Goal: Task Accomplishment & Management: Complete application form

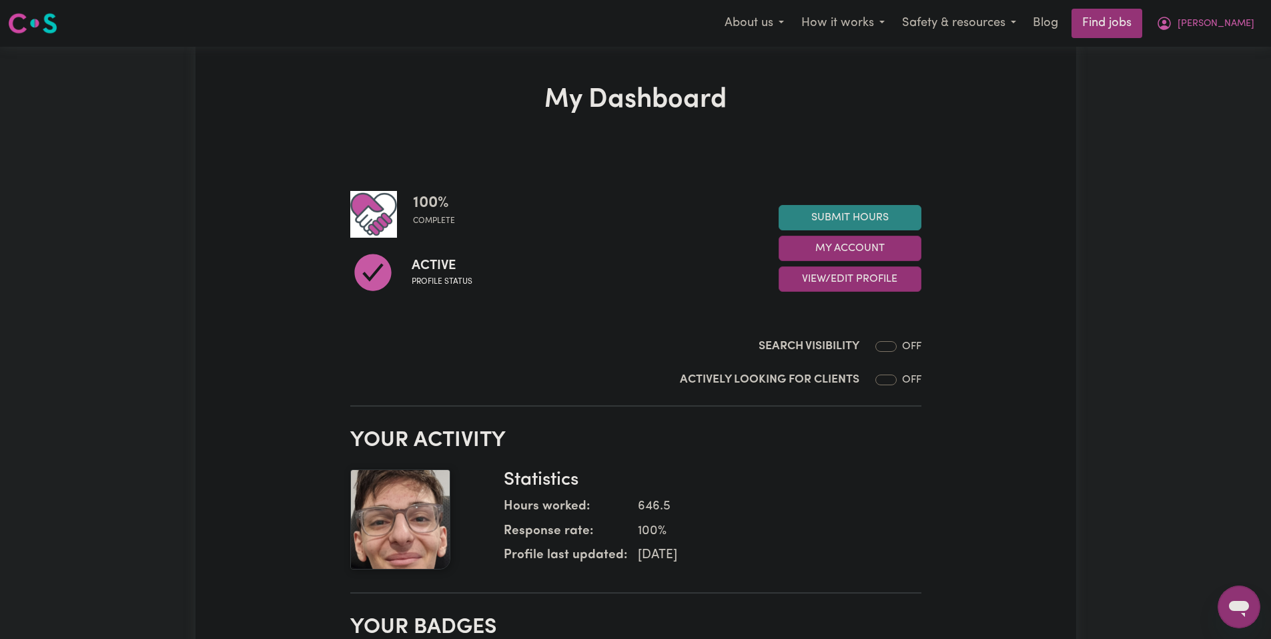
drag, startPoint x: 851, startPoint y: 200, endPoint x: 851, endPoint y: 210, distance: 10.0
click at [851, 200] on div "100 % complete Active Profile status Submit Hours My Account View/Edit Profile" at bounding box center [635, 248] width 571 height 115
click at [849, 214] on link "Submit Hours" at bounding box center [850, 217] width 143 height 25
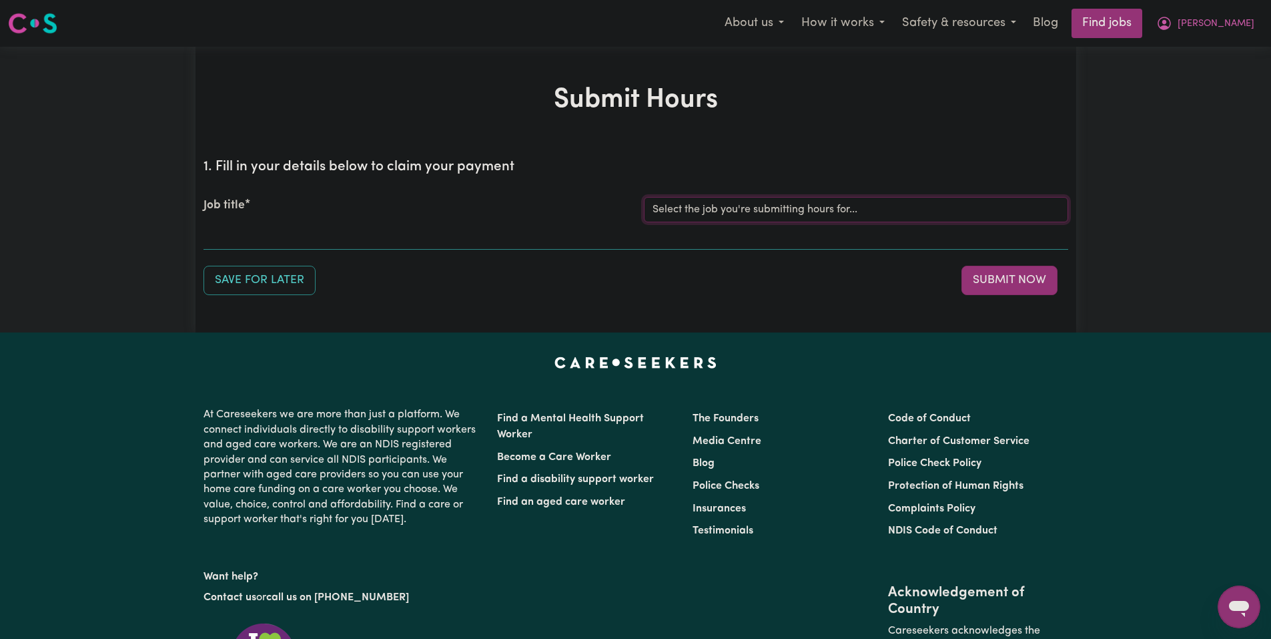
drag, startPoint x: 765, startPoint y: 214, endPoint x: 760, endPoint y: 220, distance: 8.5
click at [765, 214] on select "Select the job you're submitting hours for... [Joseph] Care Worker needed in No…" at bounding box center [856, 209] width 424 height 25
select select "14211"
click at [644, 197] on select "Select the job you're submitting hours for... [Joseph] Care Worker needed in No…" at bounding box center [856, 209] width 424 height 25
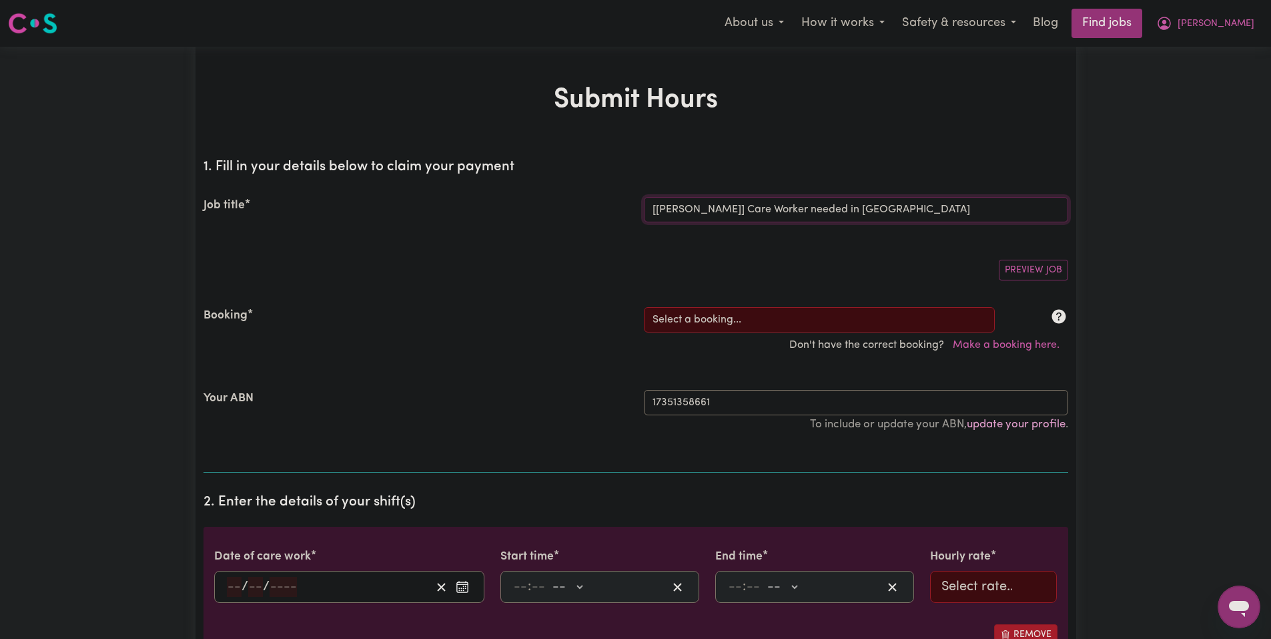
scroll to position [200, 0]
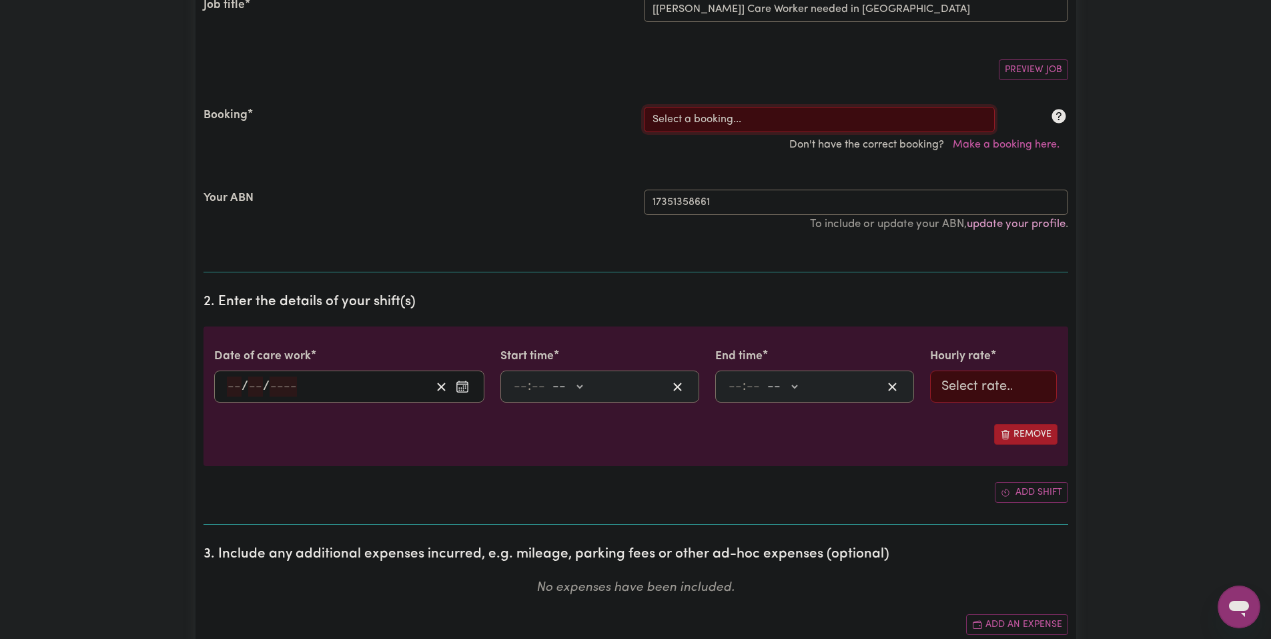
click at [716, 120] on select "Select a booking... Mon, September 8, 2025 - 03:30pm to 08:00pm (RECURRING) Mon…" at bounding box center [819, 119] width 351 height 25
click at [808, 125] on select "Select a booking... Mon, September 8, 2025 - 03:30pm to 08:00pm (RECURRING) Mon…" at bounding box center [819, 119] width 351 height 25
click at [557, 111] on div "Booking" at bounding box center [416, 119] width 440 height 25
click at [725, 113] on select "Select a booking... Mon, September 8, 2025 - 03:30pm to 08:00pm (RECURRING) Mon…" at bounding box center [819, 119] width 351 height 25
select select "353791"
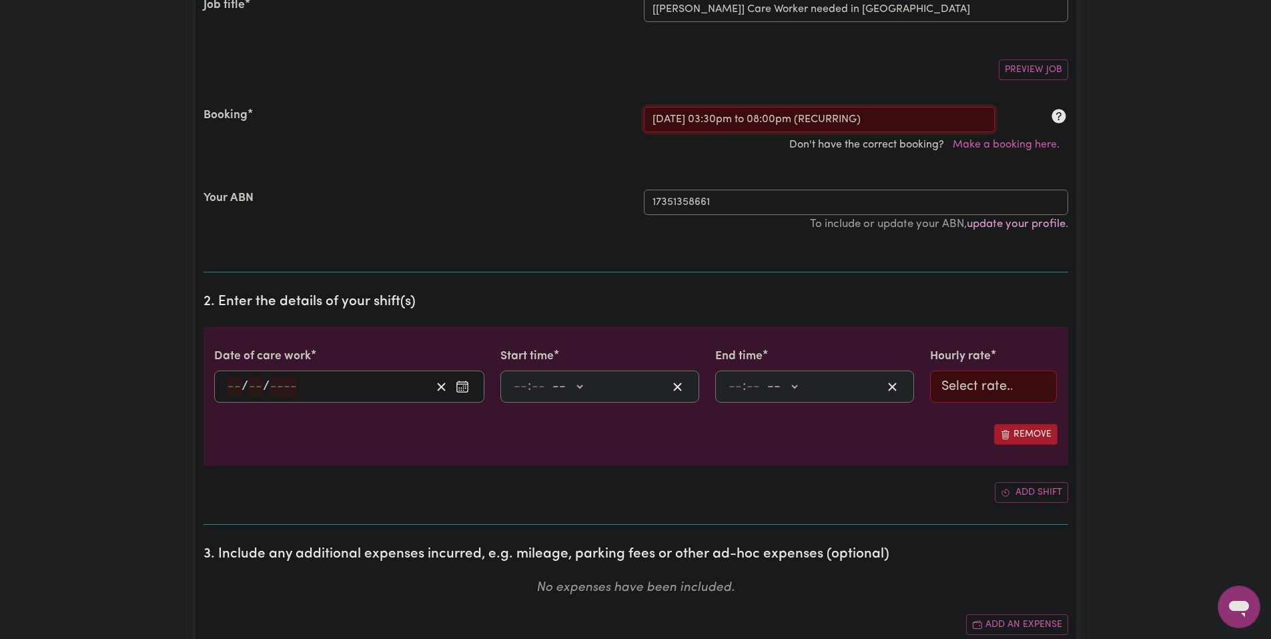
click at [644, 107] on select "Select a booking... Mon, September 8, 2025 - 03:30pm to 08:00pm (RECURRING) Mon…" at bounding box center [819, 119] width 351 height 25
type input "2025-09-30"
type input "30"
type input "9"
type input "2025"
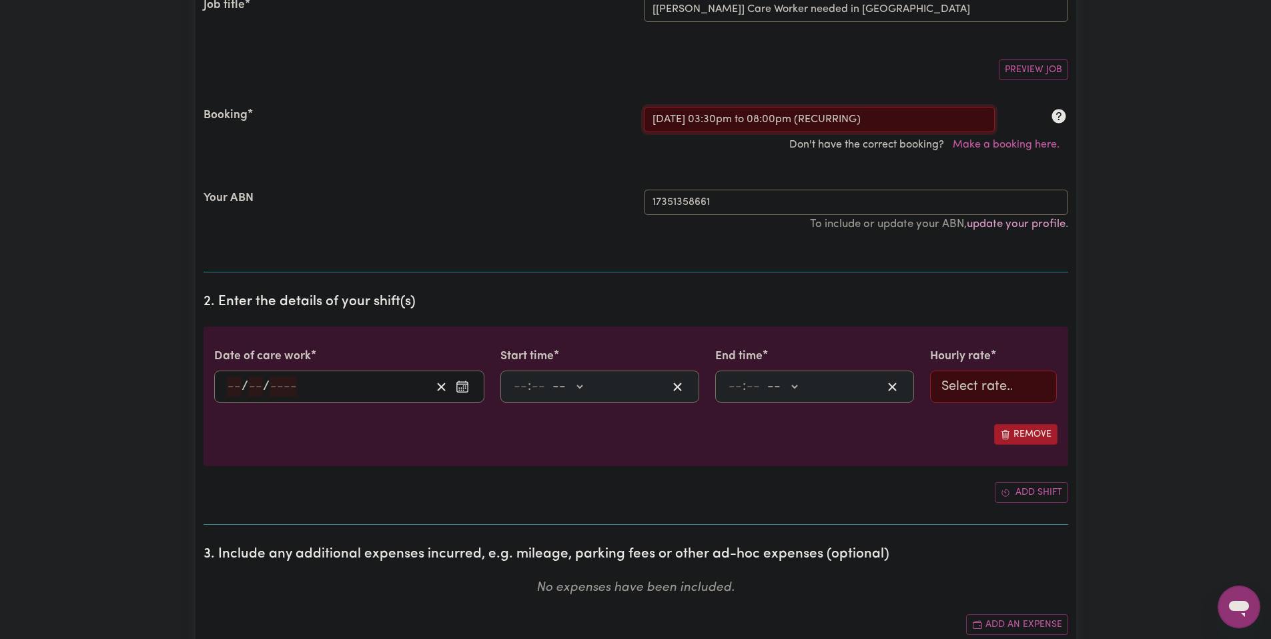
type input "15:30"
type input "3"
type input "30"
select select "pm"
type input "20:00"
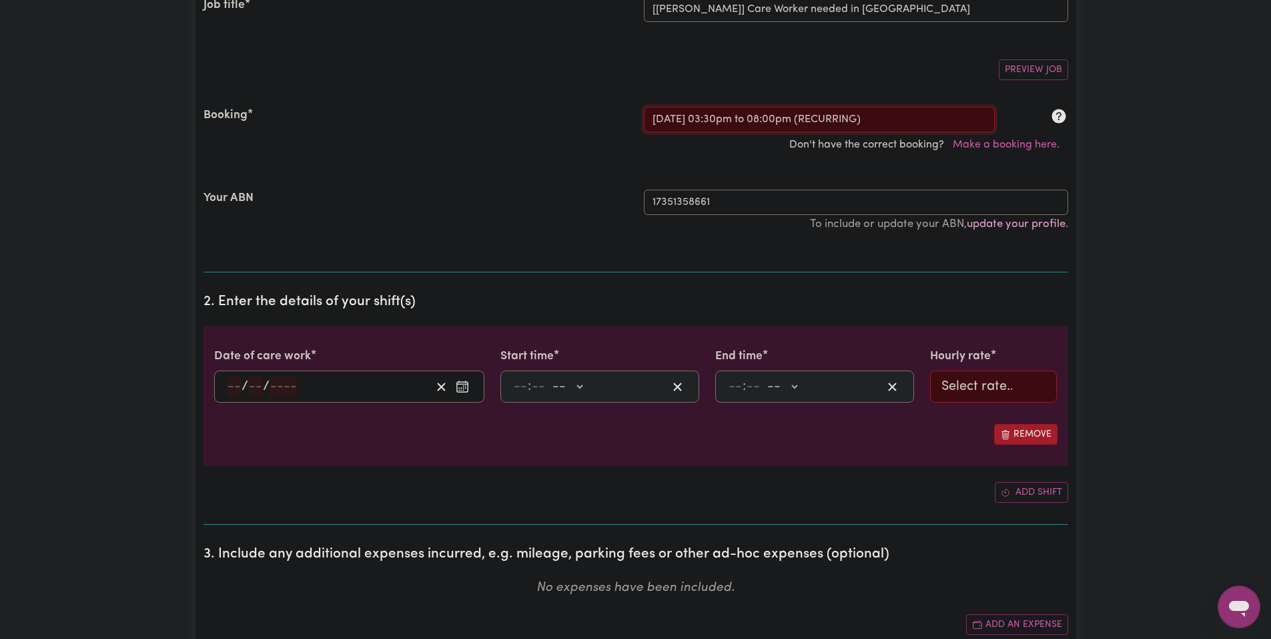
type input "8"
type input "0"
select select "pm"
select select "51.98-Weekday"
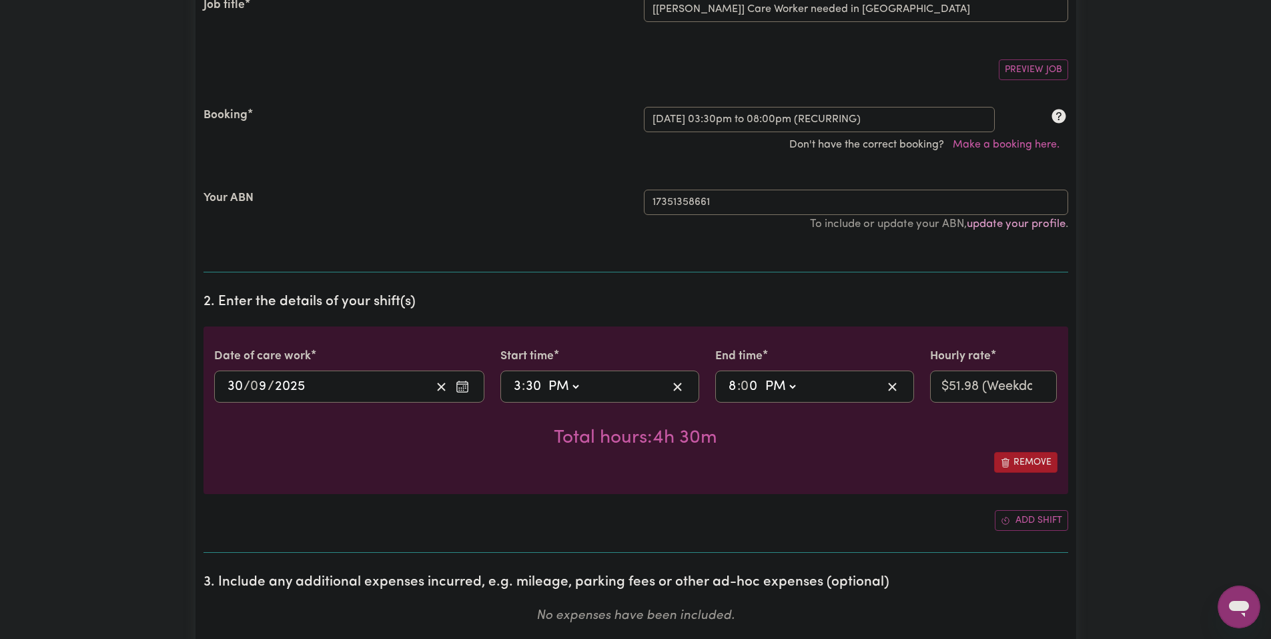
click at [585, 383] on div "15:30 3 : 30 AM PM" at bounding box center [589, 386] width 155 height 20
click at [581, 386] on select "AM PM" at bounding box center [563, 386] width 36 height 20
click at [510, 386] on div "15:30 3 : 30 AM PM" at bounding box center [599, 386] width 199 height 32
click at [561, 390] on select "AM PM" at bounding box center [563, 386] width 36 height 20
select select "am"
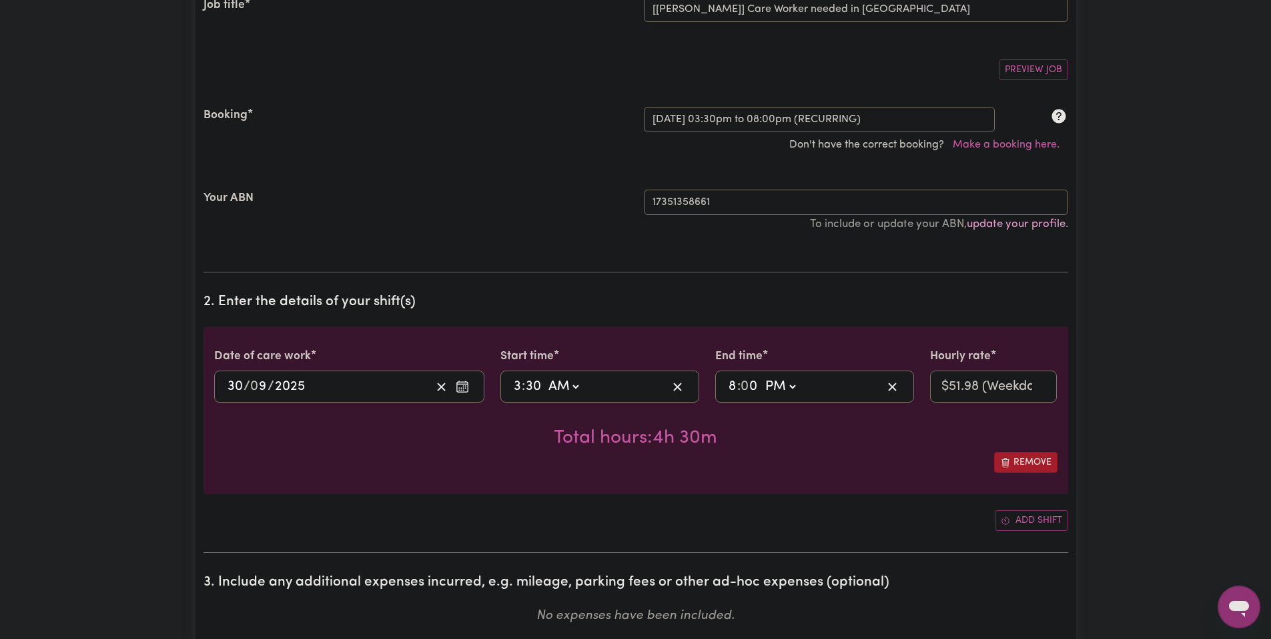
click at [545, 376] on select "AM PM" at bounding box center [563, 386] width 36 height 20
click at [521, 388] on input "3" at bounding box center [517, 386] width 9 height 20
type input "09:30"
type input "9"
type input "09:00"
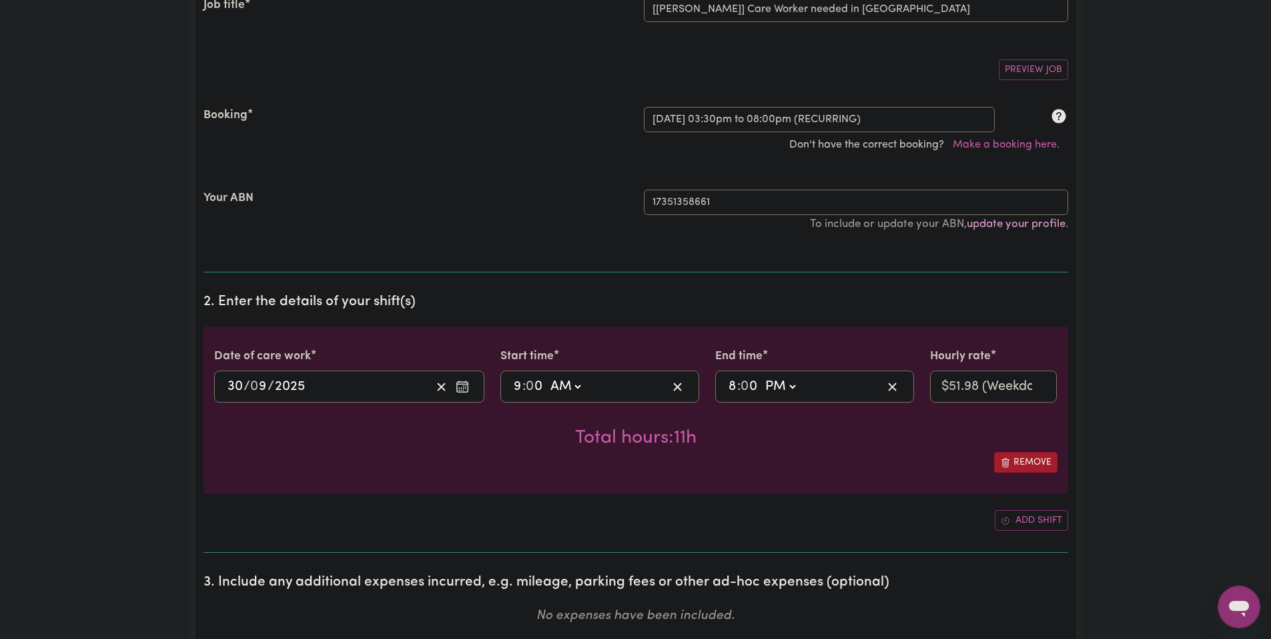
click at [611, 420] on div "Total hours: 11h" at bounding box center [635, 426] width 843 height 49
click at [529, 384] on input "0" at bounding box center [534, 386] width 17 height 20
type input "00"
click at [750, 490] on div "Date of care work 2025-09-30 30 / 0 9 / 2025 Start time 09:00 9 : 00 AM PM End …" at bounding box center [636, 409] width 865 height 167
click at [784, 384] on select "AM PM" at bounding box center [780, 386] width 36 height 20
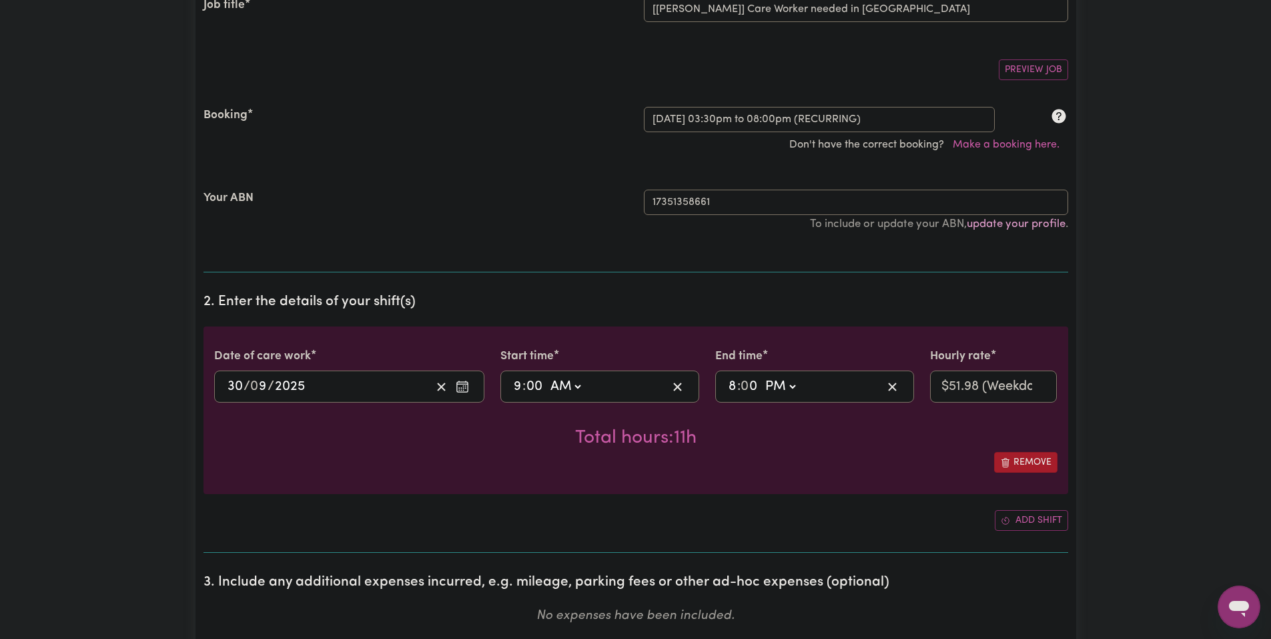
click at [785, 387] on select "AM PM" at bounding box center [780, 386] width 36 height 20
click at [778, 390] on select "AM PM" at bounding box center [780, 386] width 36 height 20
click at [733, 388] on input "8" at bounding box center [732, 386] width 9 height 20
type input "15:00"
type input "3"
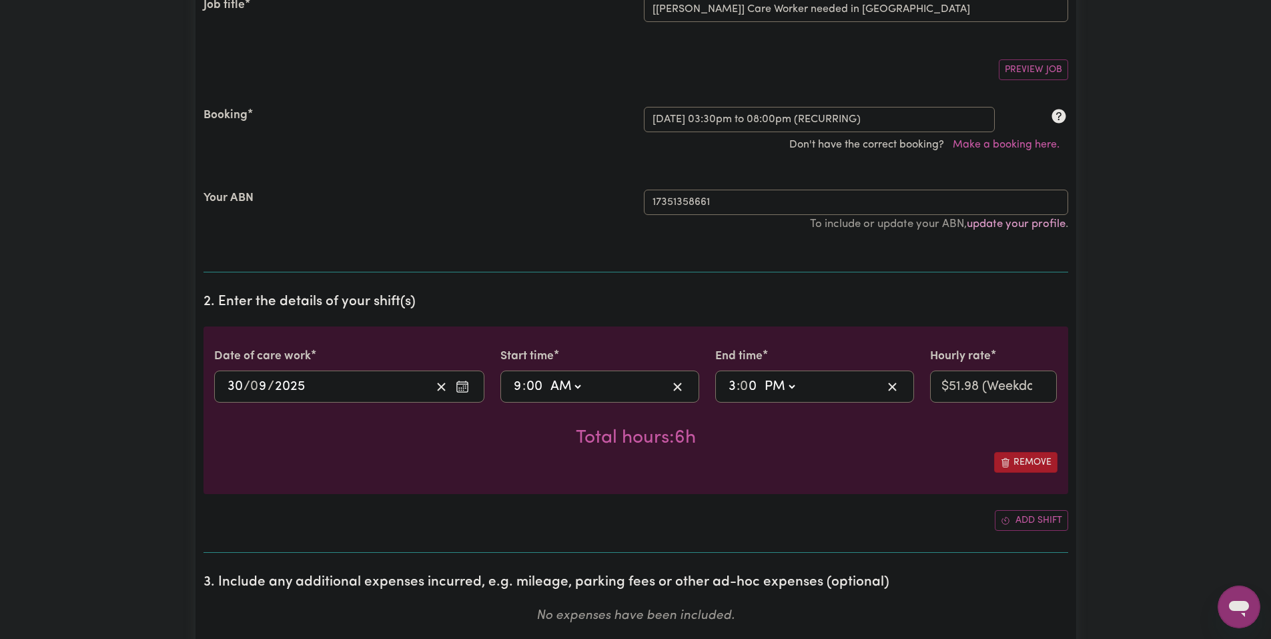
click at [721, 427] on div "Total hours: 6h" at bounding box center [635, 426] width 843 height 49
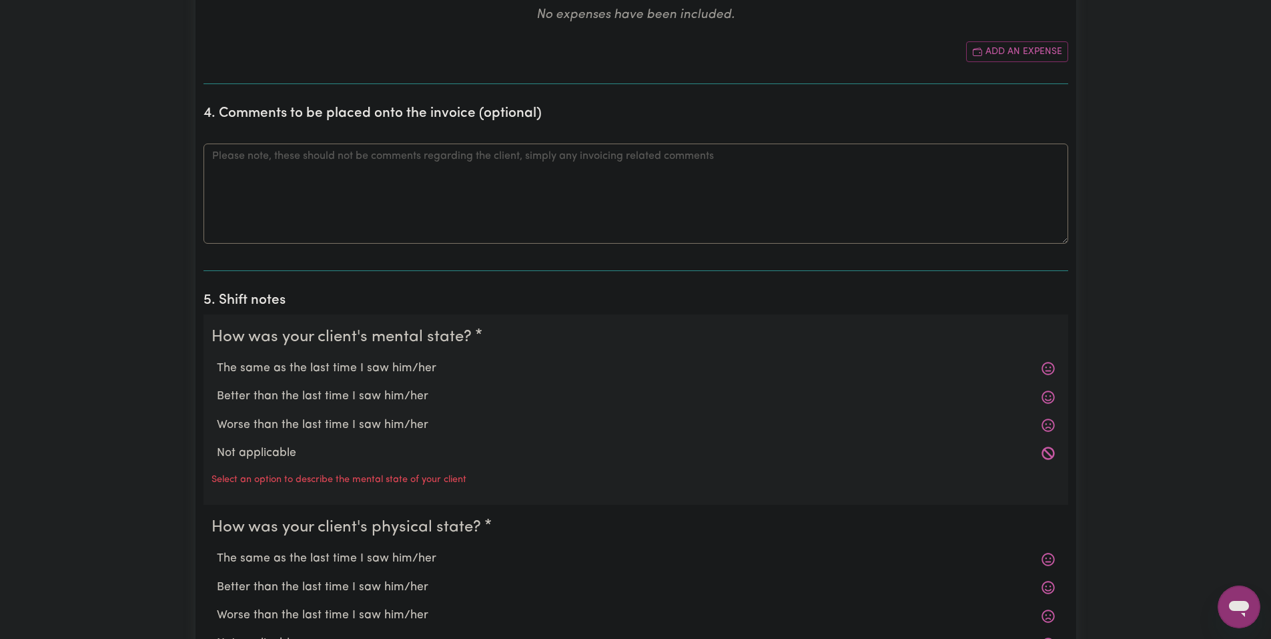
click at [385, 374] on label "The same as the last time I saw him/her" at bounding box center [636, 368] width 838 height 17
click at [217, 360] on input "The same as the last time I saw him/her" at bounding box center [216, 359] width 1 height 1
radio input "true"
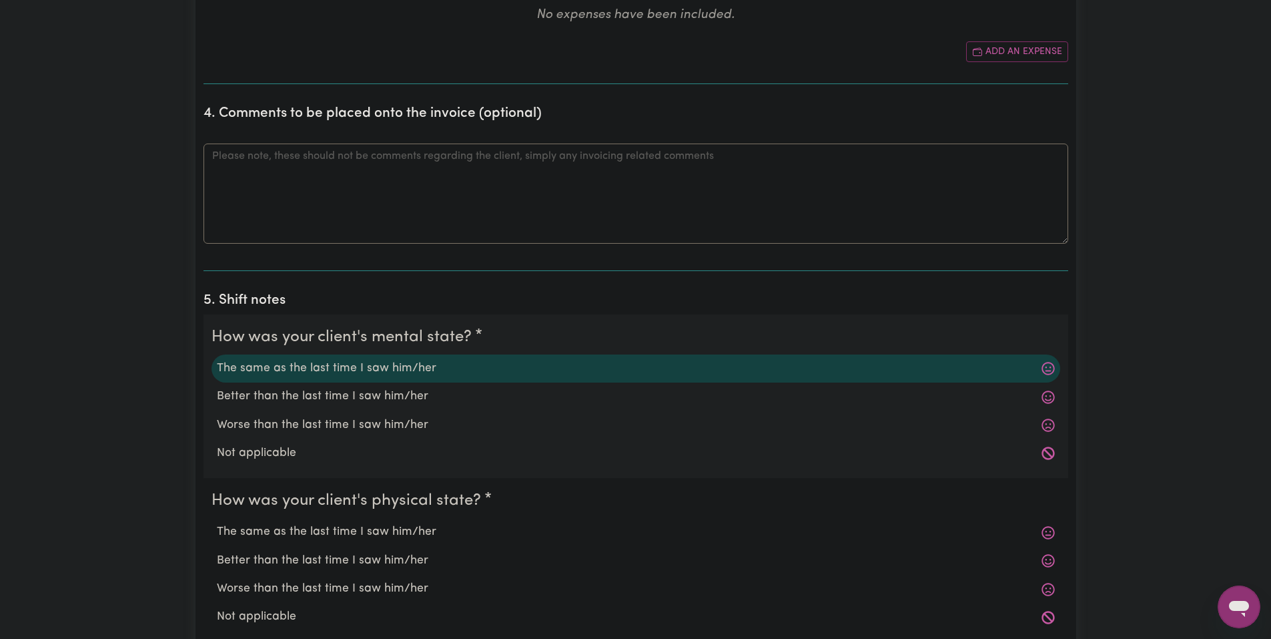
scroll to position [1001, 0]
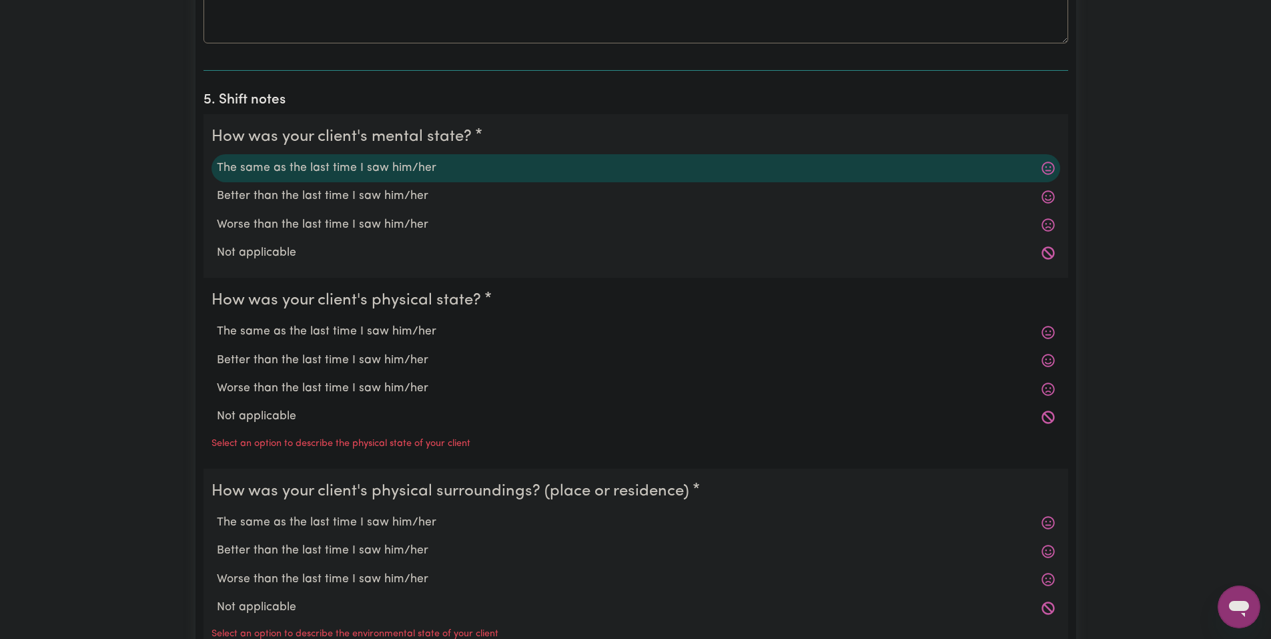
click at [343, 321] on div "The same as the last time I saw him/her" at bounding box center [636, 332] width 849 height 28
click at [349, 331] on label "The same as the last time I saw him/her" at bounding box center [636, 331] width 838 height 17
click at [217, 323] on input "The same as the last time I saw him/her" at bounding box center [216, 322] width 1 height 1
radio input "true"
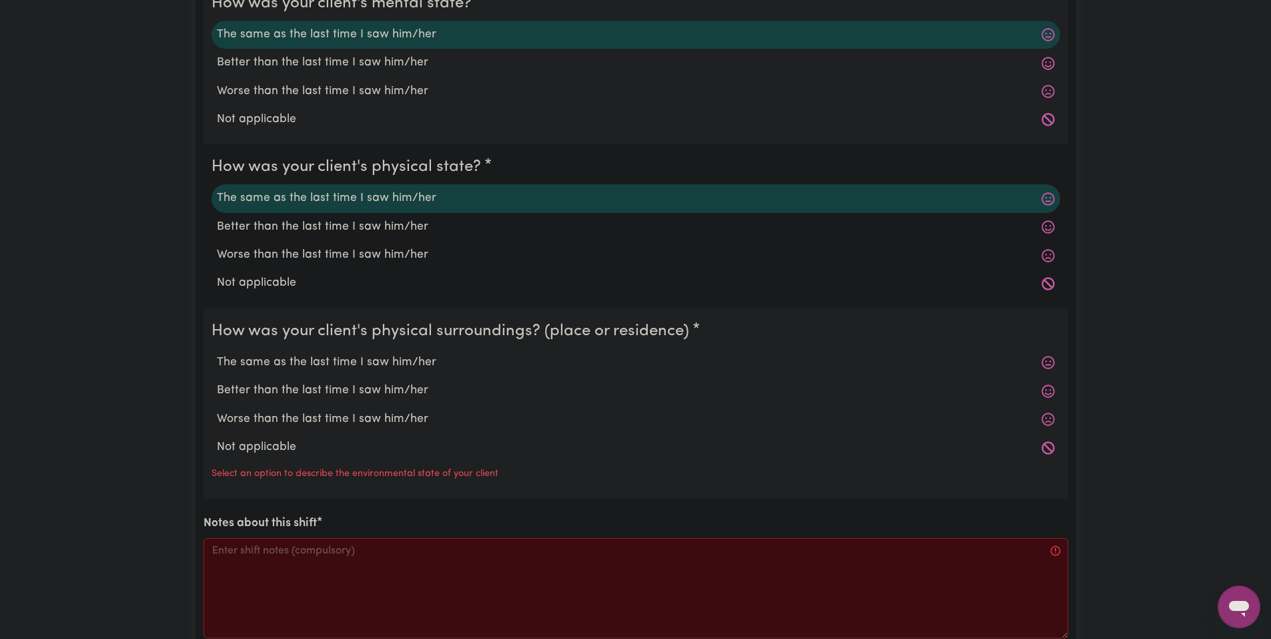
click at [374, 363] on label "The same as the last time I saw him/her" at bounding box center [636, 362] width 838 height 17
click at [217, 354] on input "The same as the last time I saw him/her" at bounding box center [216, 353] width 1 height 1
radio input "true"
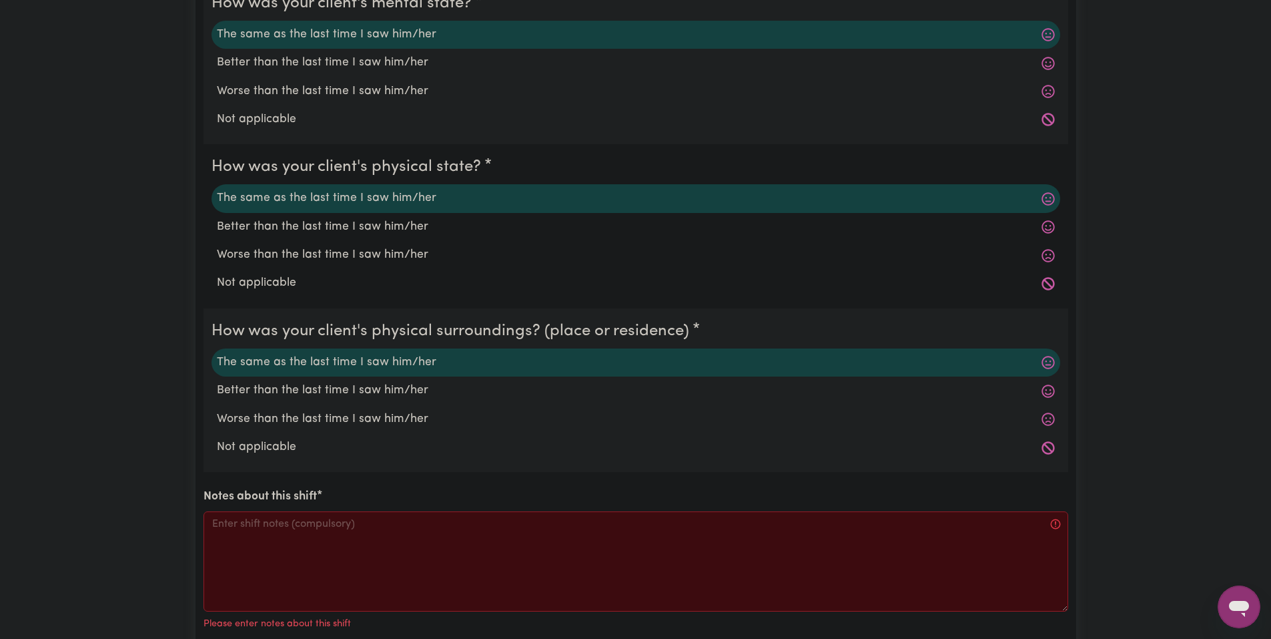
scroll to position [1335, 0]
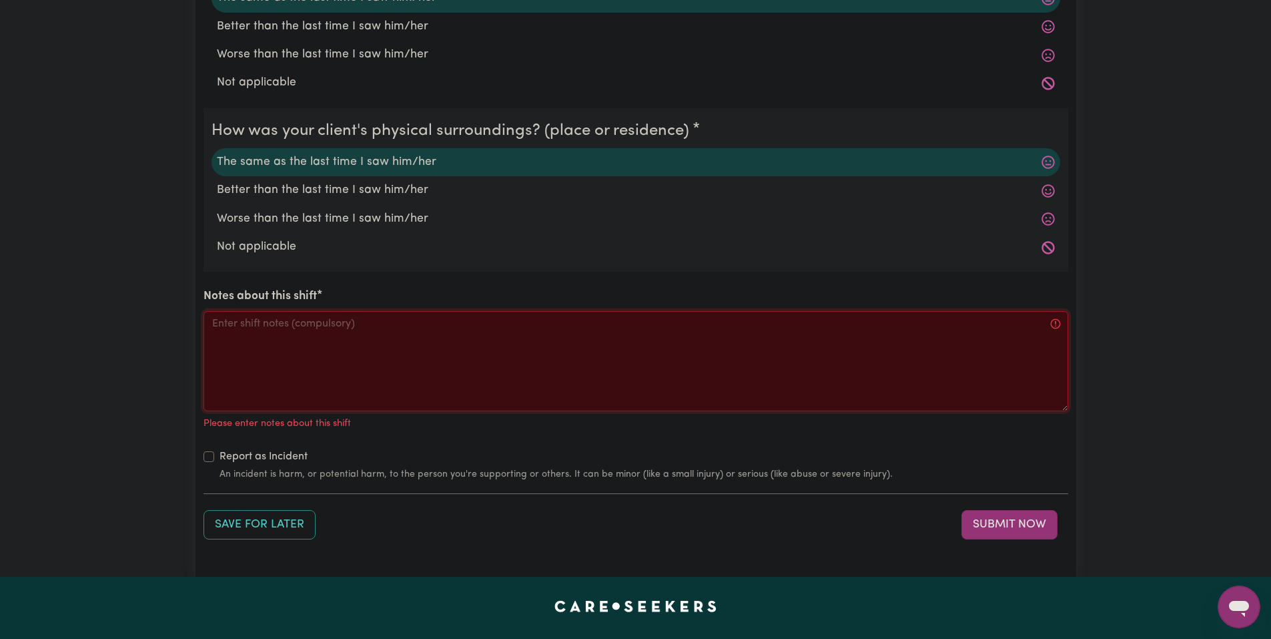
click at [419, 341] on textarea "Notes about this shift" at bounding box center [636, 361] width 865 height 100
paste textarea "https://store.steampowered.com/app/1149460/ICARUS/"
type textarea "https://store.steampowered.com/app/1149460/ICARUS/"
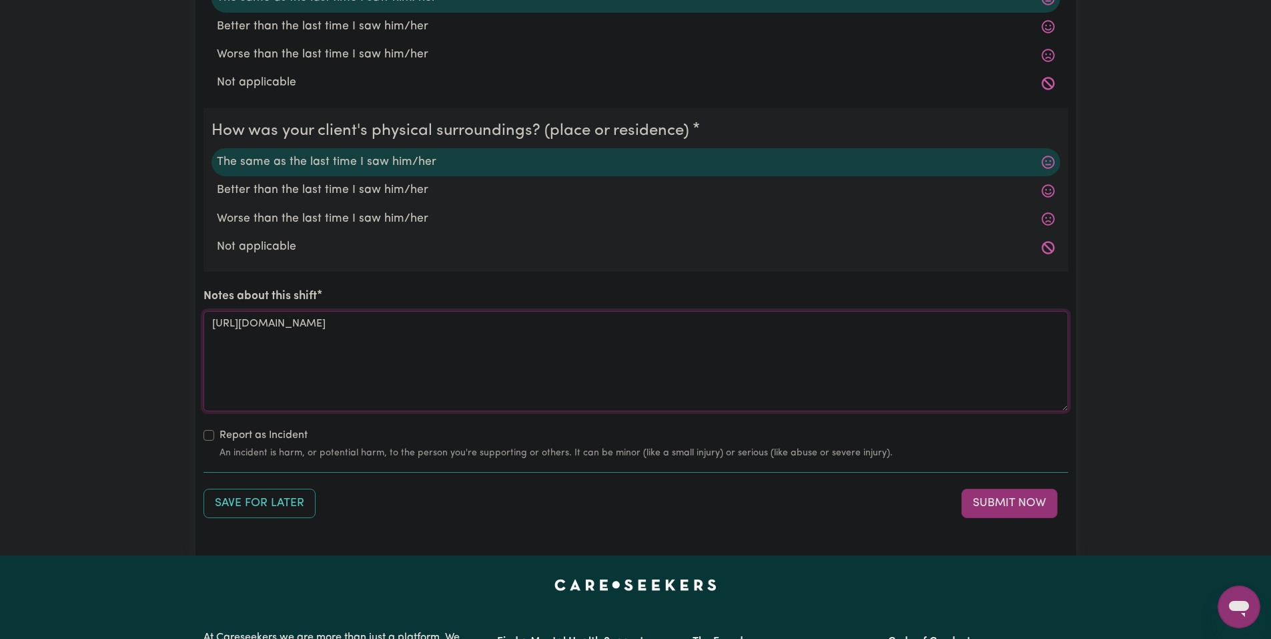
drag, startPoint x: 514, startPoint y: 322, endPoint x: 211, endPoint y: 303, distance: 304.2
click at [211, 303] on div "Notes about this shift https://store.steampowered.com/app/1149460/ICARUS/" at bounding box center [636, 349] width 865 height 123
type textarea "W"
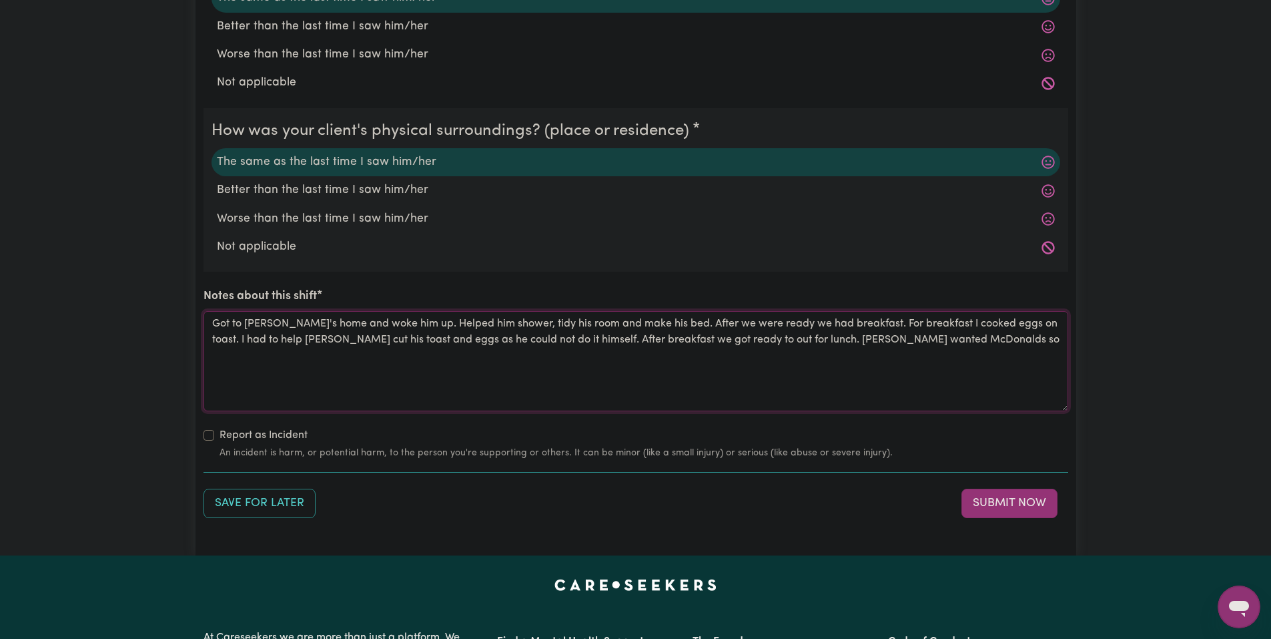
click at [894, 345] on textarea "Got to Jo's home and woke him up. Helped him shower, tidy his room and make his…" at bounding box center [636, 361] width 865 height 100
click at [499, 336] on textarea "Got to Jo's home and woke him up. Helped him shower, tidy his room and make his…" at bounding box center [636, 361] width 865 height 100
click at [571, 340] on textarea "Got to Jo's home and woke him up. Helped him shower, tidy his room and make his…" at bounding box center [636, 361] width 865 height 100
drag, startPoint x: 589, startPoint y: 343, endPoint x: 583, endPoint y: 362, distance: 19.4
click at [587, 349] on textarea "Got to Jo's home and woke him up. Helped him shower, tidy his room and make his…" at bounding box center [636, 361] width 865 height 100
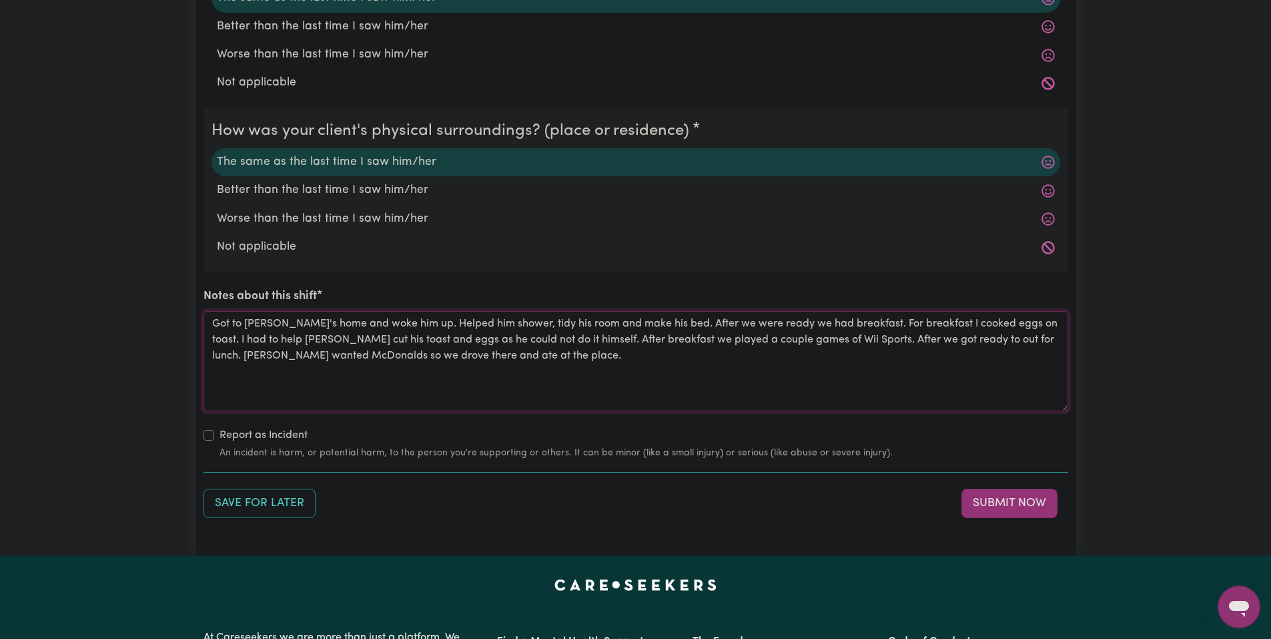
click at [574, 376] on textarea "Got to Jo's home and woke him up. Helped him shower, tidy his room and make his…" at bounding box center [636, 361] width 865 height 100
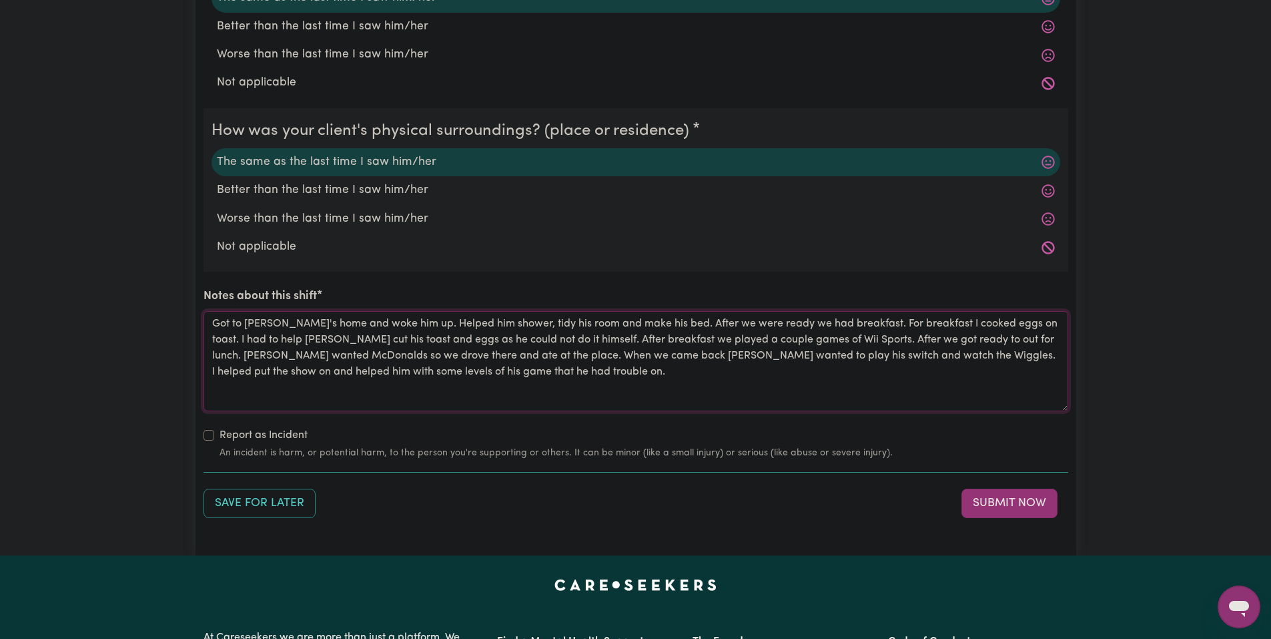
drag, startPoint x: 394, startPoint y: 372, endPoint x: 208, endPoint y: 316, distance: 194.6
click at [208, 316] on textarea "Got to Jo's home and woke him up. Helped him shower, tidy his room and make his…" at bounding box center [636, 361] width 865 height 100
click at [570, 364] on textarea "Got to Jo's home and woke him up. Helped him shower, tidy his room and make his…" at bounding box center [636, 361] width 865 height 100
type textarea "Got to Jo's home and woke him up. Helped him shower, tidy his room and make his…"
click at [997, 508] on button "Submit Now" at bounding box center [1010, 502] width 96 height 29
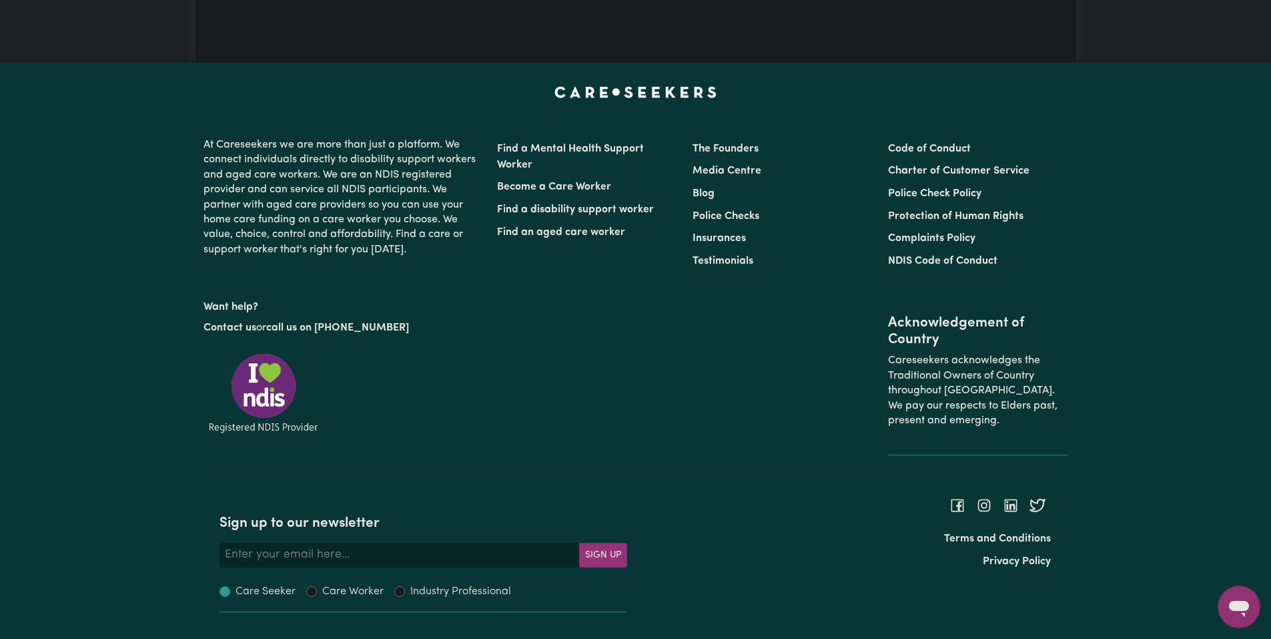
scroll to position [0, 0]
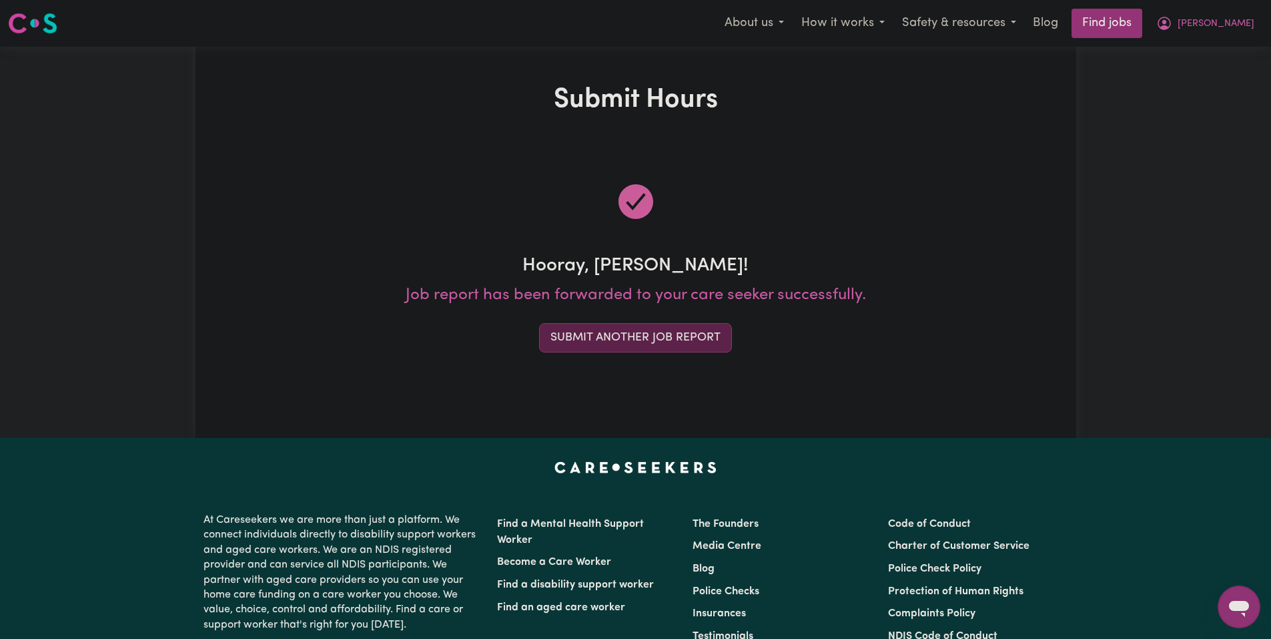
click at [666, 343] on button "Submit Another Job Report" at bounding box center [635, 337] width 193 height 29
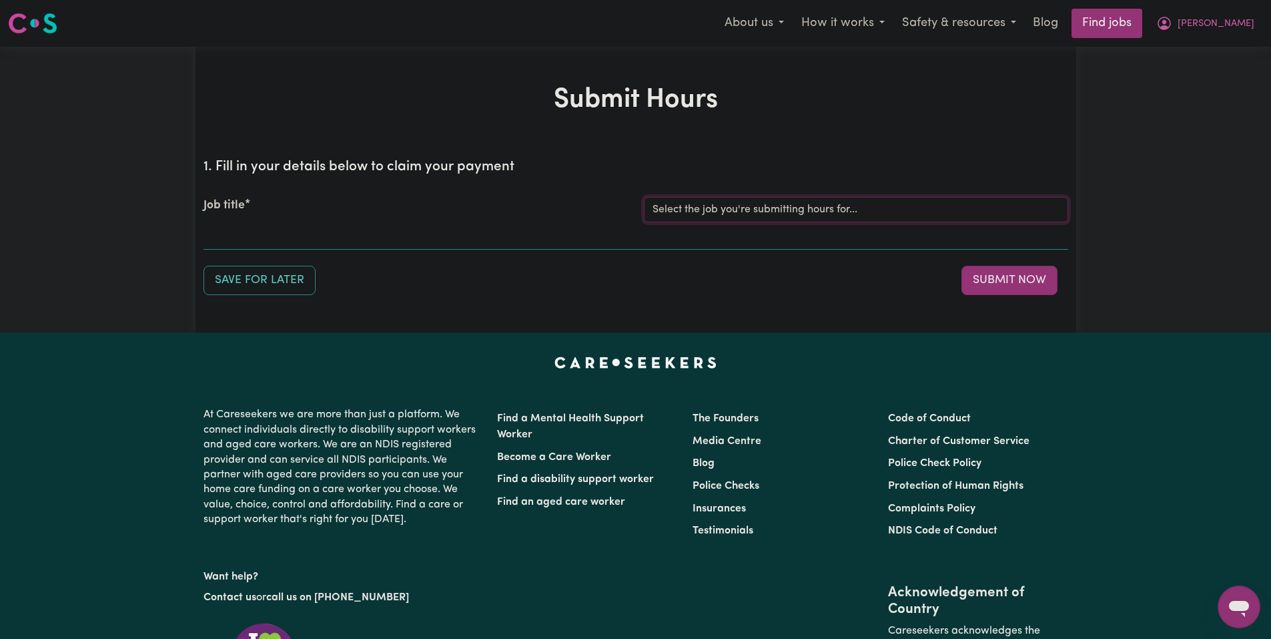
click at [709, 205] on select "Select the job you're submitting hours for... [Joseph] Care Worker needed in No…" at bounding box center [856, 209] width 424 height 25
select select "14211"
click at [644, 197] on select "Select the job you're submitting hours for... [Joseph] Care Worker needed in No…" at bounding box center [856, 209] width 424 height 25
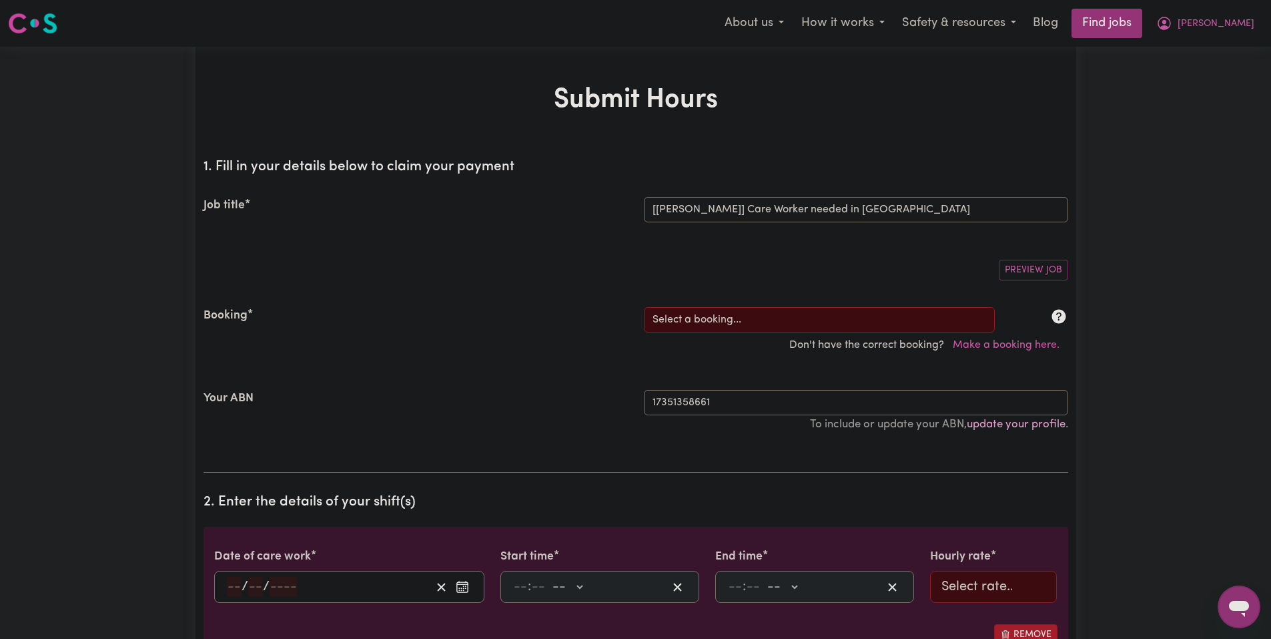
drag, startPoint x: 1230, startPoint y: 13, endPoint x: 1167, endPoint y: 361, distance: 353.4
click at [1234, 31] on span "[PERSON_NAME]" at bounding box center [1216, 24] width 77 height 15
drag, startPoint x: 773, startPoint y: 319, endPoint x: 771, endPoint y: 312, distance: 7.2
click at [773, 319] on select "Select a booking... Mon, September 8, 2025 - 03:30pm to 08:00pm (RECURRING) Mon…" at bounding box center [819, 319] width 351 height 25
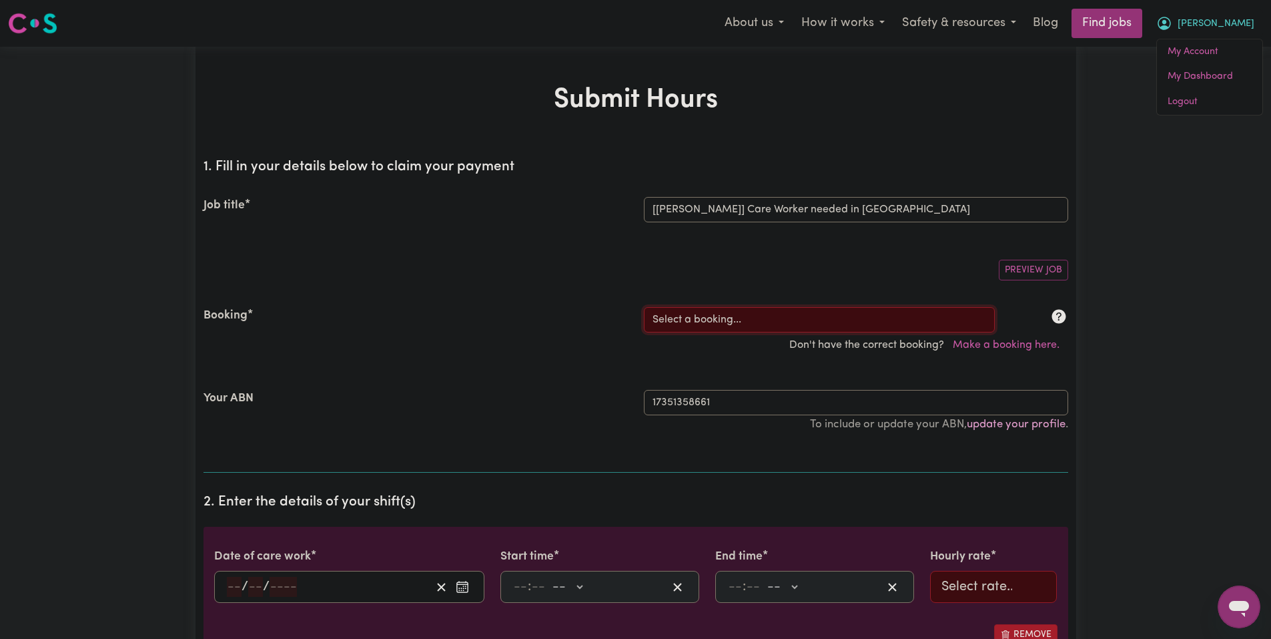
select select "354510"
click at [644, 307] on select "Select a booking... Mon, September 8, 2025 - 03:30pm to 08:00pm (RECURRING) Mon…" at bounding box center [819, 319] width 351 height 25
type input "2025-10-01"
type input "1"
type input "10"
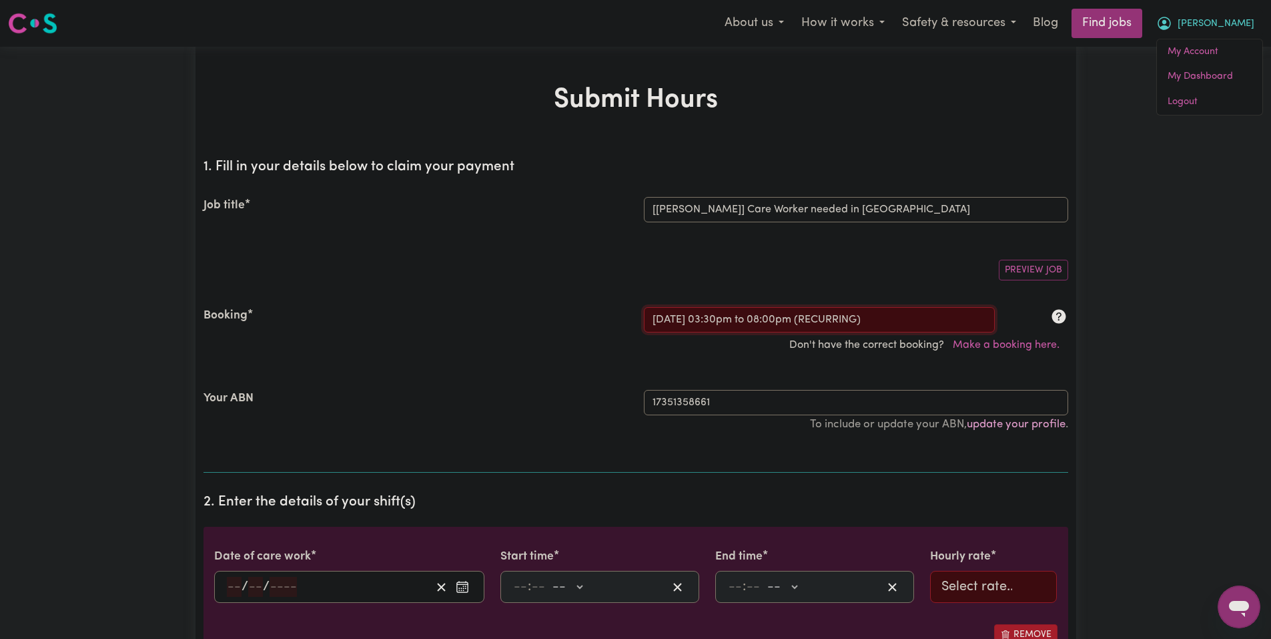
type input "2025"
type input "15:30"
type input "3"
type input "30"
select select "pm"
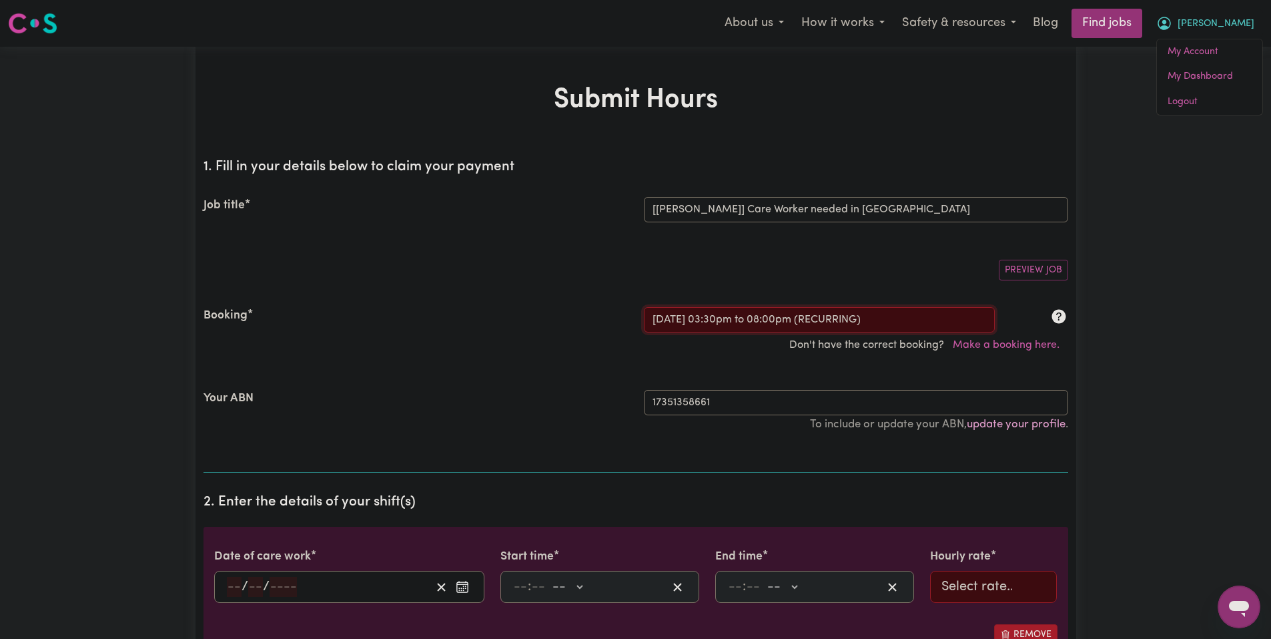
type input "20:00"
type input "8"
type input "0"
select select "pm"
select select "51.98-Weekday"
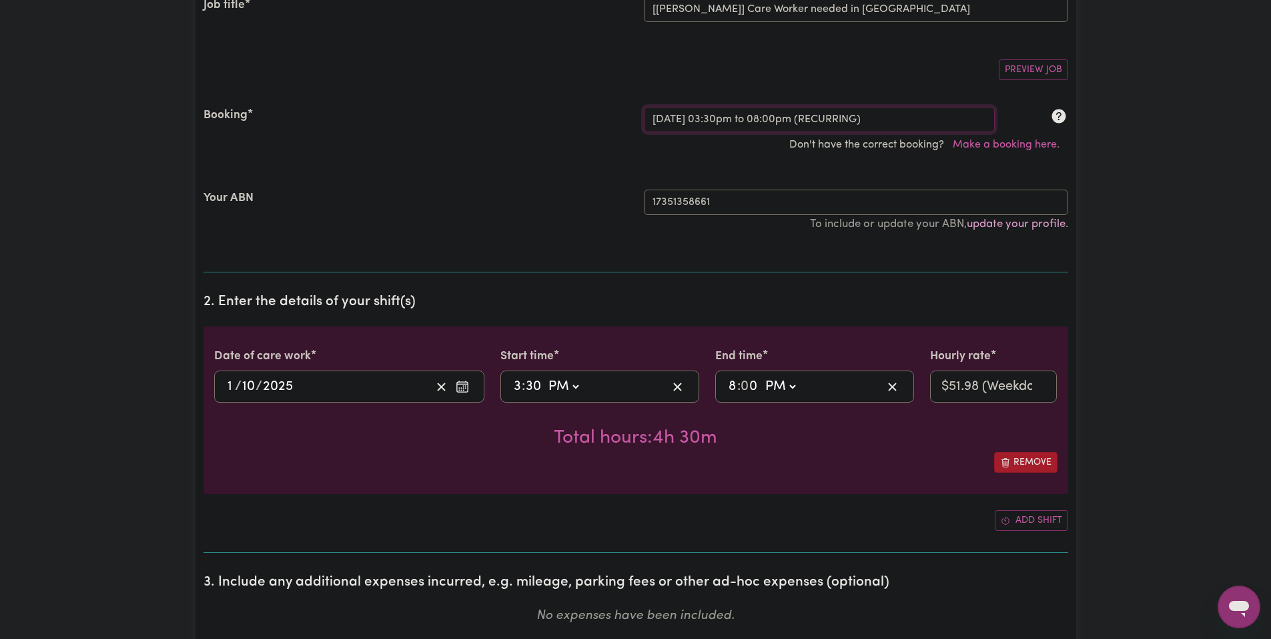
scroll to position [267, 0]
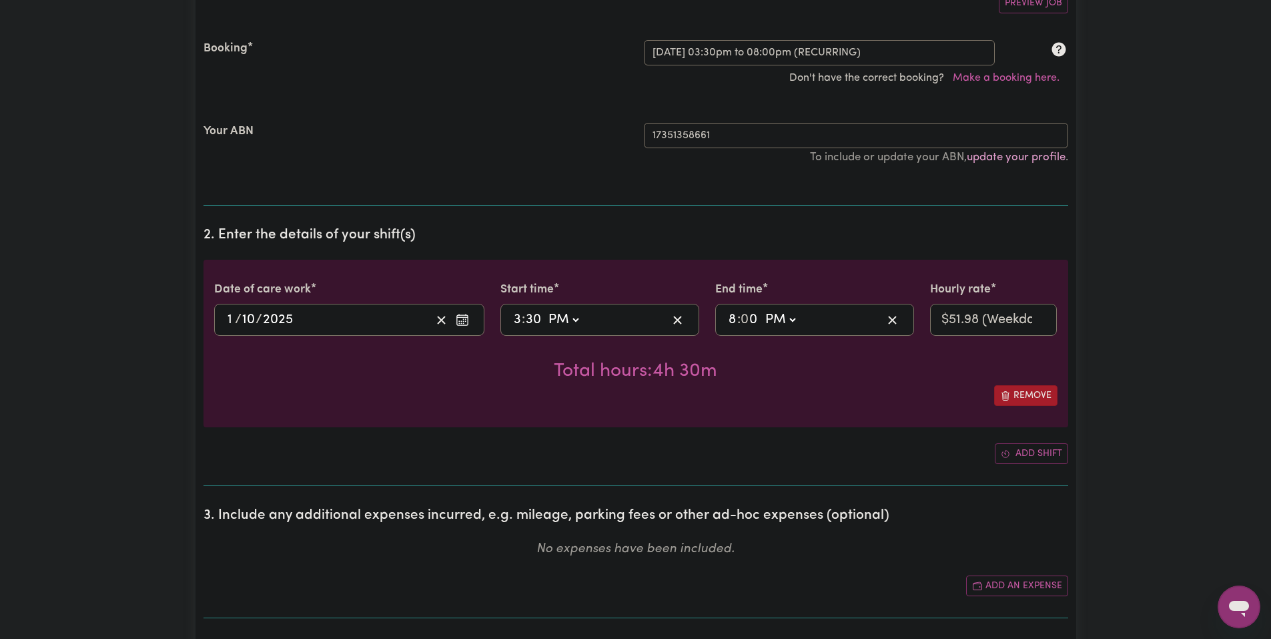
click at [577, 318] on select "AM PM" at bounding box center [563, 320] width 36 height 20
click at [520, 321] on input "3" at bounding box center [517, 320] width 9 height 20
click at [559, 322] on select "AM PM" at bounding box center [563, 320] width 36 height 20
select select "am"
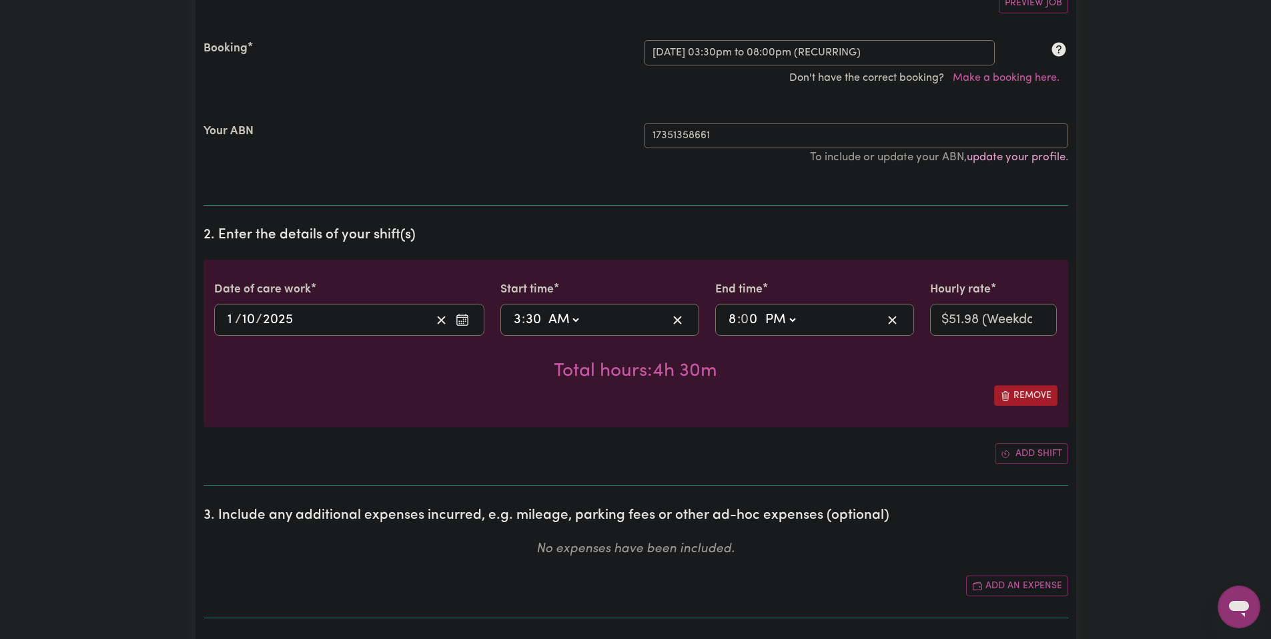
click at [545, 310] on select "AM PM" at bounding box center [563, 320] width 36 height 20
click at [512, 324] on div "03:30 3 : 30 AM PM" at bounding box center [589, 320] width 155 height 20
type input "09:30"
type input "9"
type input "09:00"
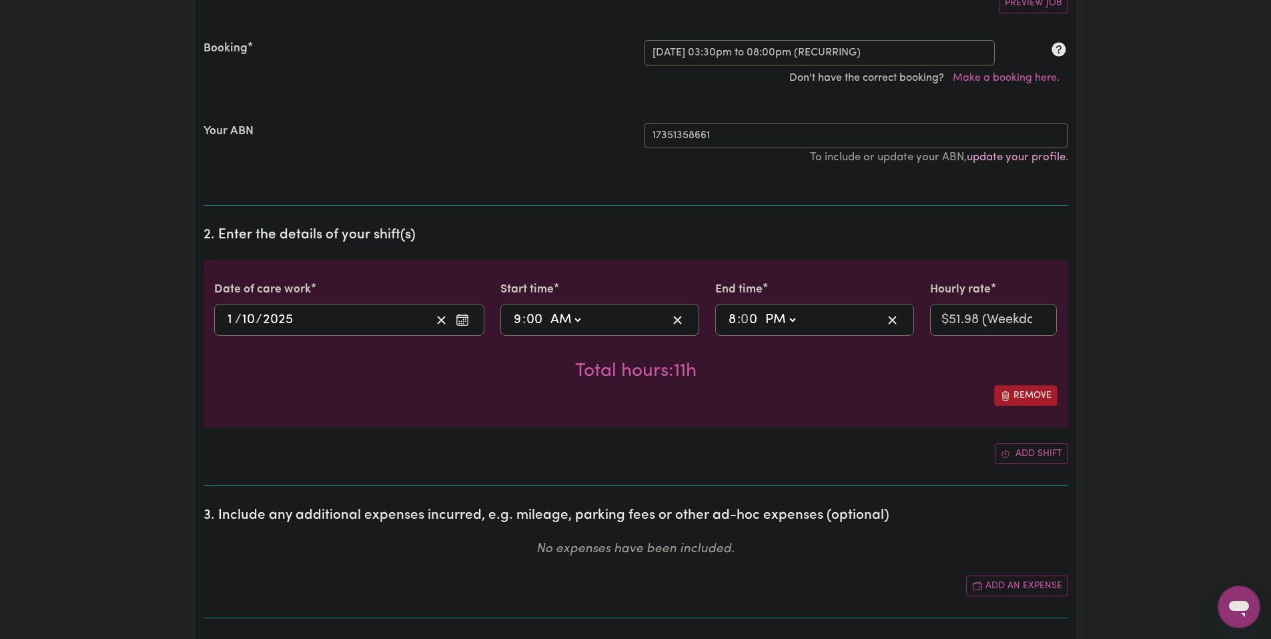
type input "00"
click at [765, 330] on div "20:00 8 : 0 0 AM PM" at bounding box center [814, 320] width 199 height 32
click at [761, 326] on span at bounding box center [760, 319] width 3 height 15
click at [779, 322] on select "AM PM" at bounding box center [780, 320] width 36 height 20
click at [737, 326] on span ":" at bounding box center [738, 319] width 3 height 15
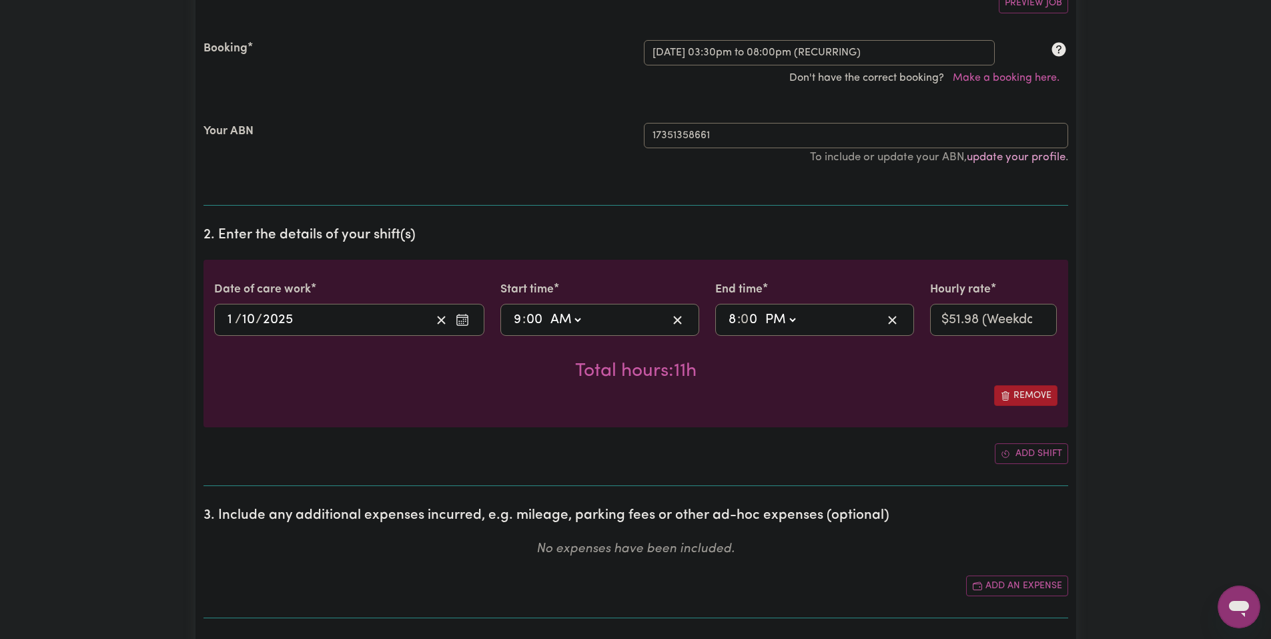
click at [733, 320] on input "8" at bounding box center [732, 320] width 9 height 20
type input "15:00"
type input "3"
click at [777, 356] on div "Total hours: 6h" at bounding box center [635, 360] width 843 height 49
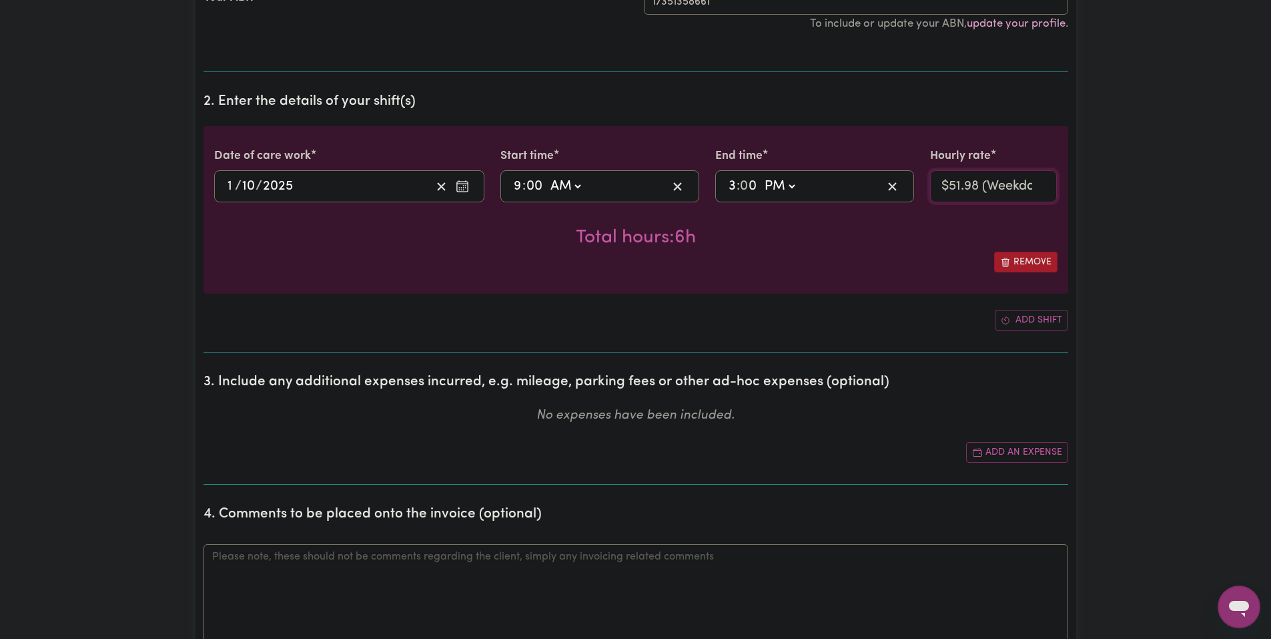
click at [986, 193] on select "Select rate... $51.98 (Weekday) $62.37 (Saturday) $72.77 (Sunday) $93.56 (Publi…" at bounding box center [993, 186] width 127 height 32
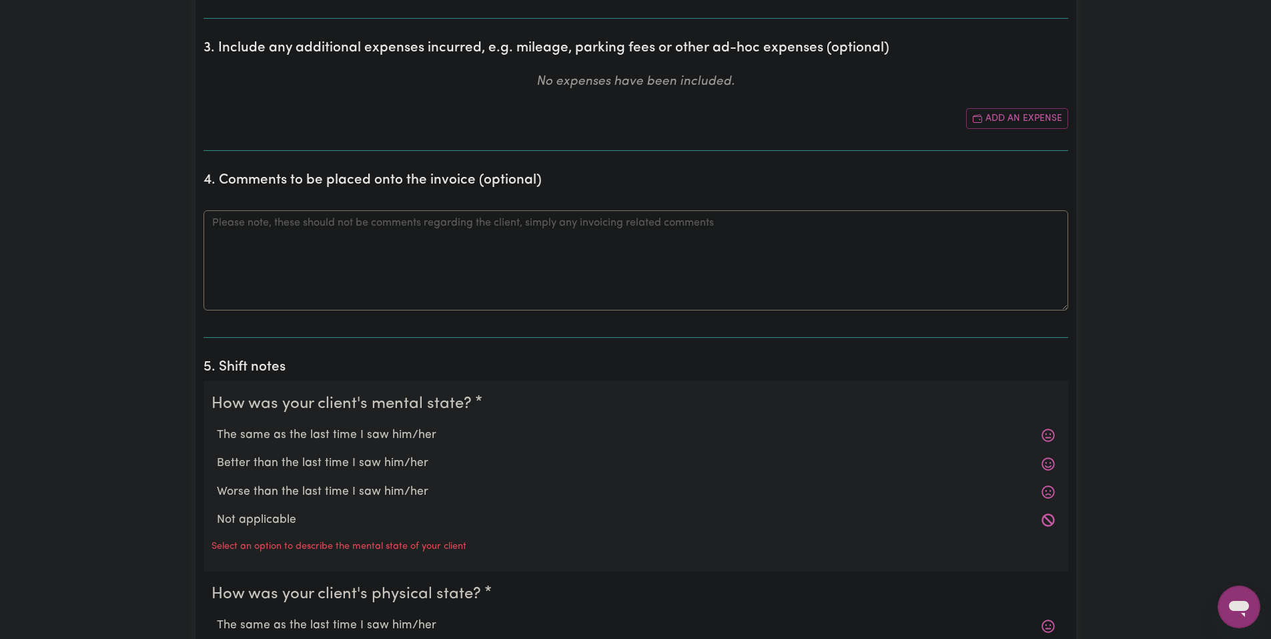
click at [314, 444] on label "The same as the last time I saw him/her" at bounding box center [636, 434] width 838 height 17
click at [217, 426] on input "The same as the last time I saw him/her" at bounding box center [216, 426] width 1 height 1
radio input "true"
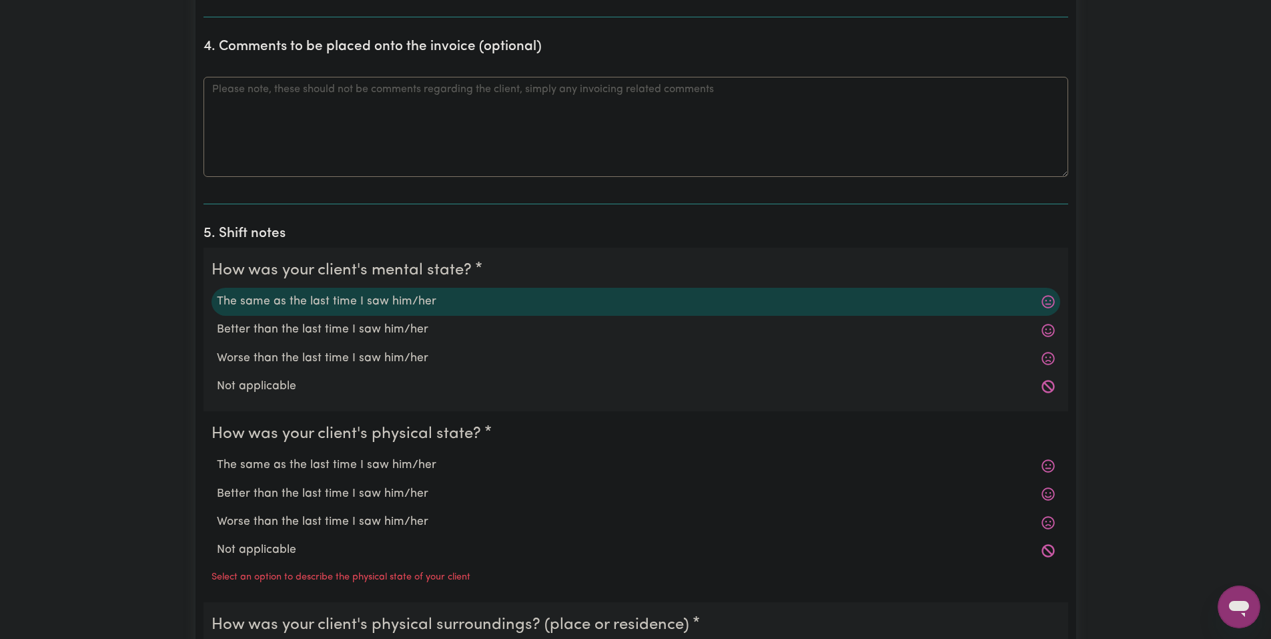
click at [336, 471] on label "The same as the last time I saw him/her" at bounding box center [636, 464] width 838 height 17
click at [217, 456] on input "The same as the last time I saw him/her" at bounding box center [216, 456] width 1 height 1
radio input "true"
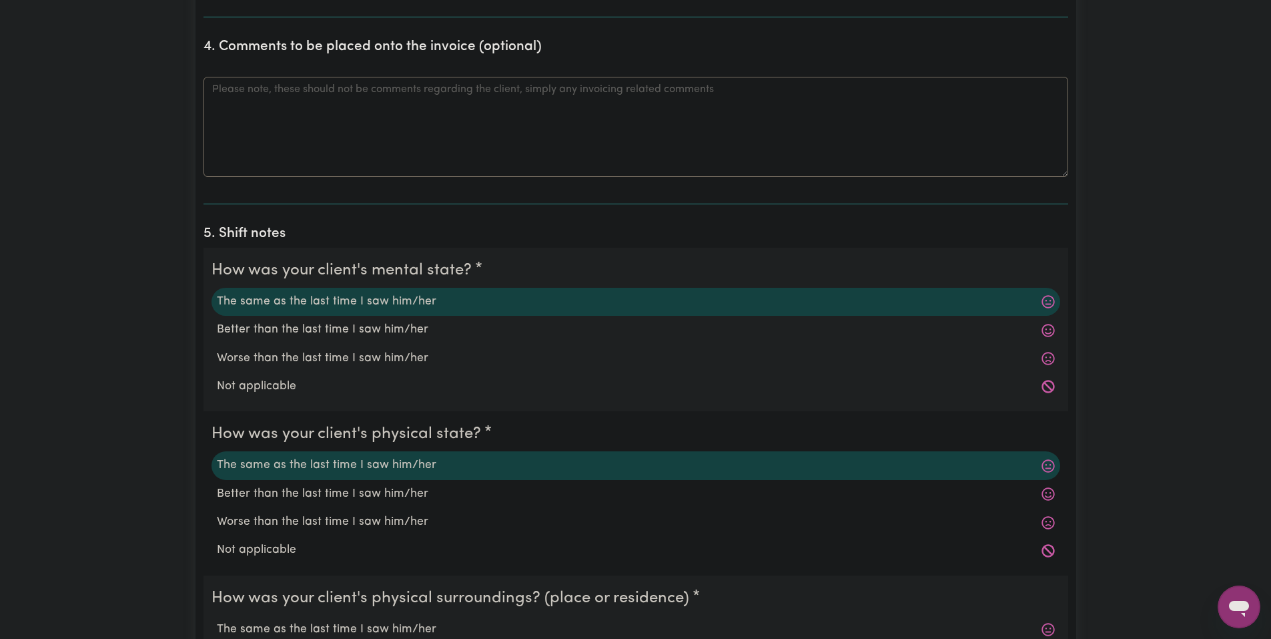
scroll to position [1068, 0]
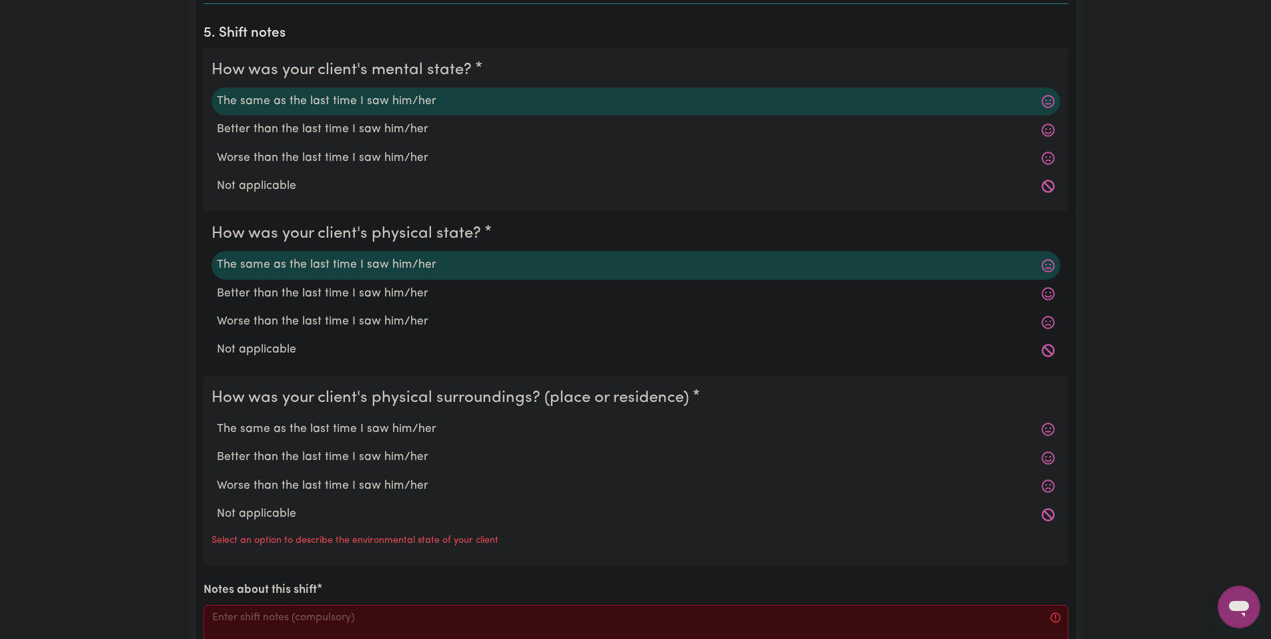
click at [347, 439] on div "The same as the last time I saw him/her" at bounding box center [636, 429] width 849 height 28
click at [355, 430] on label "The same as the last time I saw him/her" at bounding box center [636, 428] width 838 height 17
click at [217, 420] on input "The same as the last time I saw him/her" at bounding box center [216, 420] width 1 height 1
radio input "true"
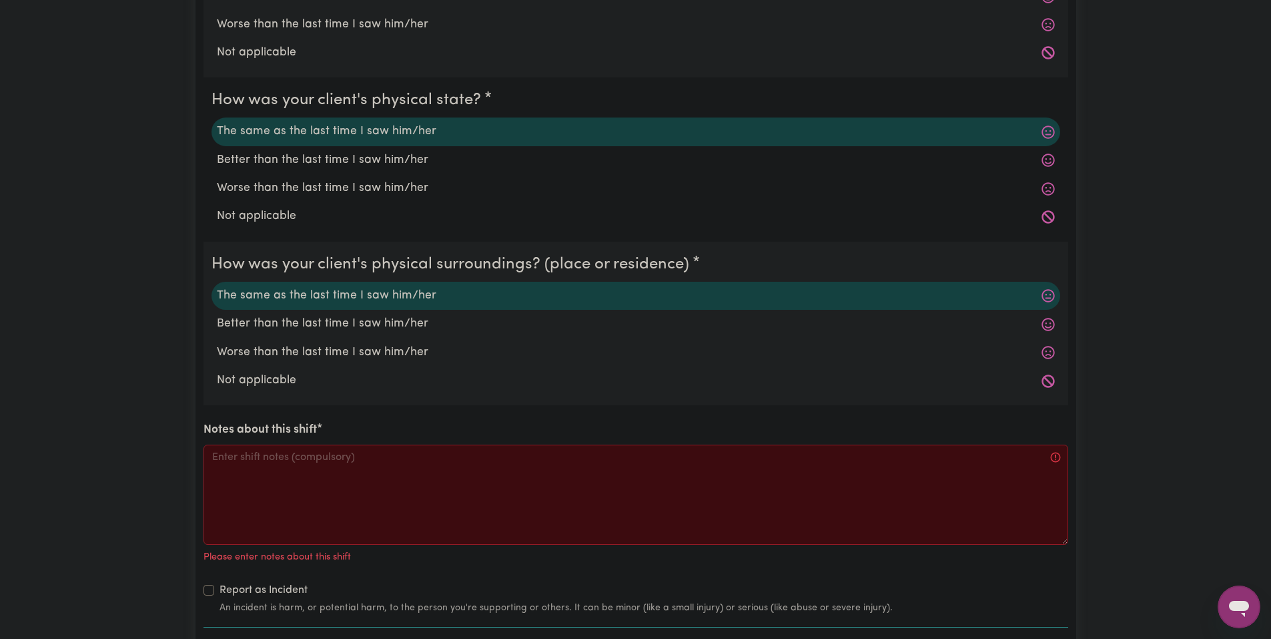
scroll to position [1268, 0]
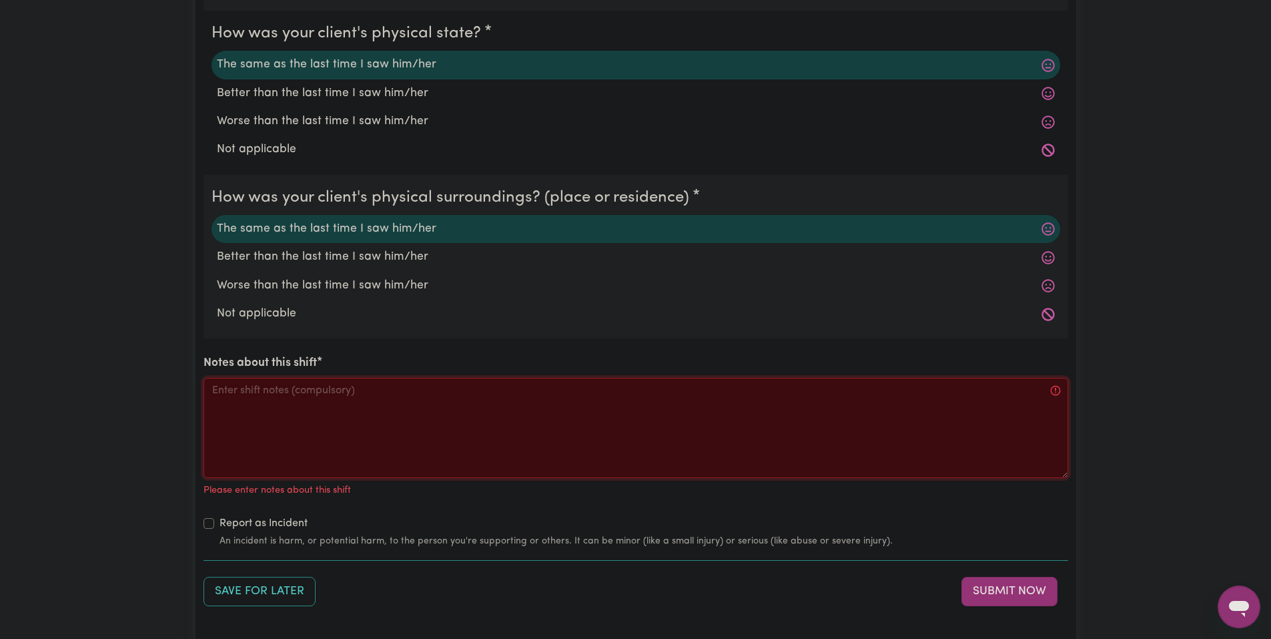
click at [355, 430] on textarea "Notes about this shift" at bounding box center [636, 428] width 865 height 100
paste textarea "Got to Jo's home and woke him up. Helped him shower, tidy his room and make his…"
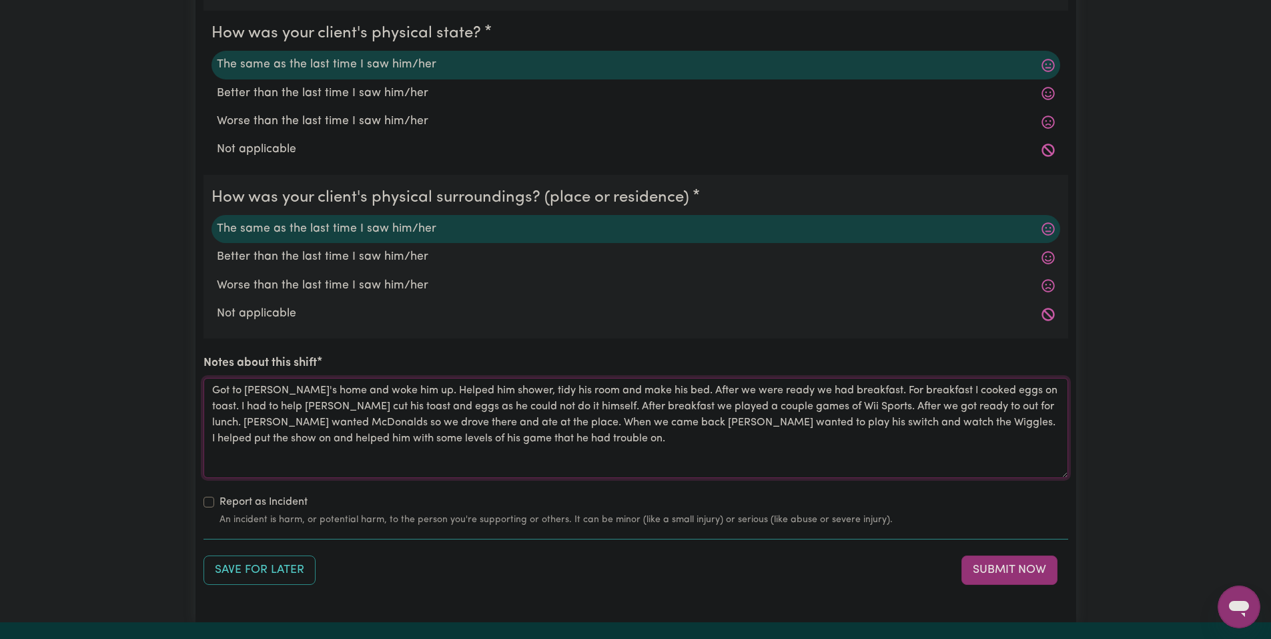
drag, startPoint x: 831, startPoint y: 393, endPoint x: 403, endPoint y: 429, distance: 429.3
click at [403, 429] on textarea "Got to Jo's home and woke him up. Helped him shower, tidy his room and make his…" at bounding box center [636, 428] width 865 height 100
click at [404, 429] on textarea "Got to Jo's home and woke him up. Helped him shower, tidy his room and make his…" at bounding box center [636, 428] width 865 height 100
drag, startPoint x: 416, startPoint y: 444, endPoint x: 899, endPoint y: 388, distance: 486.4
click at [899, 388] on textarea "Got to Jo's home and woke him up. Helped him shower, tidy his room and make his…" at bounding box center [636, 428] width 865 height 100
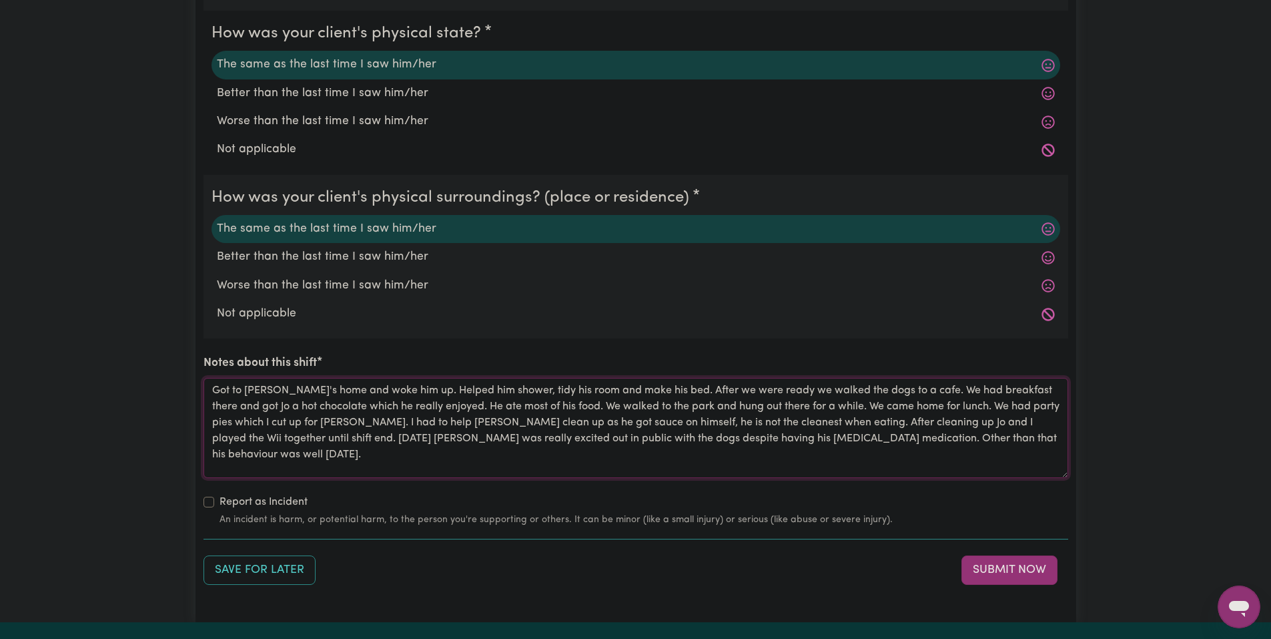
type textarea "Got to Jo's home and woke him up. Helped him shower, tidy his room and make his…"
click at [990, 561] on button "Submit Now" at bounding box center [1010, 569] width 96 height 29
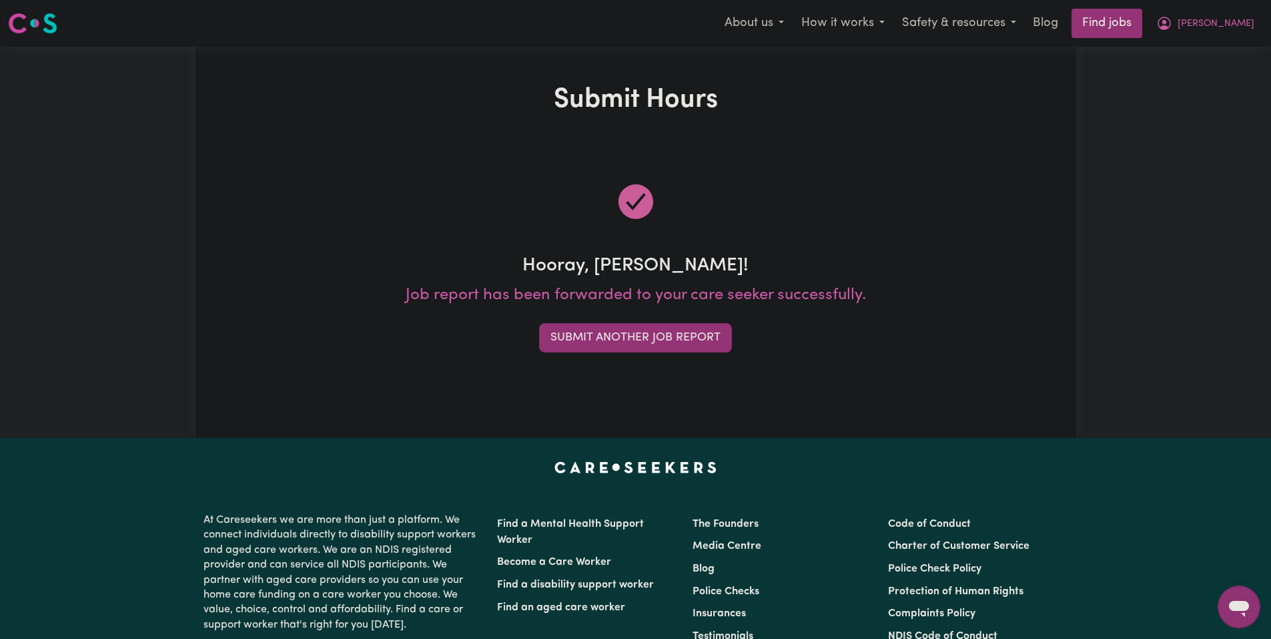
click at [689, 356] on div "Hooray, Isaac! Job report has been forwarded to your care seeker successfully. …" at bounding box center [636, 266] width 865 height 236
click at [707, 323] on button "Submit Another Job Report" at bounding box center [635, 337] width 193 height 29
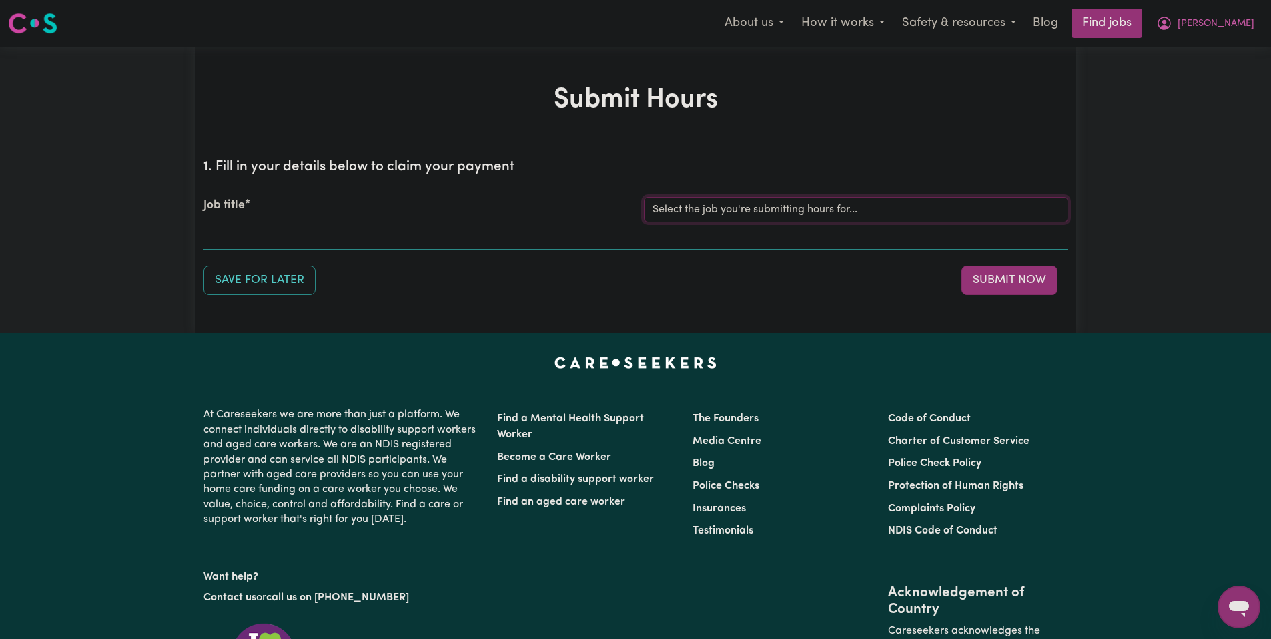
click at [756, 204] on select "Select the job you're submitting hours for... [Joseph] Care Worker needed in No…" at bounding box center [856, 209] width 424 height 25
select select "14211"
click at [644, 197] on select "Select the job you're submitting hours for... [Joseph] Care Worker needed in No…" at bounding box center [856, 209] width 424 height 25
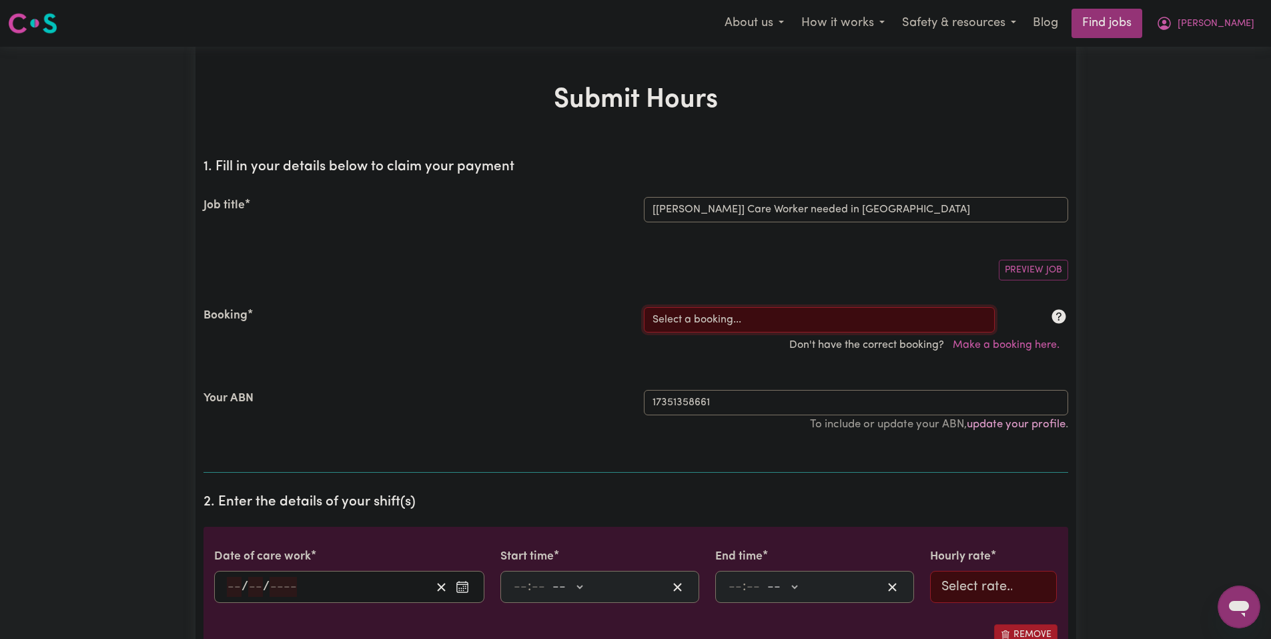
click at [783, 327] on select "Select a booking... Mon, September 8, 2025 - 03:30pm to 08:00pm (RECURRING) Mon…" at bounding box center [819, 319] width 351 height 25
click at [426, 204] on div "Job title" at bounding box center [416, 209] width 440 height 25
click at [821, 307] on select "Select a booking... Mon, September 8, 2025 - 03:30pm to 08:00pm (RECURRING) Mon…" at bounding box center [819, 319] width 351 height 25
select select "353778"
click at [644, 307] on select "Select a booking... Mon, September 8, 2025 - 03:30pm to 08:00pm (RECURRING) Mon…" at bounding box center [819, 319] width 351 height 25
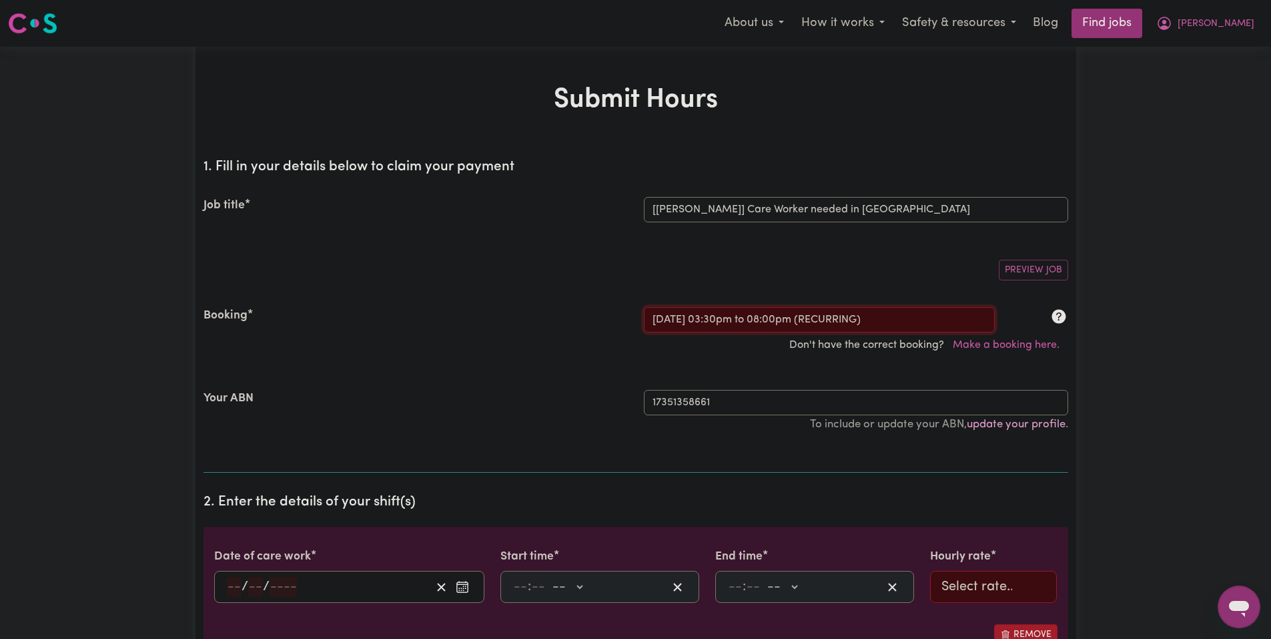
type input "2025-10-02"
type input "2"
type input "10"
type input "2025"
type input "15:30"
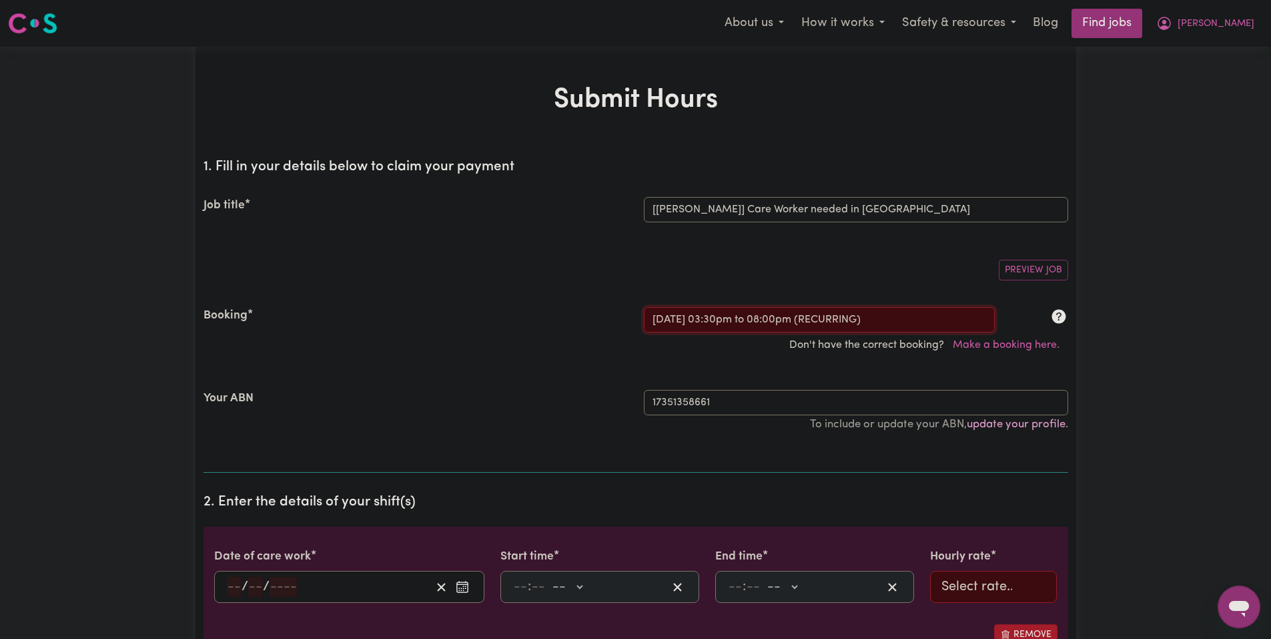
type input "3"
type input "30"
select select "pm"
type input "20:00"
type input "8"
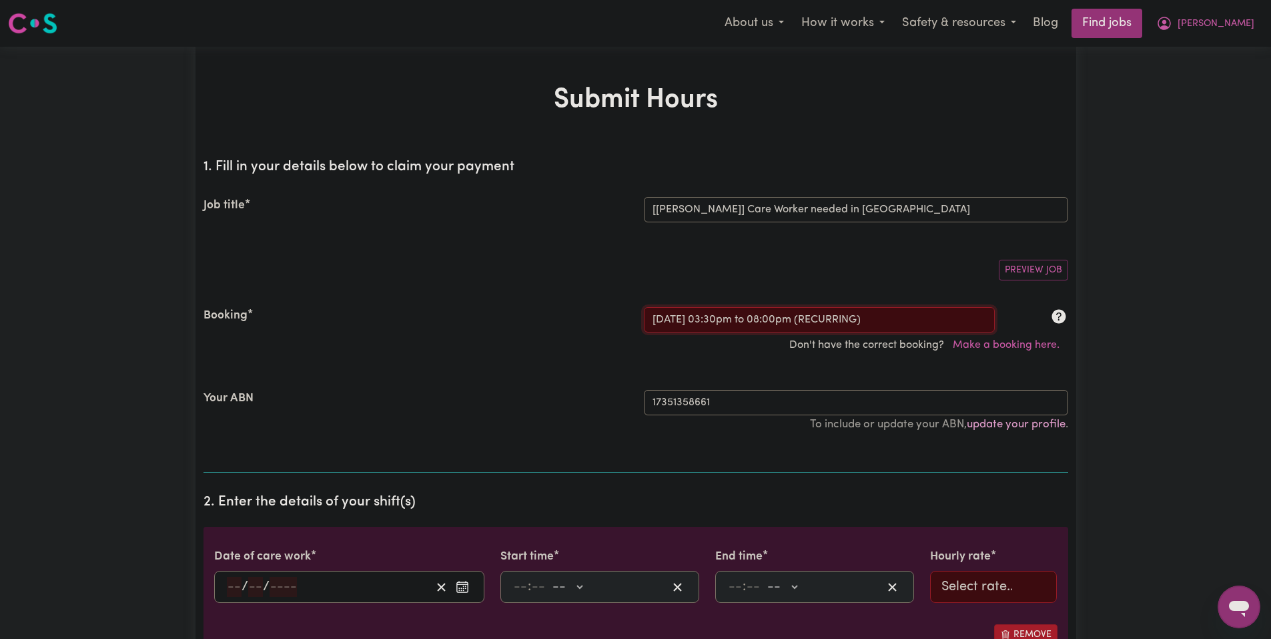
type input "0"
select select "pm"
select select "51.98-Weekday"
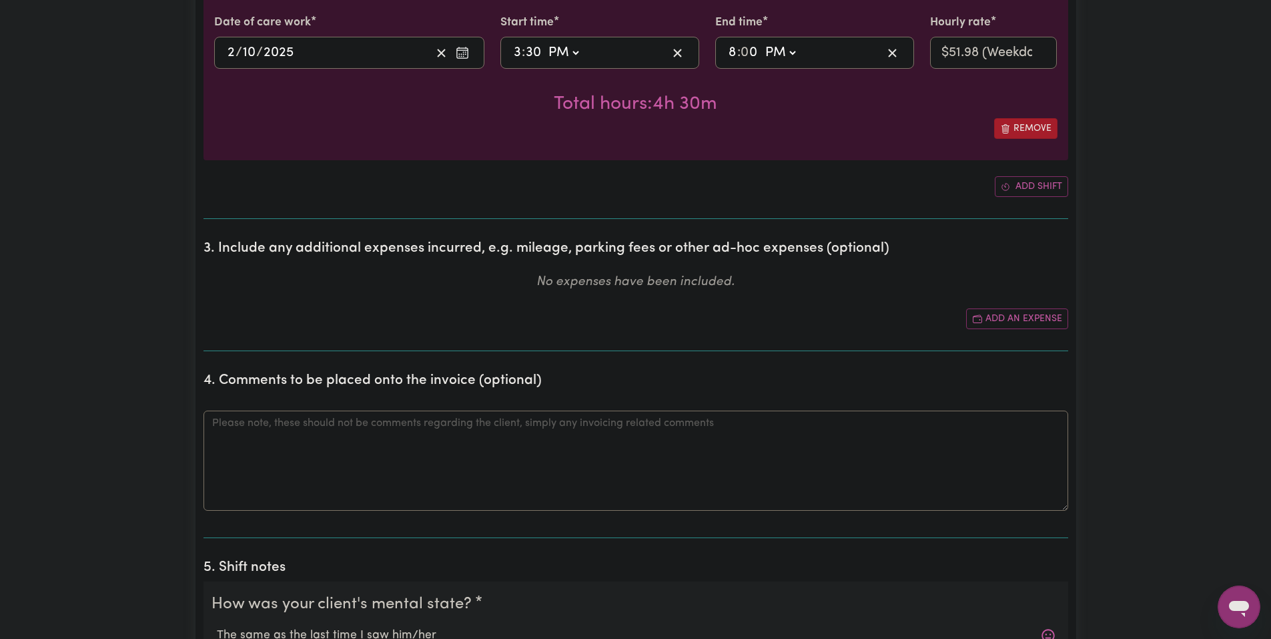
scroll to position [801, 0]
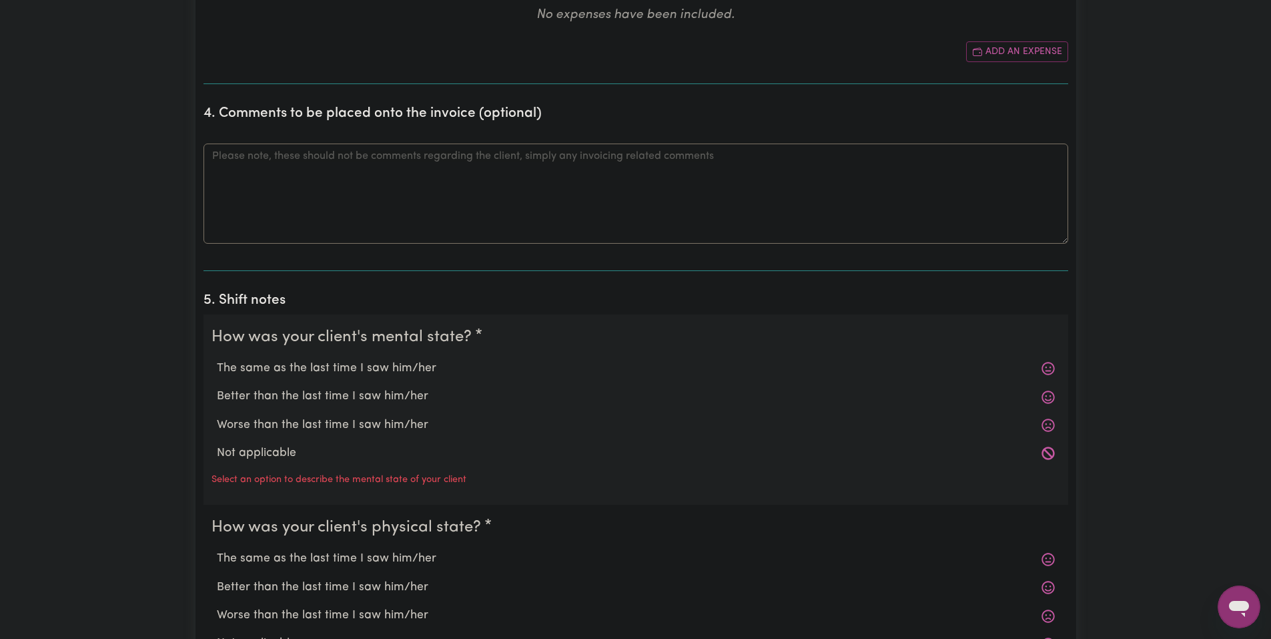
click at [344, 346] on legend "How was your client's mental state?" at bounding box center [345, 337] width 266 height 24
click at [344, 358] on div "The same as the last time I saw him/her" at bounding box center [636, 368] width 849 height 28
click at [348, 364] on label "The same as the last time I saw him/her" at bounding box center [636, 368] width 838 height 17
click at [217, 360] on input "The same as the last time I saw him/her" at bounding box center [216, 359] width 1 height 1
radio input "true"
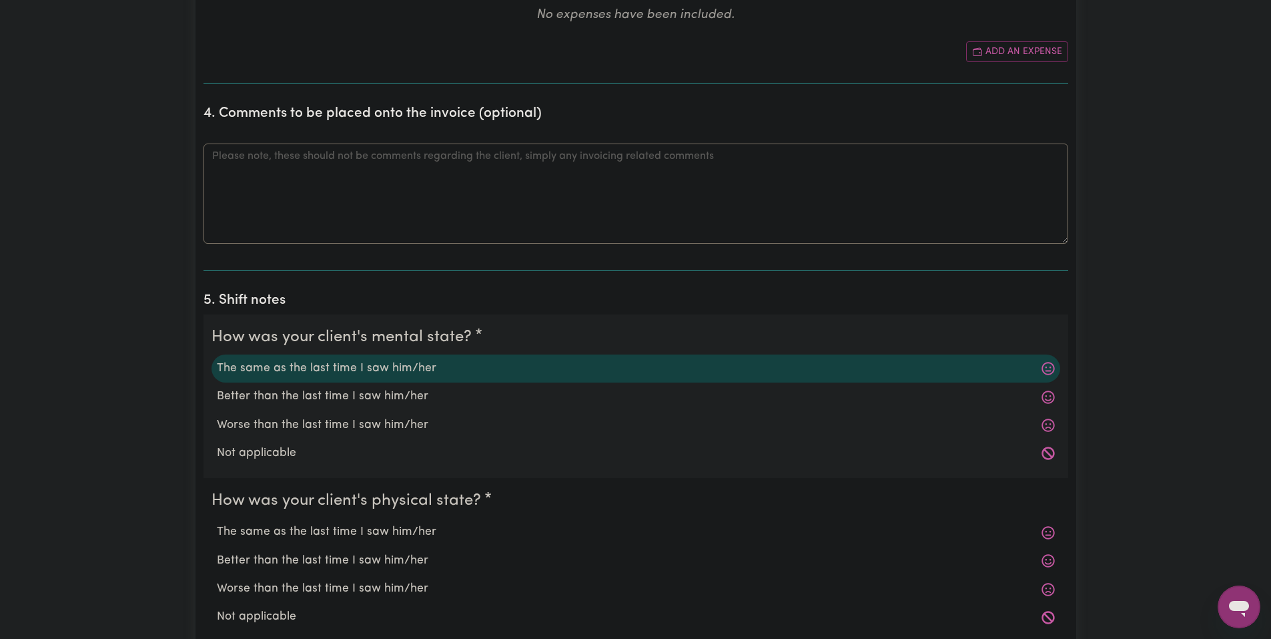
scroll to position [1134, 0]
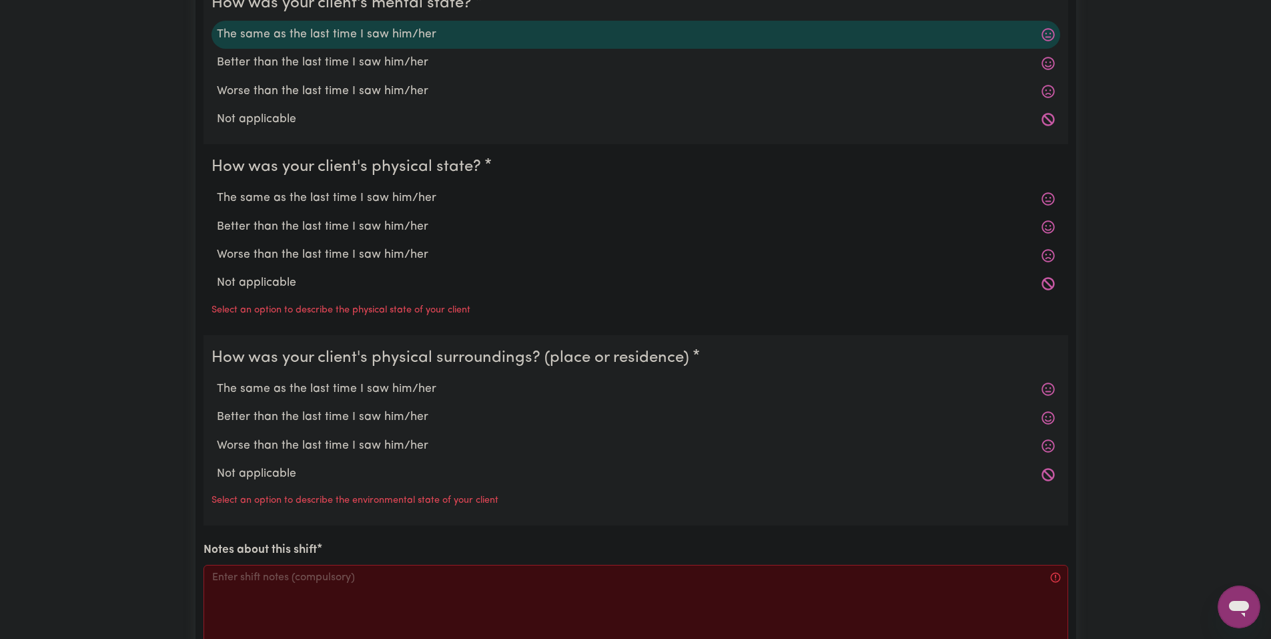
click at [367, 206] on label "The same as the last time I saw him/her" at bounding box center [636, 198] width 838 height 17
click at [217, 190] on input "The same as the last time I saw him/her" at bounding box center [216, 189] width 1 height 1
radio input "true"
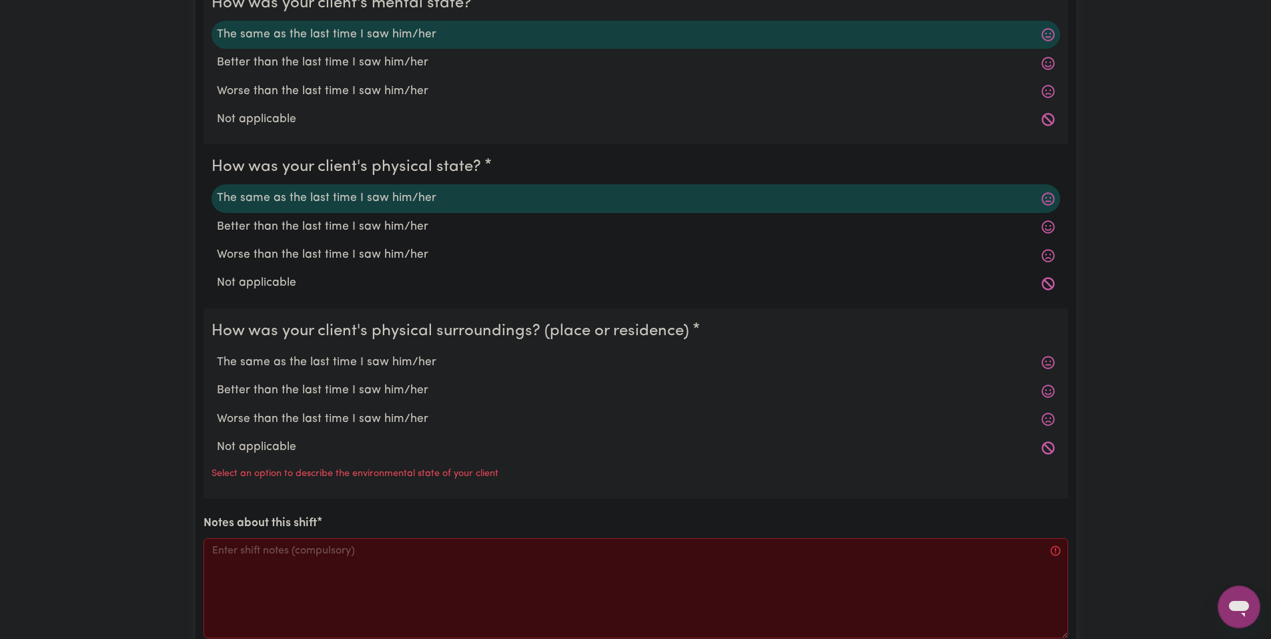
click at [347, 366] on label "The same as the last time I saw him/her" at bounding box center [636, 362] width 838 height 17
click at [217, 354] on input "The same as the last time I saw him/her" at bounding box center [216, 353] width 1 height 1
radio input "true"
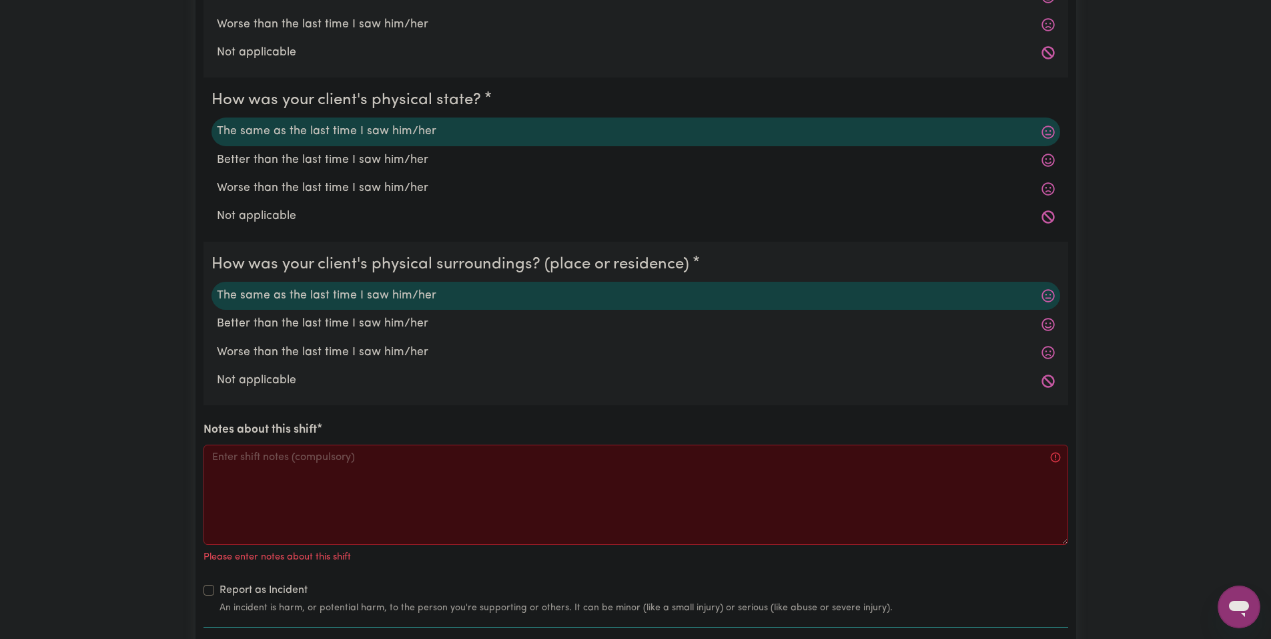
scroll to position [1335, 0]
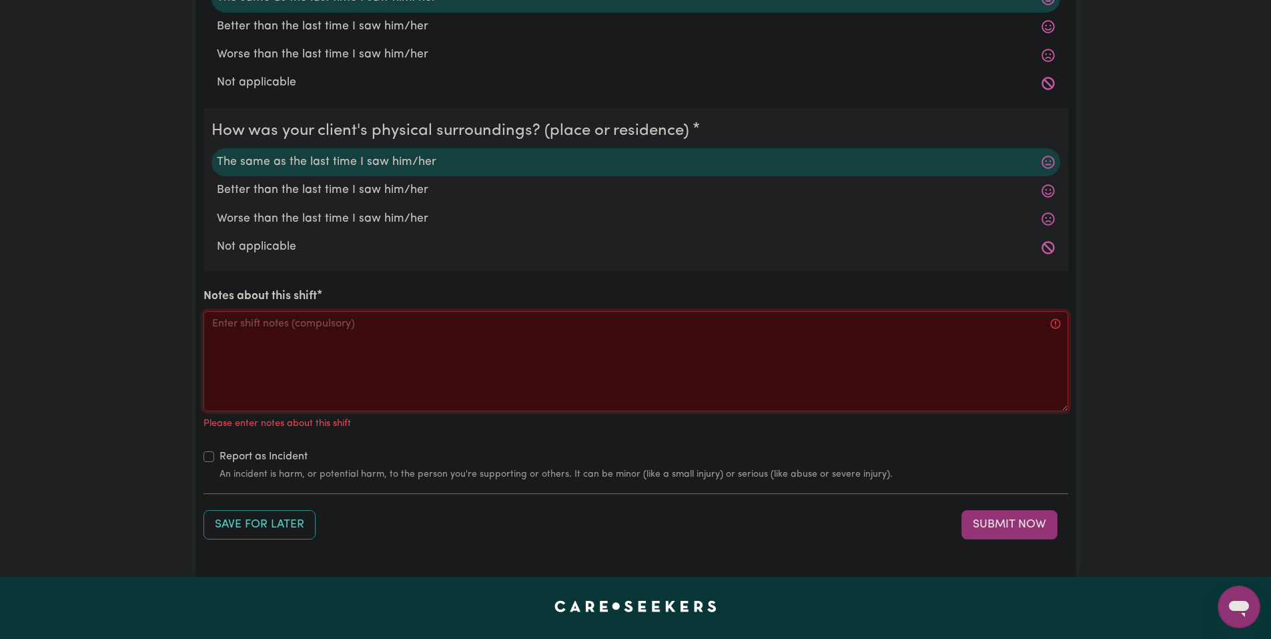
click at [437, 336] on textarea "Notes about this shift" at bounding box center [636, 361] width 865 height 100
paste textarea "Got to Jo's home and woke him up. Helped him shower, tidy his room and make his…"
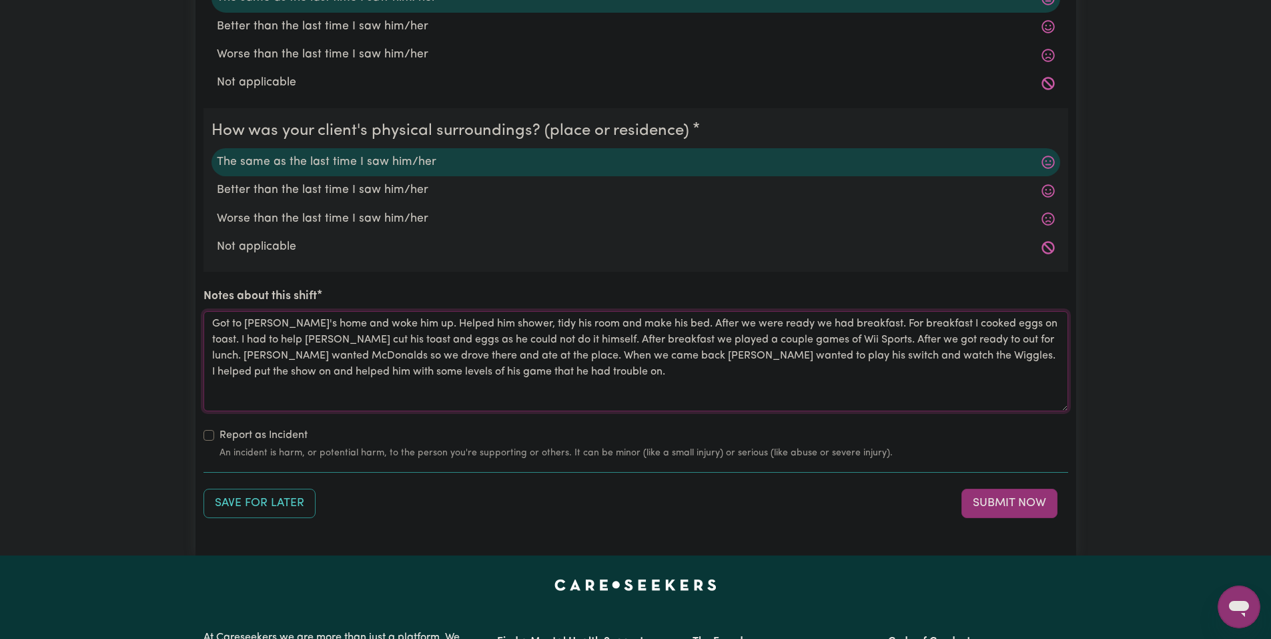
drag, startPoint x: 377, startPoint y: 320, endPoint x: 299, endPoint y: 322, distance: 78.1
click at [299, 322] on textarea "Got to Jo's home and woke him up. Helped him shower, tidy his room and make his…" at bounding box center [636, 361] width 865 height 100
drag, startPoint x: 745, startPoint y: 321, endPoint x: 1054, endPoint y: 376, distance: 314.5
click at [1054, 376] on textarea "Got to Jo's home. Helped him shower, tidy his room and make his bed. After we w…" at bounding box center [636, 361] width 865 height 100
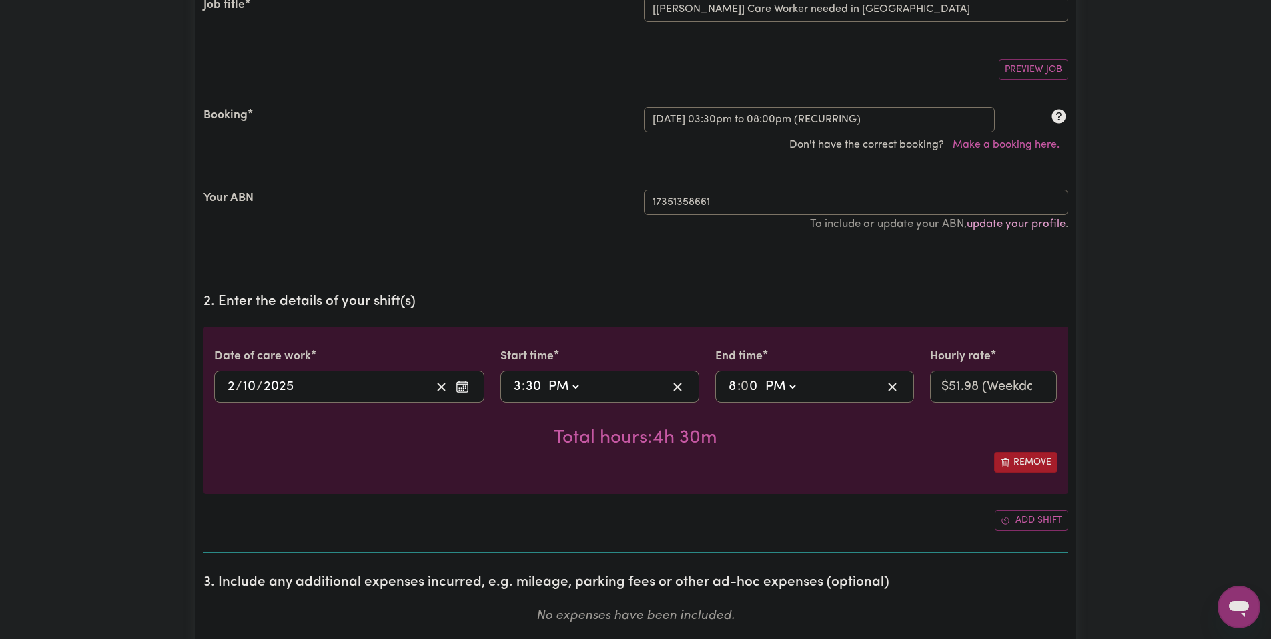
scroll to position [0, 0]
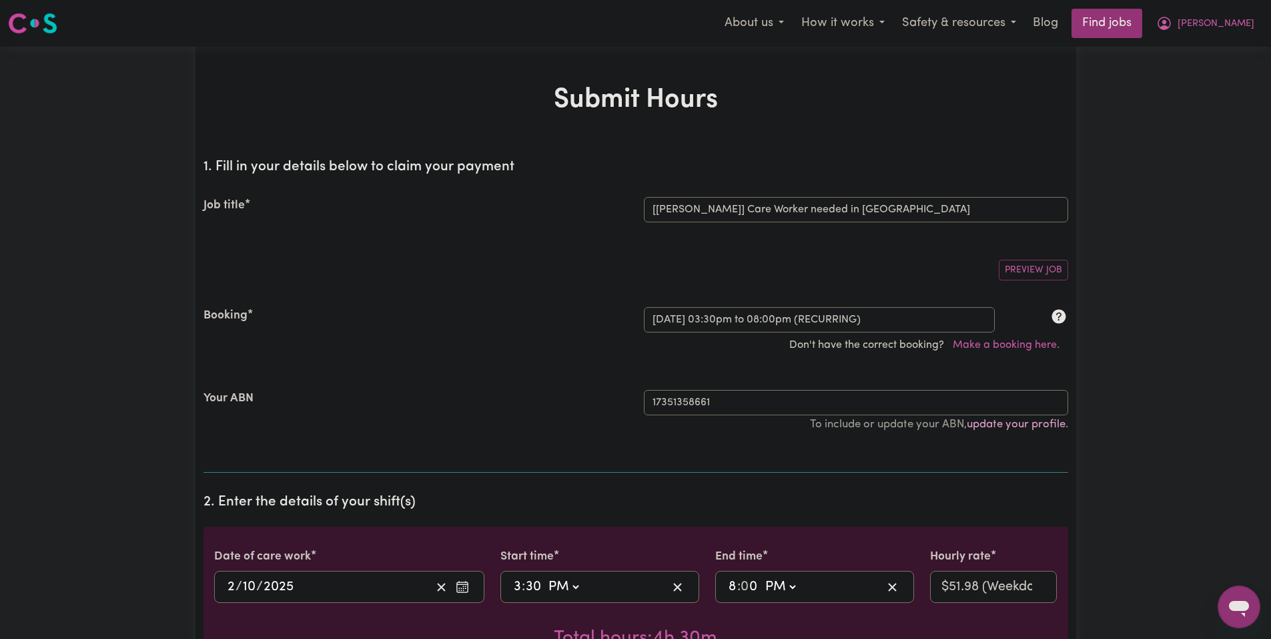
type textarea "Got to Jo's home. Helped him shower, tidy his room and make his bed. After we w…"
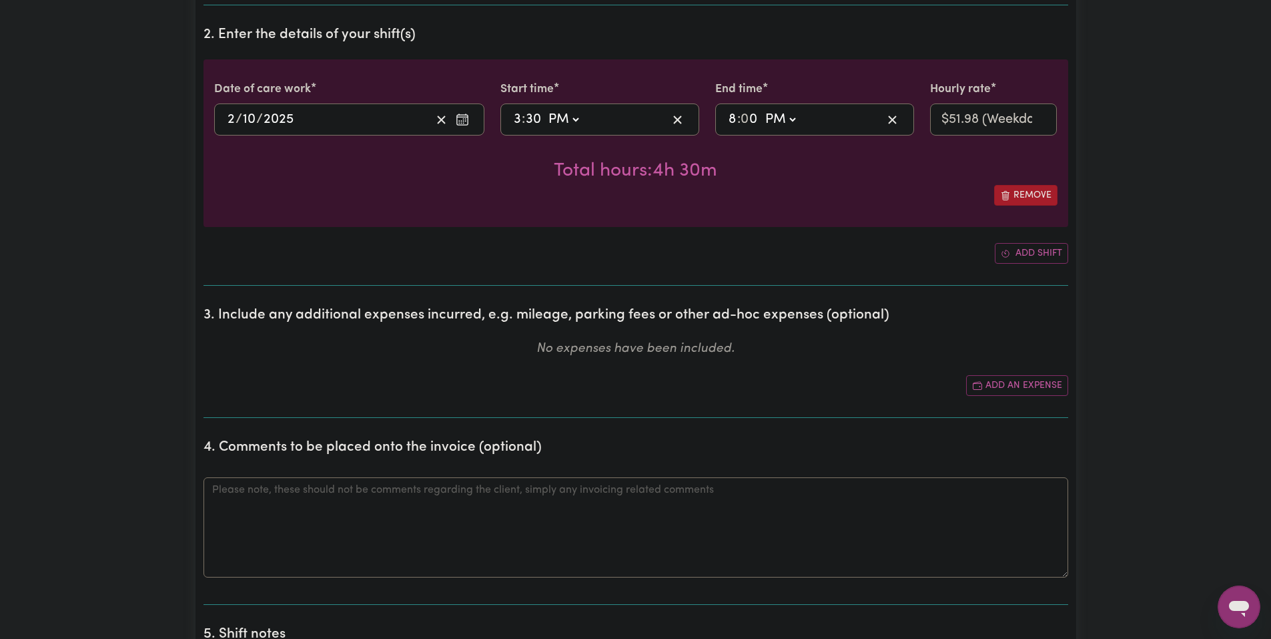
scroll to position [200, 0]
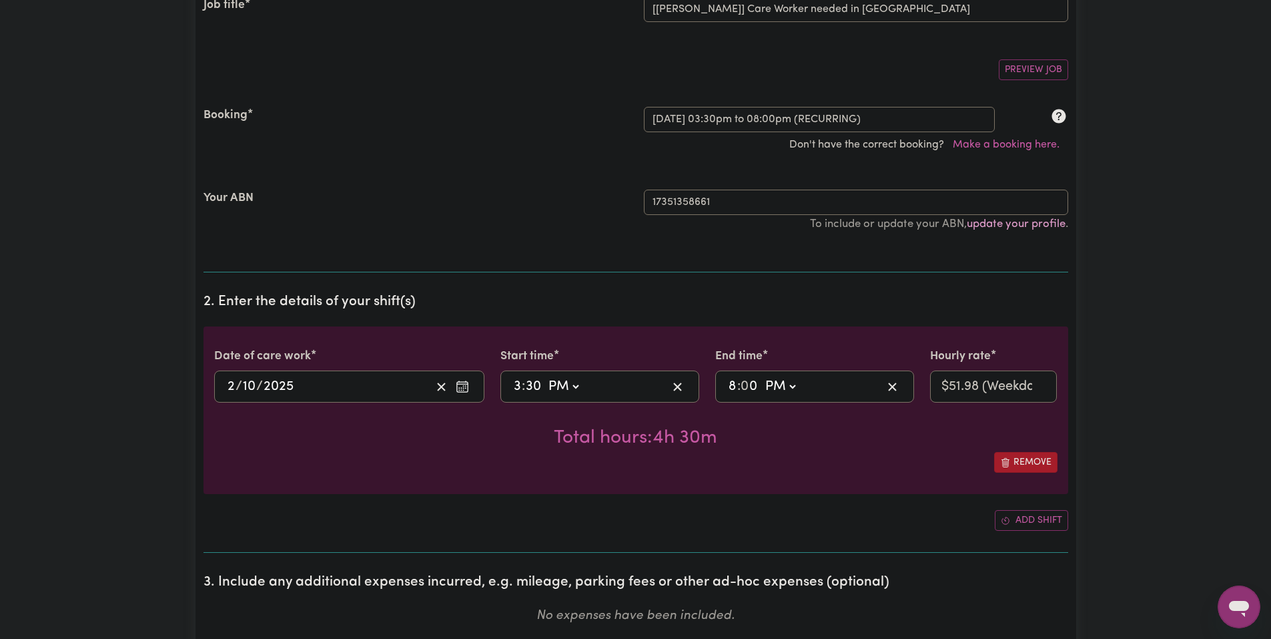
click at [581, 390] on select "AM PM" at bounding box center [563, 386] width 36 height 20
click at [590, 389] on div "15:30 3 : 30 AM PM" at bounding box center [589, 386] width 155 height 20
type input "21:30"
type input "9"
type input "21:00"
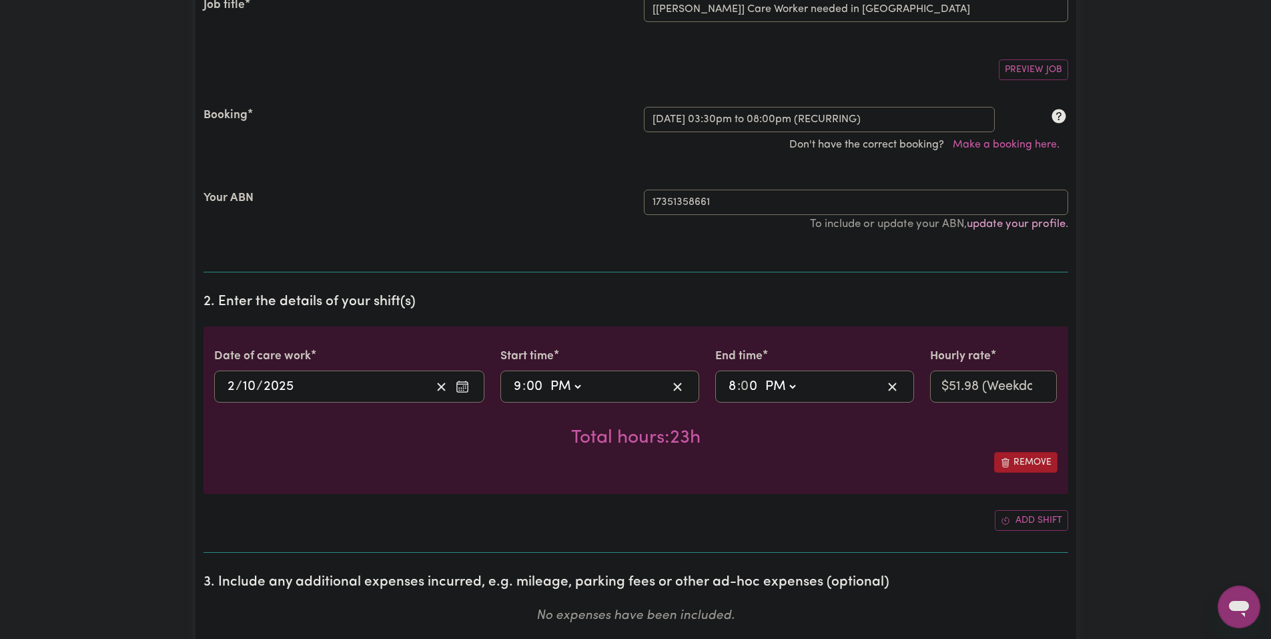
type input "00"
click at [736, 388] on input "8" at bounding box center [732, 386] width 9 height 20
type input "15:00"
type input "3"
click at [753, 426] on div "Total hours: 18h" at bounding box center [635, 426] width 843 height 49
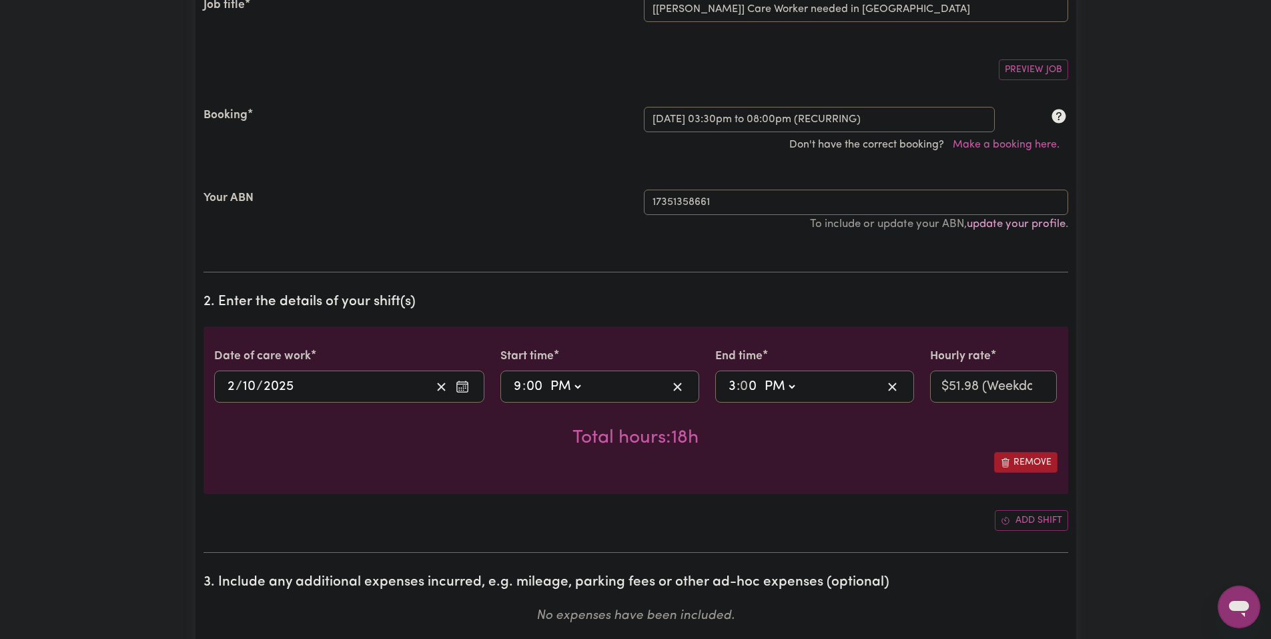
click at [566, 384] on select "AM PM" at bounding box center [565, 386] width 36 height 20
select select "am"
click at [547, 376] on select "AM PM" at bounding box center [565, 386] width 36 height 20
type input "09:00"
type input "0"
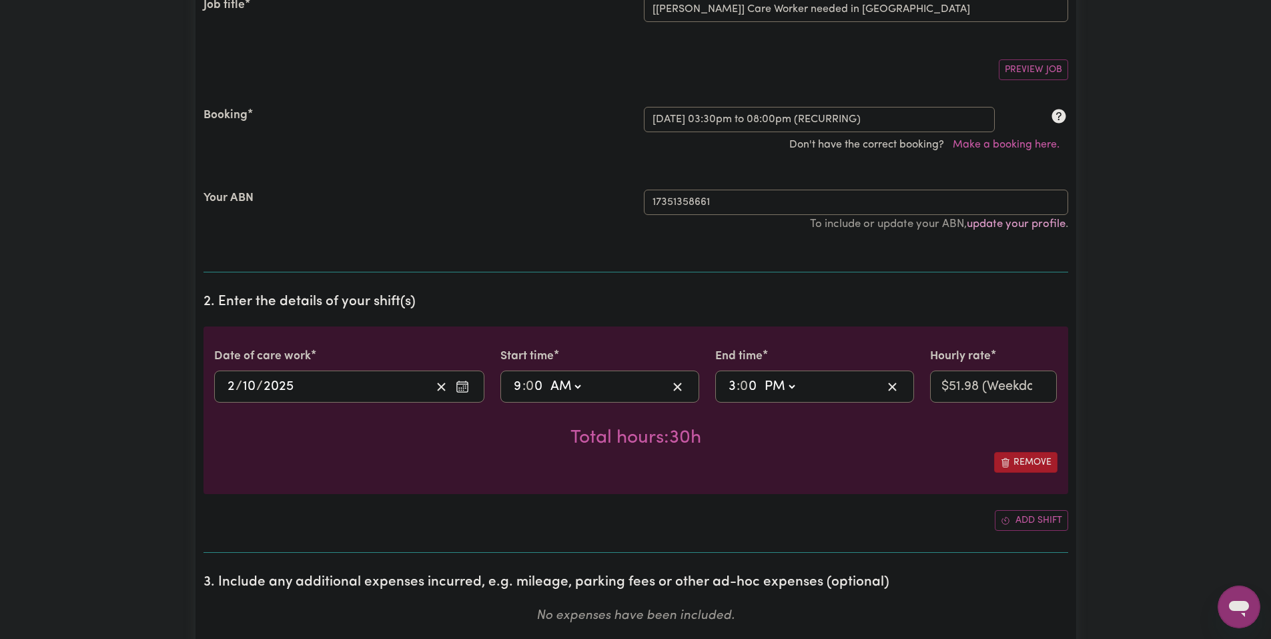
click at [882, 429] on div "Total hours: 30h" at bounding box center [635, 426] width 843 height 49
click at [618, 380] on div "09:00 9 : 0 0 AM PM" at bounding box center [589, 386] width 155 height 20
click at [588, 386] on div "09:00 9 : 0 0 AM PM" at bounding box center [589, 386] width 155 height 20
click at [577, 386] on select "AM PM" at bounding box center [565, 386] width 36 height 20
click at [527, 384] on input "0" at bounding box center [534, 386] width 17 height 20
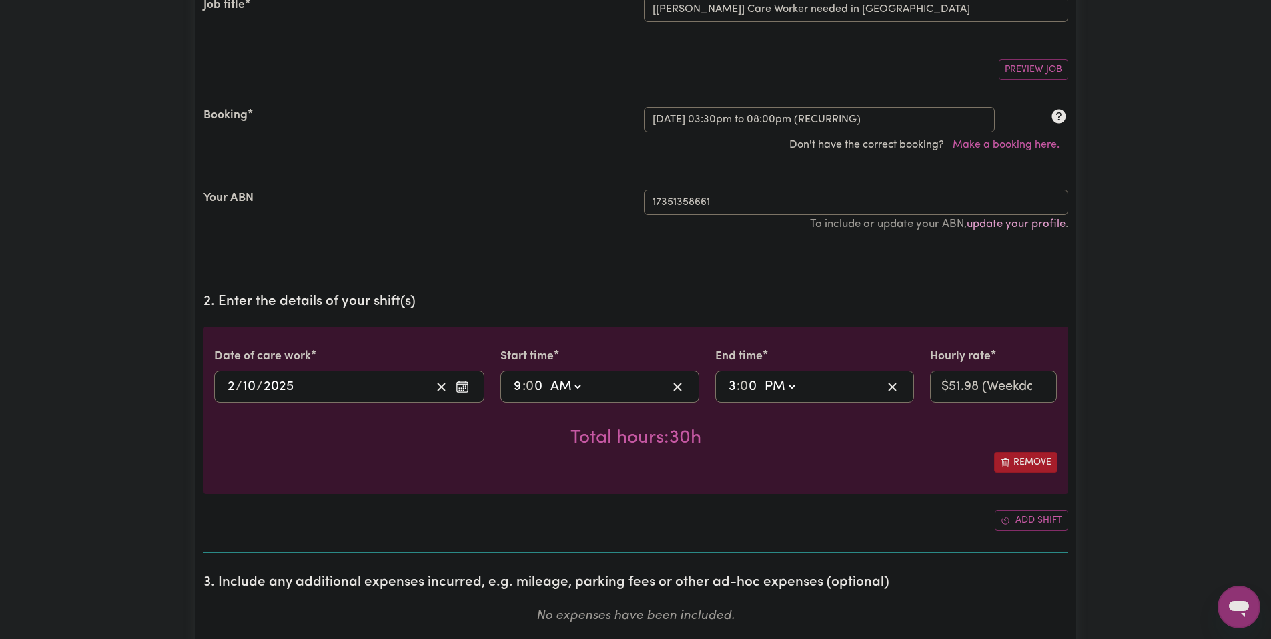
click at [518, 385] on input "9" at bounding box center [517, 386] width 9 height 20
click at [794, 436] on div "Total hours: 30h" at bounding box center [635, 426] width 843 height 49
click at [778, 388] on select "AM PM" at bounding box center [779, 386] width 36 height 20
click at [778, 392] on select "AM PM" at bounding box center [779, 386] width 36 height 20
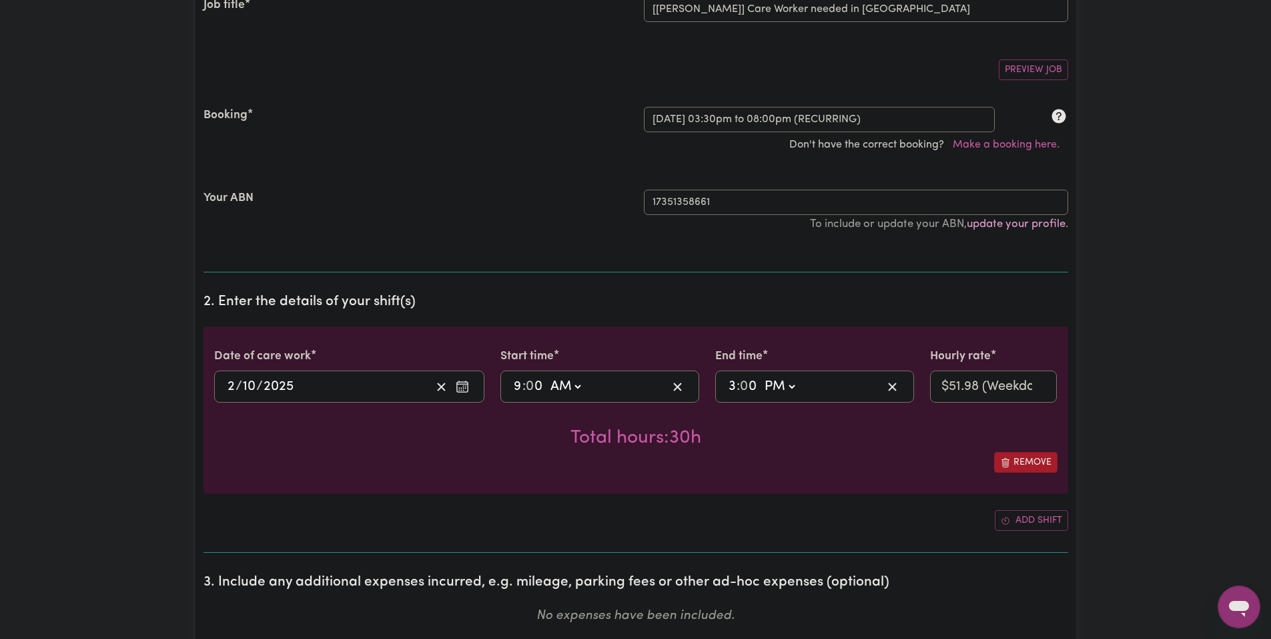
click at [879, 438] on div "Total hours: 30h" at bounding box center [635, 426] width 843 height 49
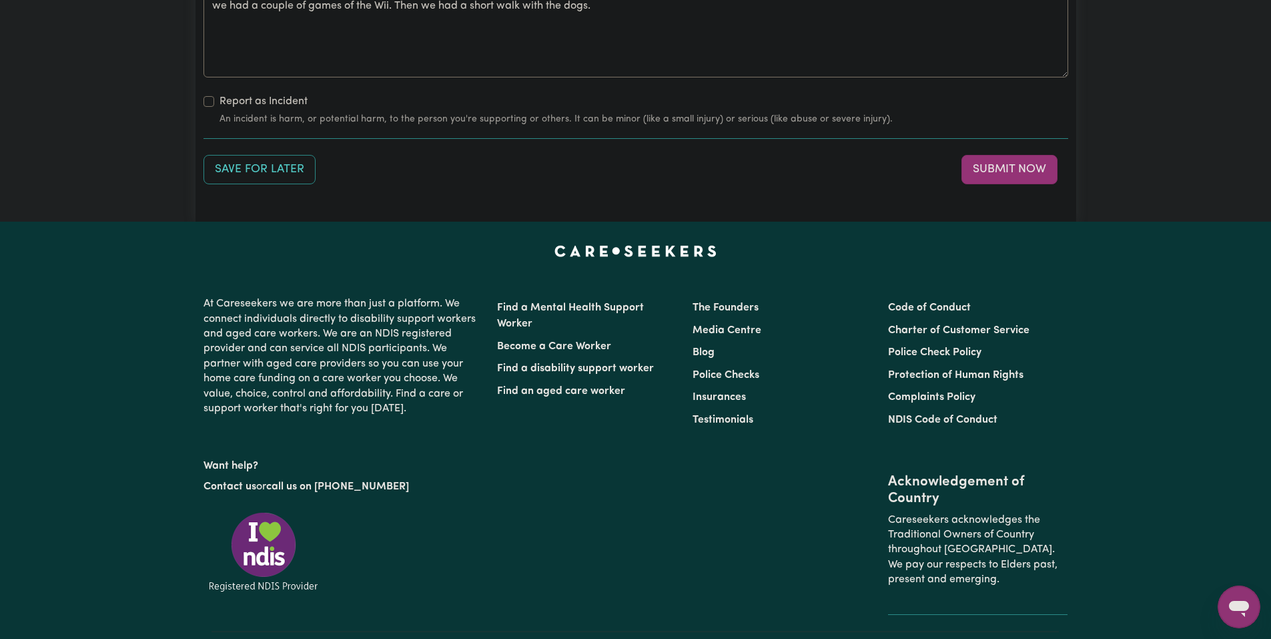
scroll to position [1468, 0]
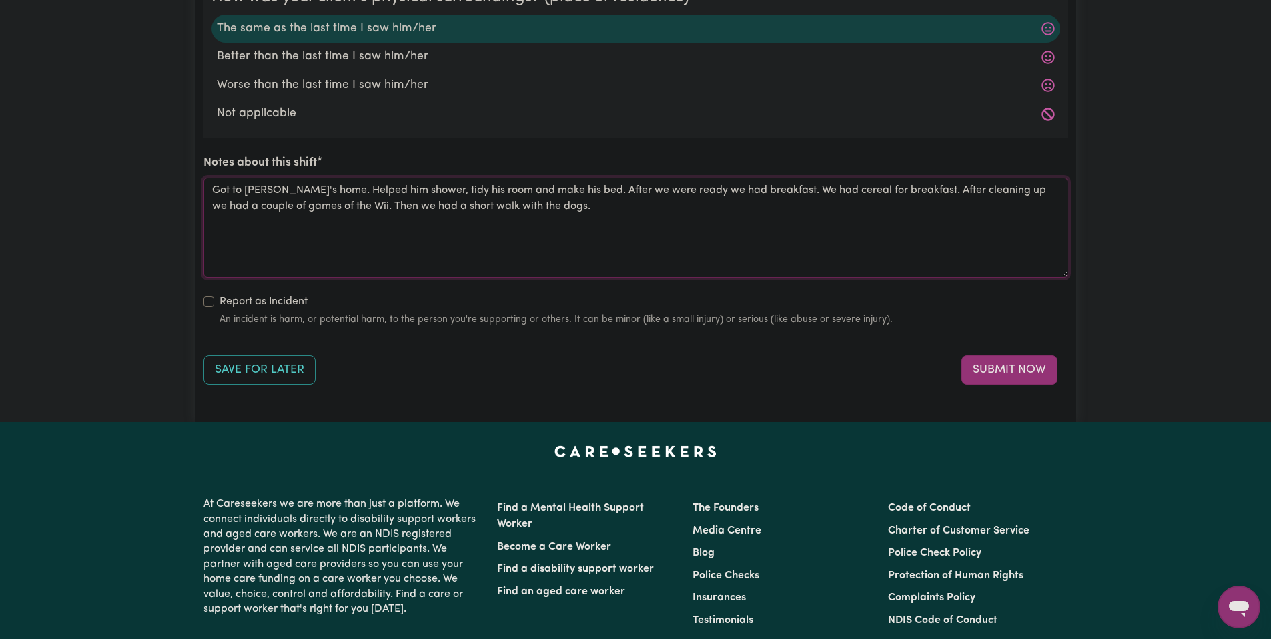
drag, startPoint x: 561, startPoint y: 231, endPoint x: 195, endPoint y: 190, distance: 367.9
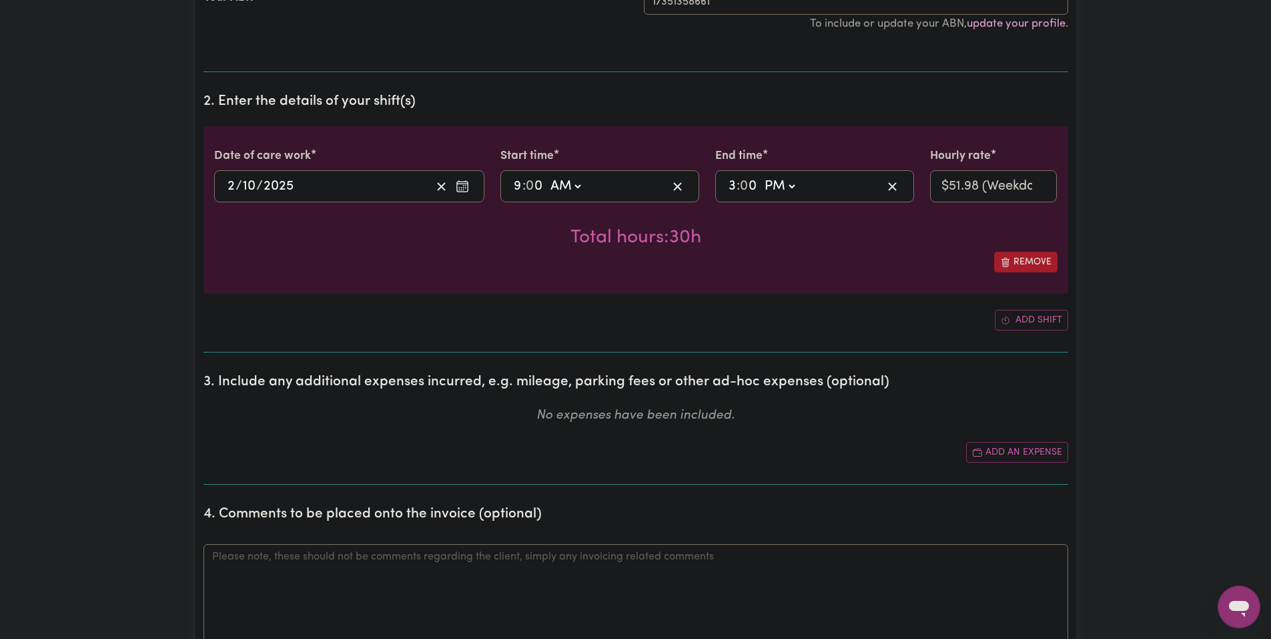
scroll to position [67, 0]
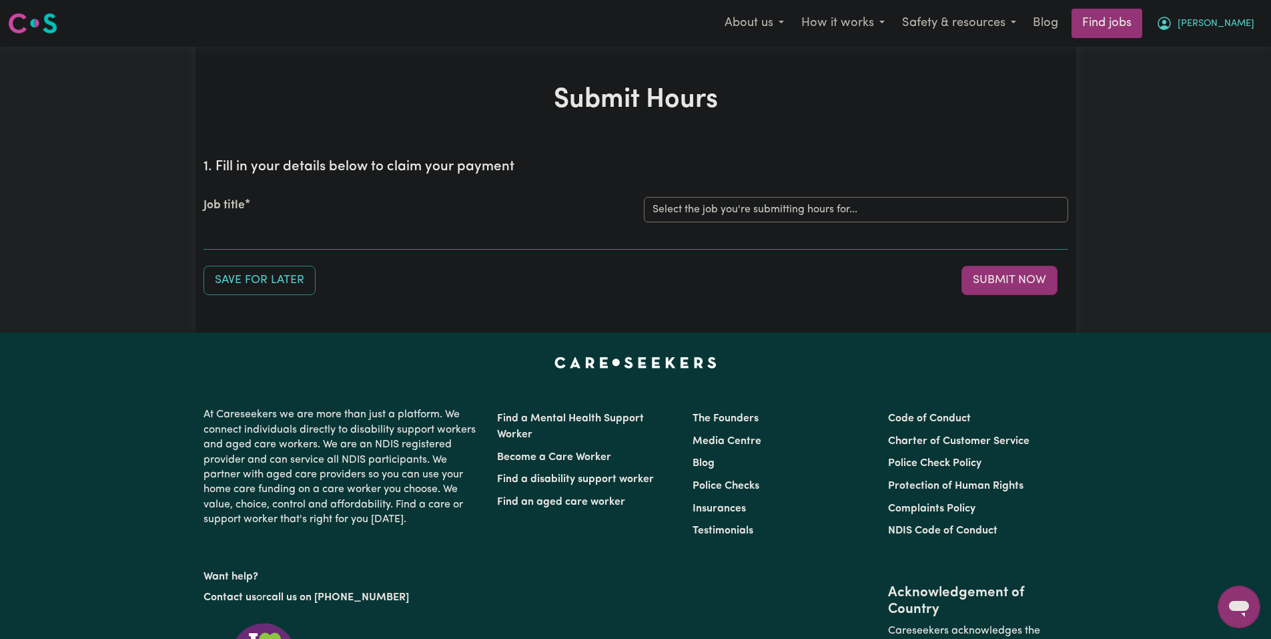
click at [1236, 27] on span "[PERSON_NAME]" at bounding box center [1216, 24] width 77 height 15
click at [1221, 49] on link "My Account" at bounding box center [1209, 51] width 105 height 25
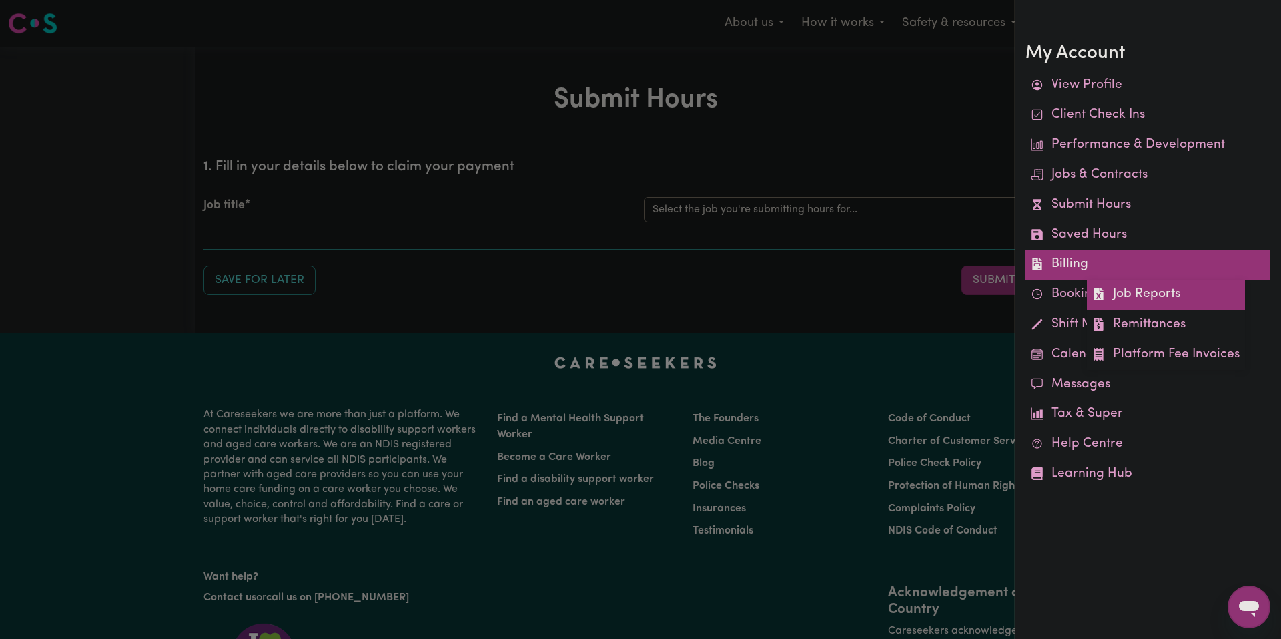
click at [1133, 294] on link "Job Reports" at bounding box center [1166, 295] width 158 height 30
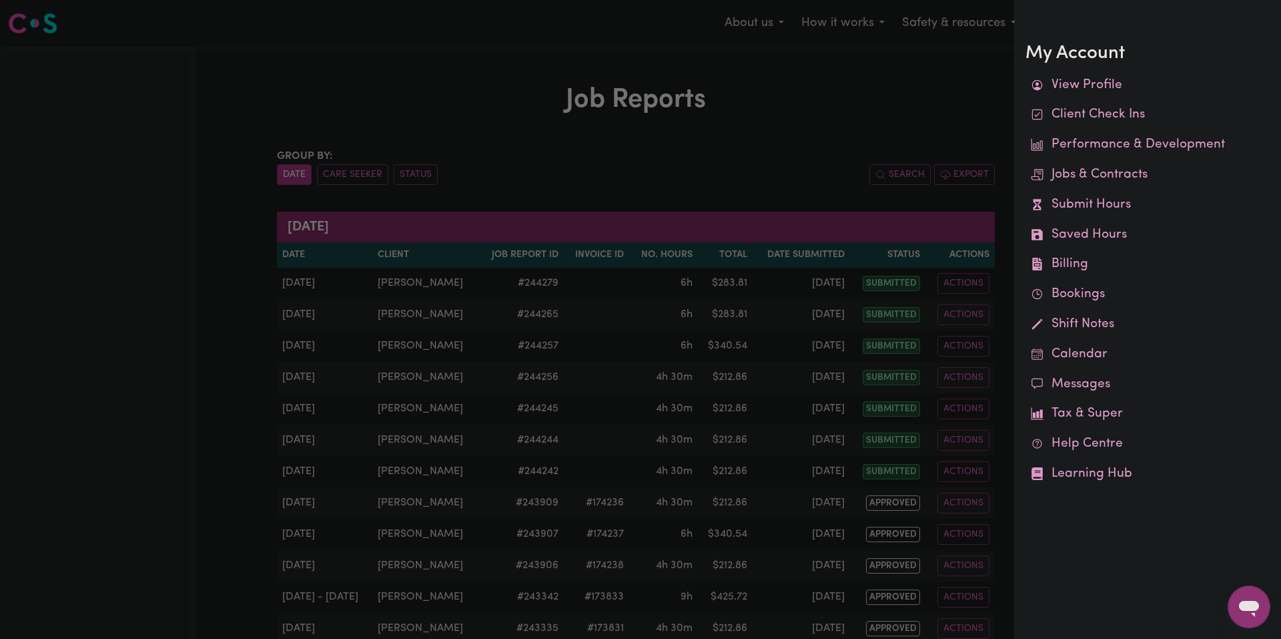
click at [845, 167] on div at bounding box center [640, 319] width 1281 height 639
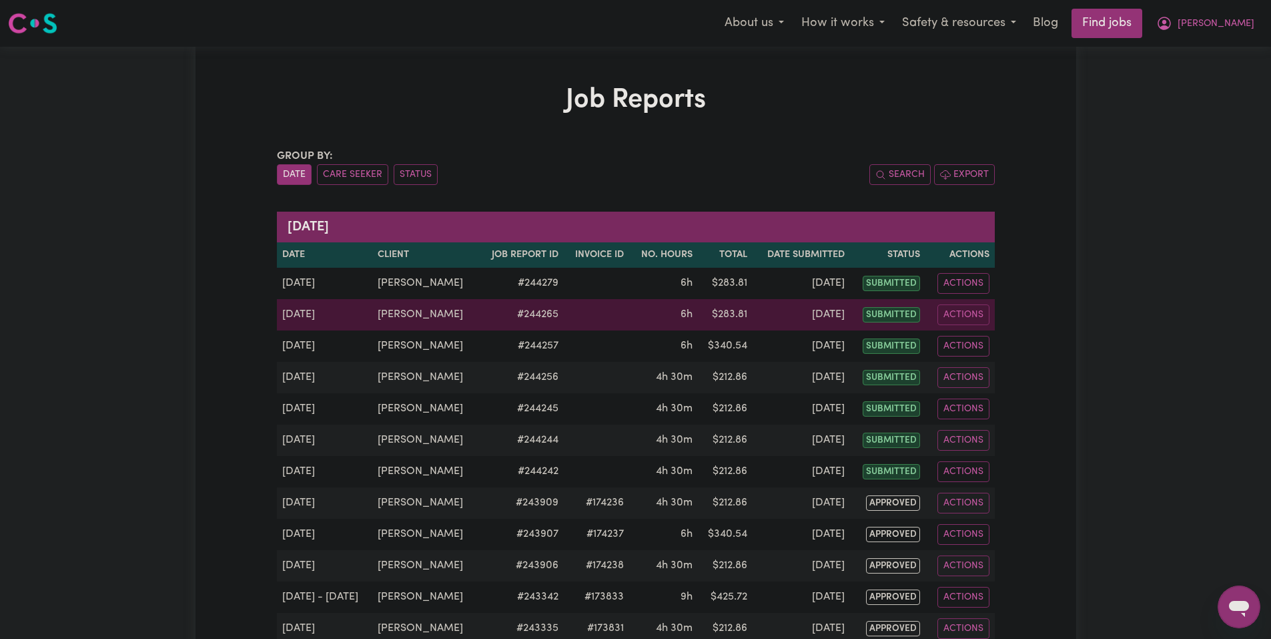
click at [629, 300] on td "6h" at bounding box center [663, 314] width 69 height 31
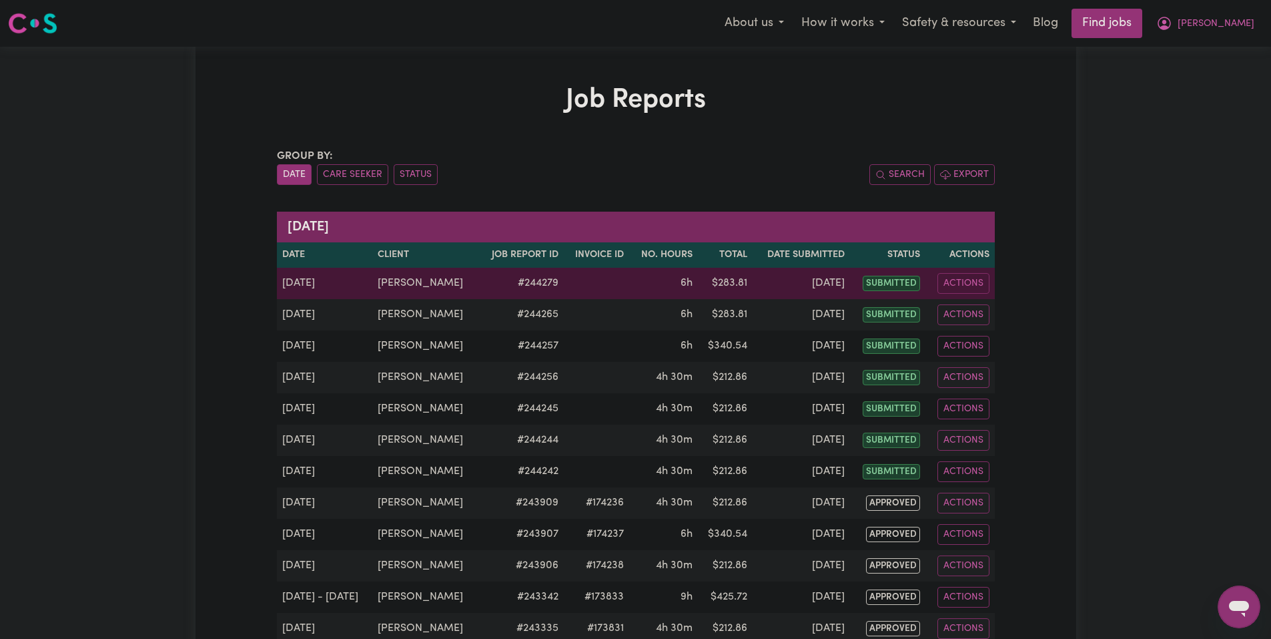
drag, startPoint x: 596, startPoint y: 295, endPoint x: 759, endPoint y: 276, distance: 163.9
click at [629, 293] on td "6h" at bounding box center [663, 283] width 69 height 31
click at [977, 286] on button "Actions" at bounding box center [964, 283] width 52 height 21
click at [977, 316] on link "View Job Report" at bounding box center [1002, 314] width 114 height 27
select select "pm"
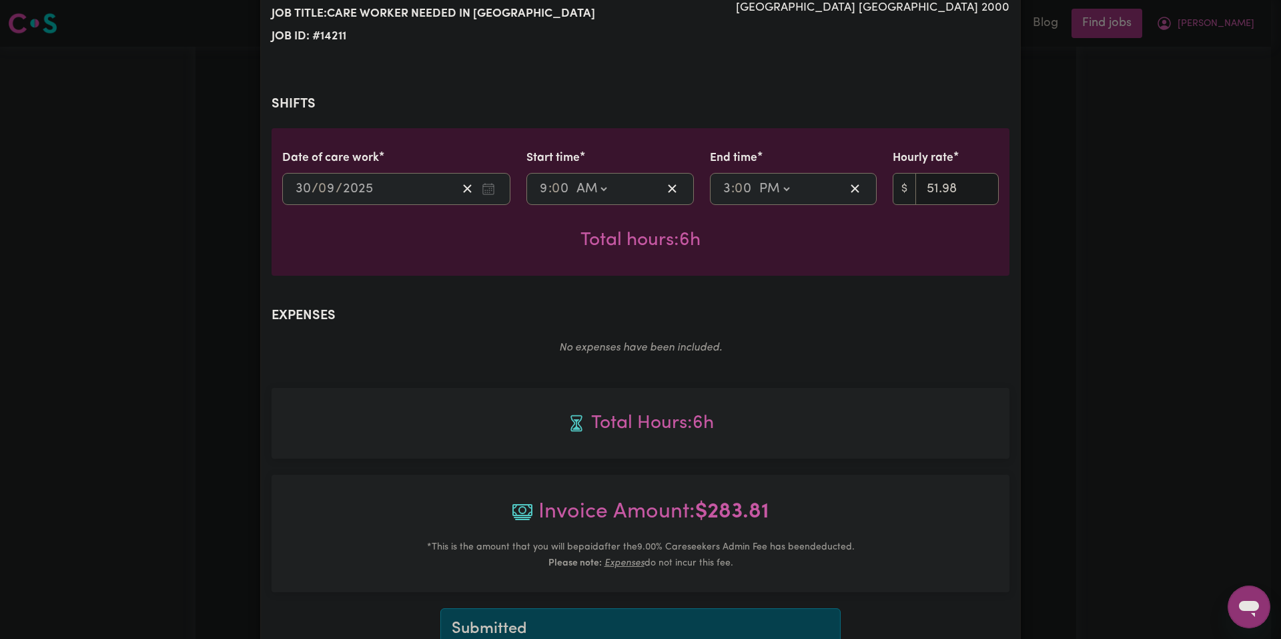
select select "51.98-Weekday"
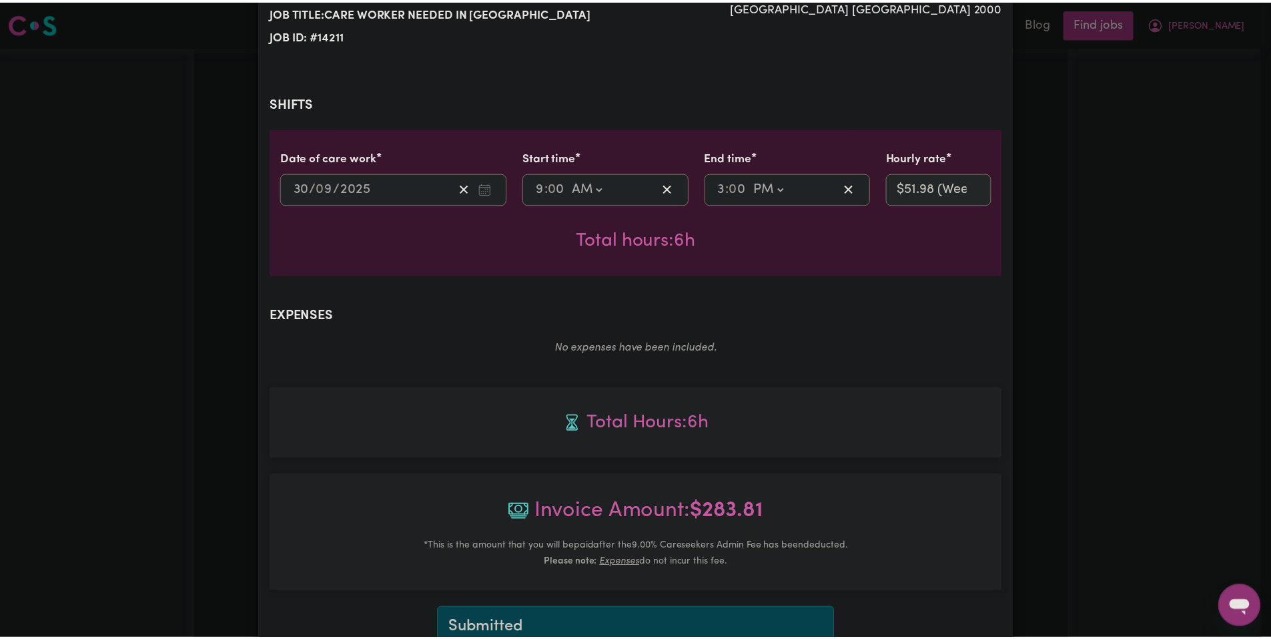
scroll to position [356, 0]
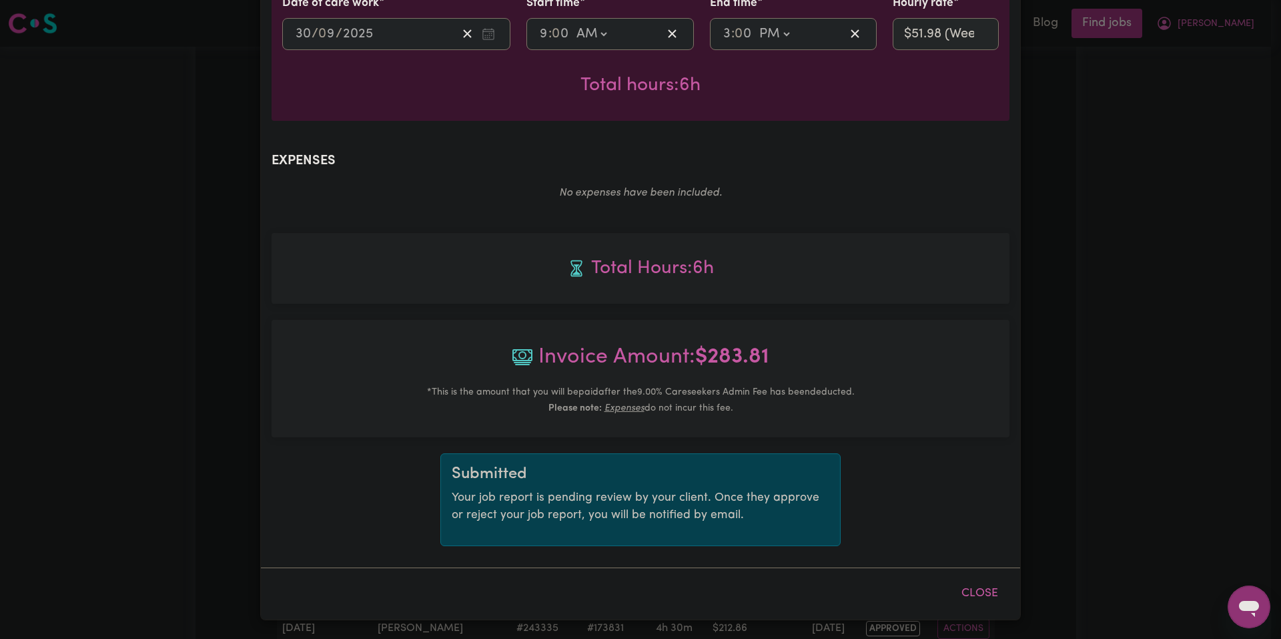
click at [1115, 358] on div "Job Report # 244279 - Joseph Summary Job report # 244279 Client name: Joseph Jo…" at bounding box center [640, 319] width 1281 height 639
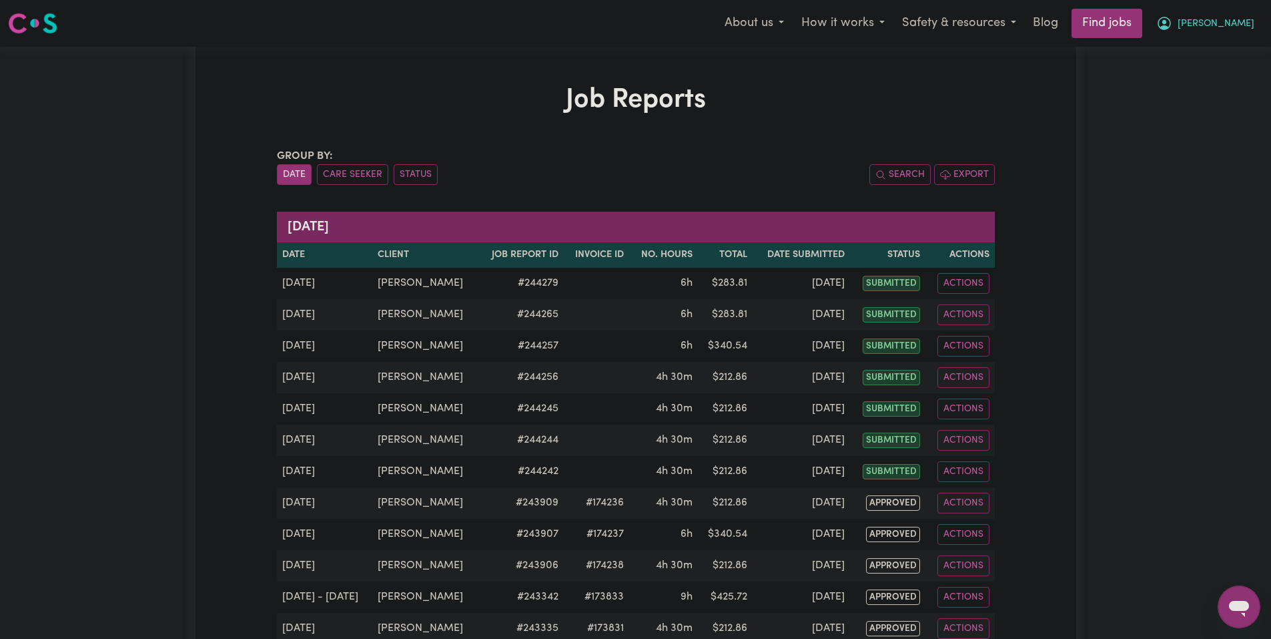
click at [1226, 19] on button "[PERSON_NAME]" at bounding box center [1205, 23] width 115 height 28
click at [1220, 43] on link "My Account" at bounding box center [1209, 51] width 105 height 25
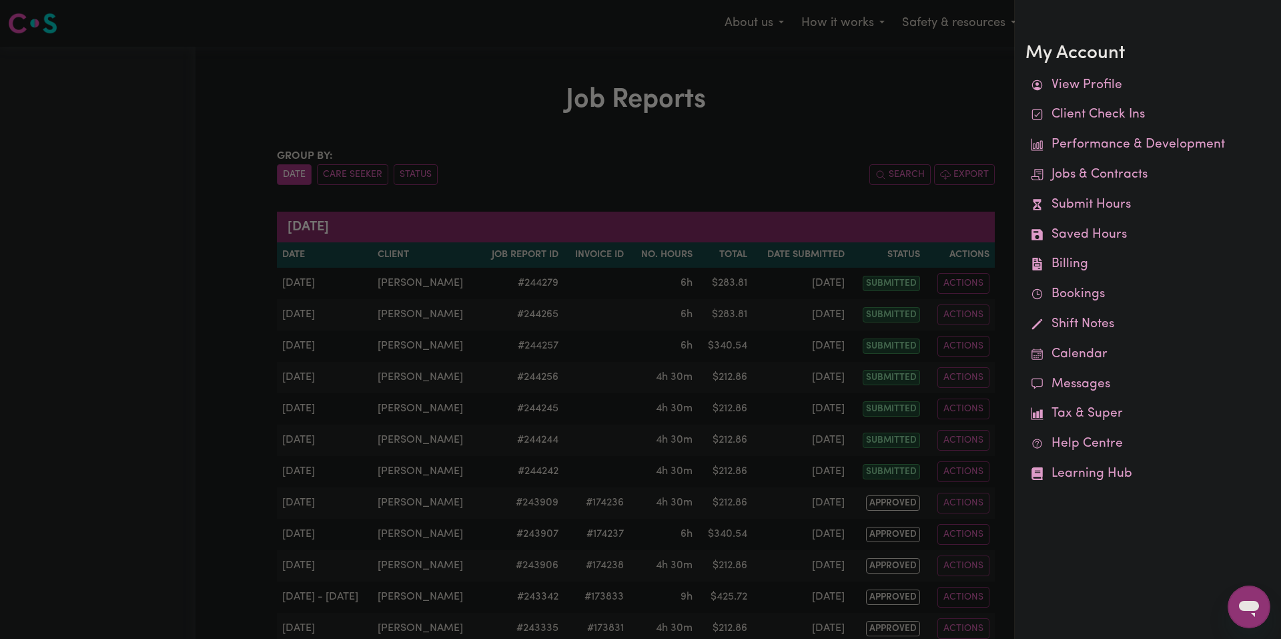
click at [494, 155] on div at bounding box center [640, 319] width 1281 height 639
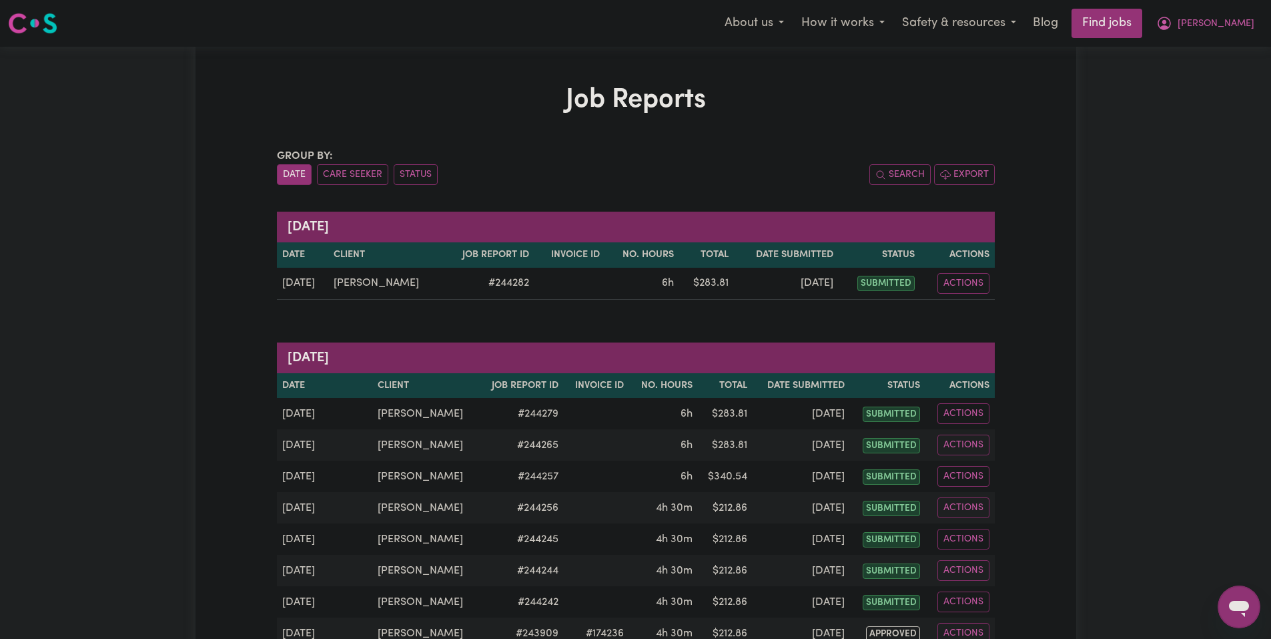
scroll to position [133, 0]
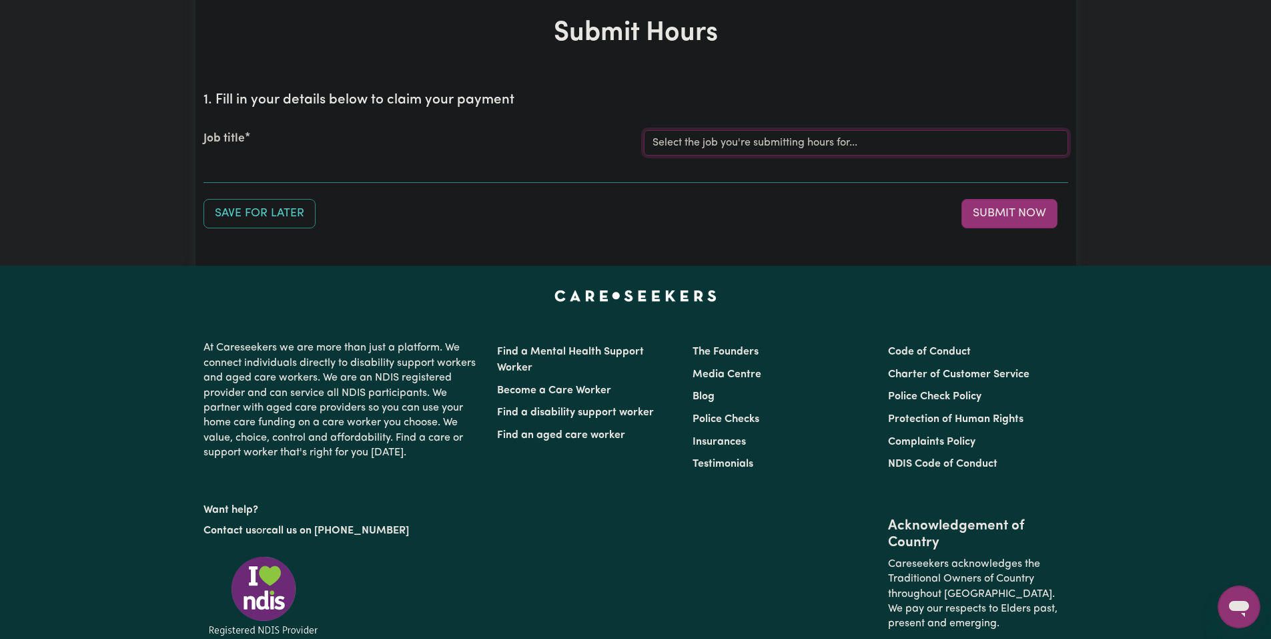
click at [663, 131] on select "Select the job you're submitting hours for... [[PERSON_NAME]] Care Worker neede…" at bounding box center [856, 142] width 424 height 25
click at [681, 137] on select "Select the job you're submitting hours for... [[PERSON_NAME]] Care Worker neede…" at bounding box center [856, 142] width 424 height 25
drag, startPoint x: 681, startPoint y: 137, endPoint x: 693, endPoint y: 153, distance: 19.5
click at [681, 137] on select "Select the job you're submitting hours for... [[PERSON_NAME]] Care Worker neede…" at bounding box center [856, 142] width 424 height 25
select select "14211"
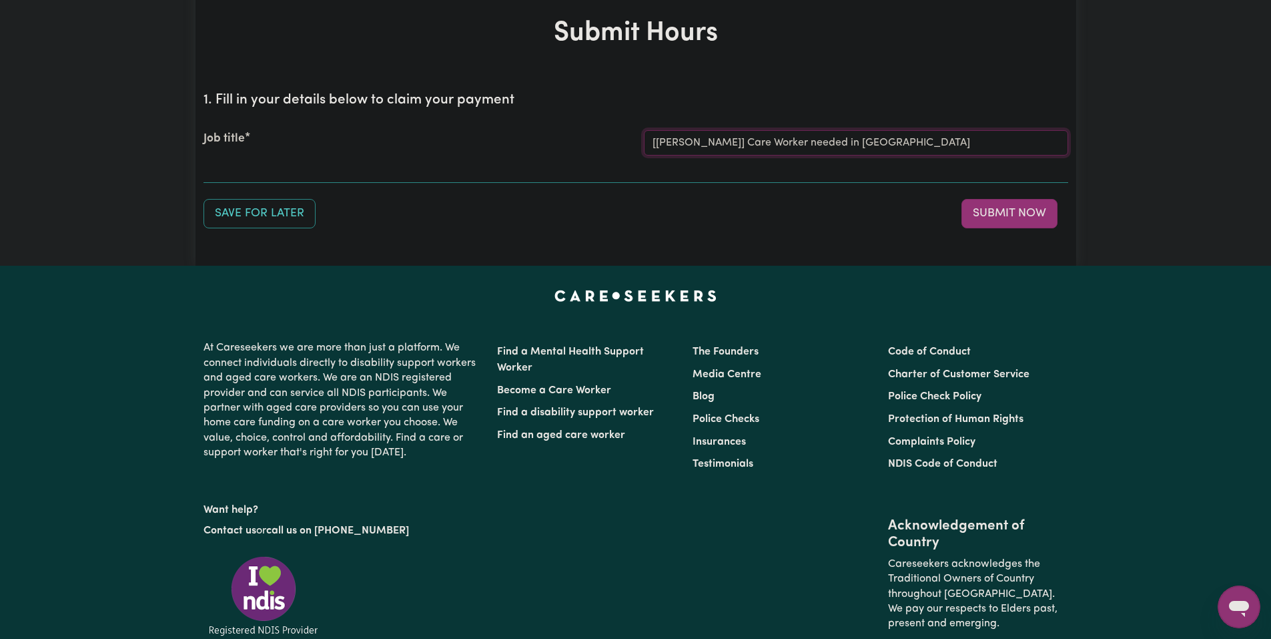
click at [644, 130] on select "Select the job you're submitting hours for... [[PERSON_NAME]] Care Worker neede…" at bounding box center [856, 142] width 424 height 25
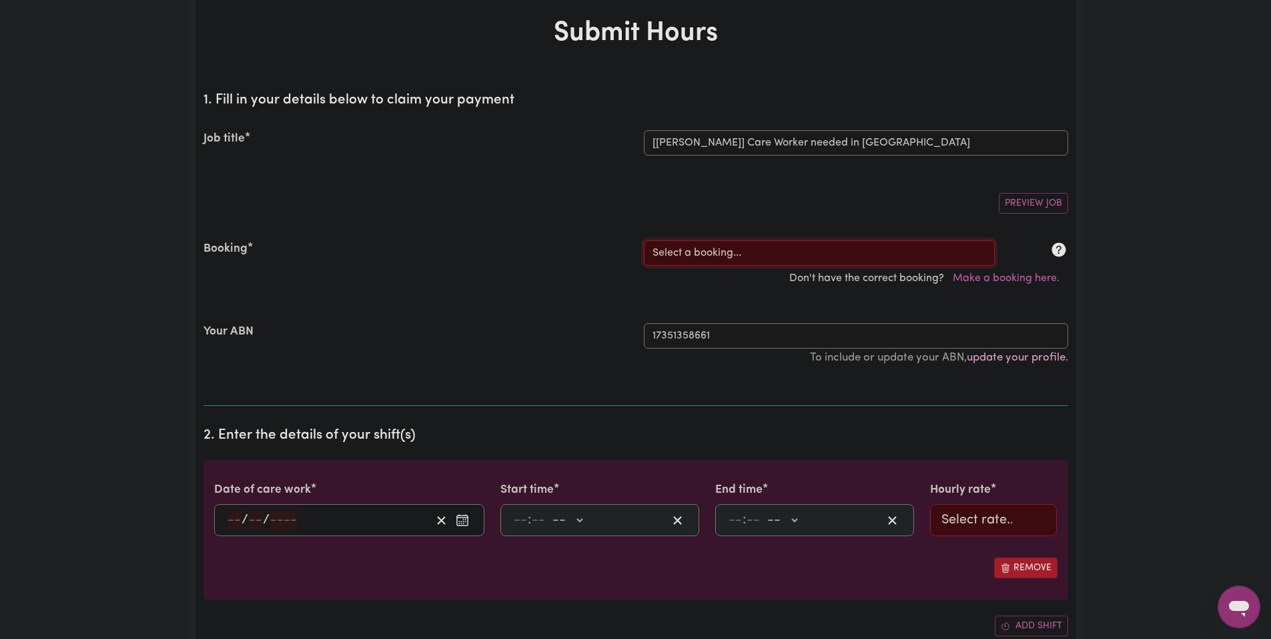
click at [811, 262] on select "Select a booking... [DATE] 03:30pm to 08:00pm (RECURRING) [DATE] 03:30pm to 08:…" at bounding box center [819, 252] width 351 height 25
select select "353778"
click at [644, 240] on select "Select a booking... [DATE] 03:30pm to 08:00pm (RECURRING) [DATE] 03:30pm to 08:…" at bounding box center [819, 252] width 351 height 25
type input "[DATE]"
type input "2"
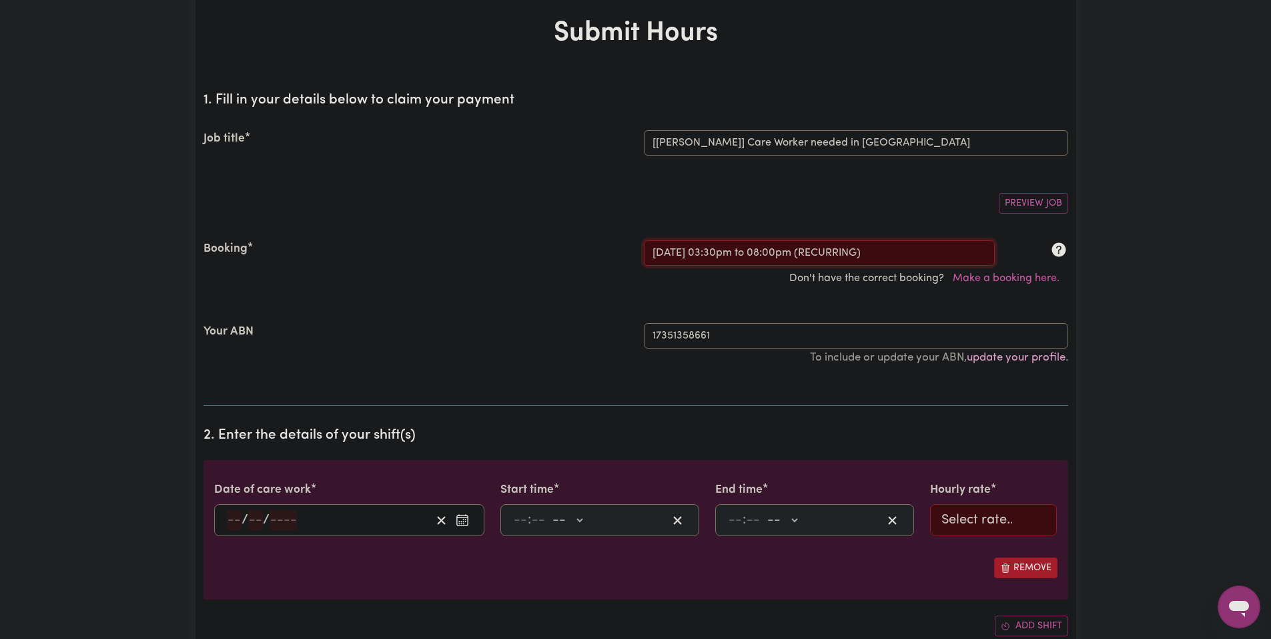
type input "10"
type input "2025"
type input "15:30"
type input "3"
type input "30"
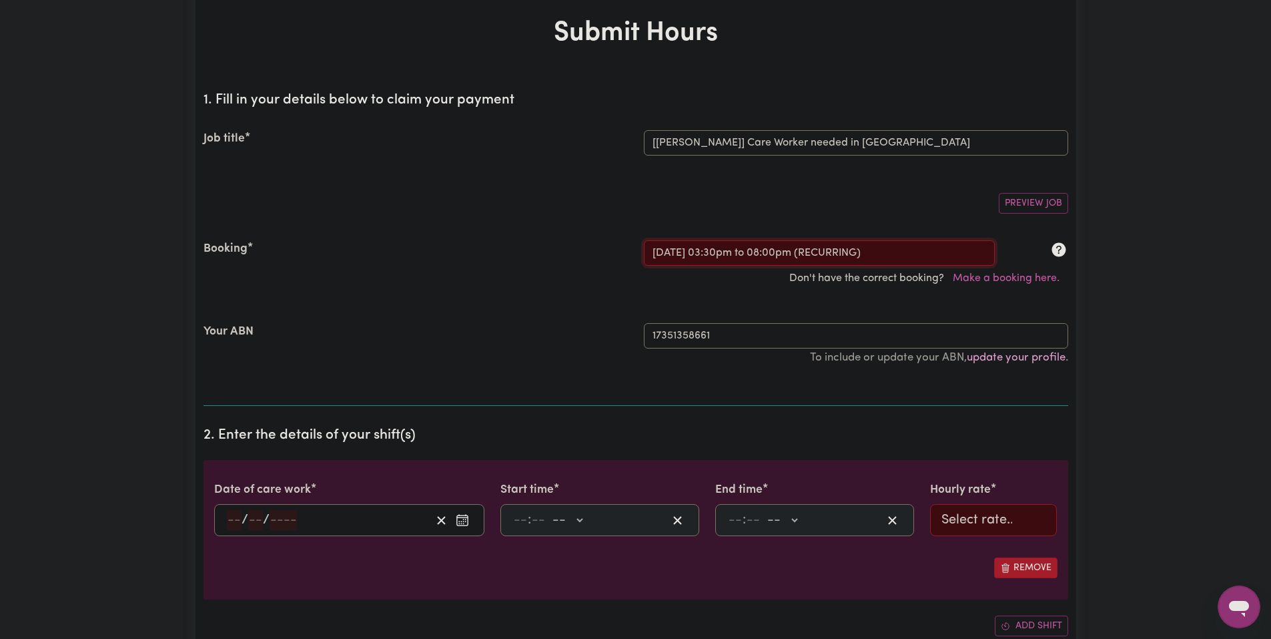
select select "pm"
type input "20:00"
type input "8"
type input "0"
select select "pm"
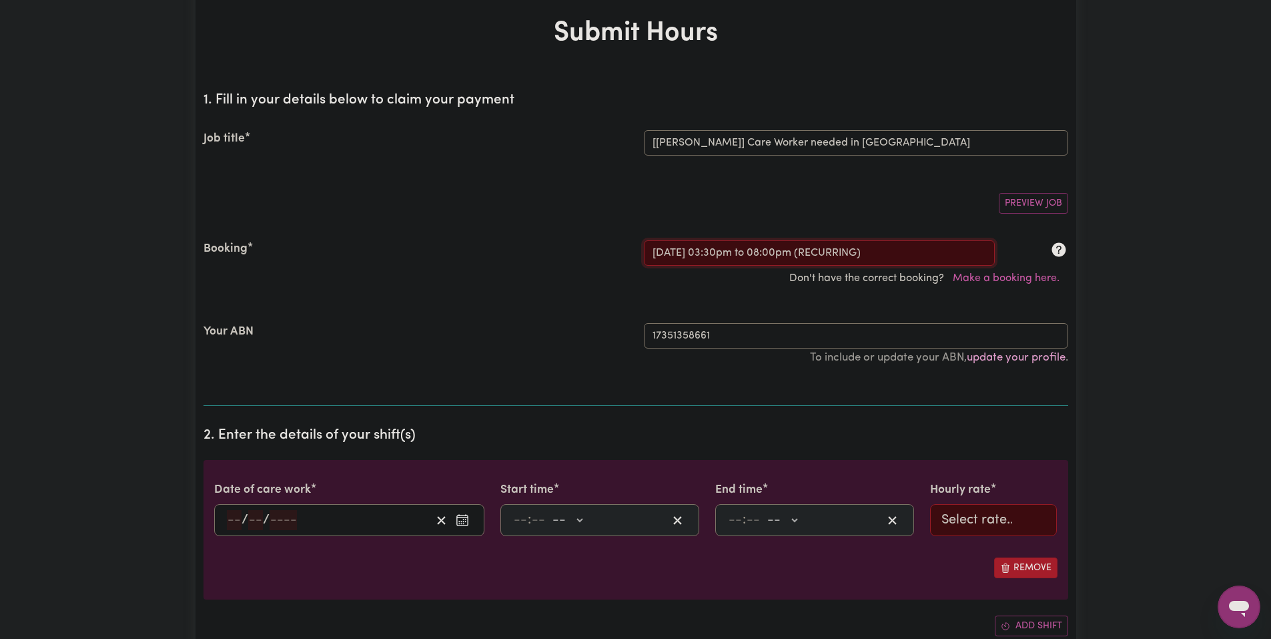
select select "51.98-Weekday"
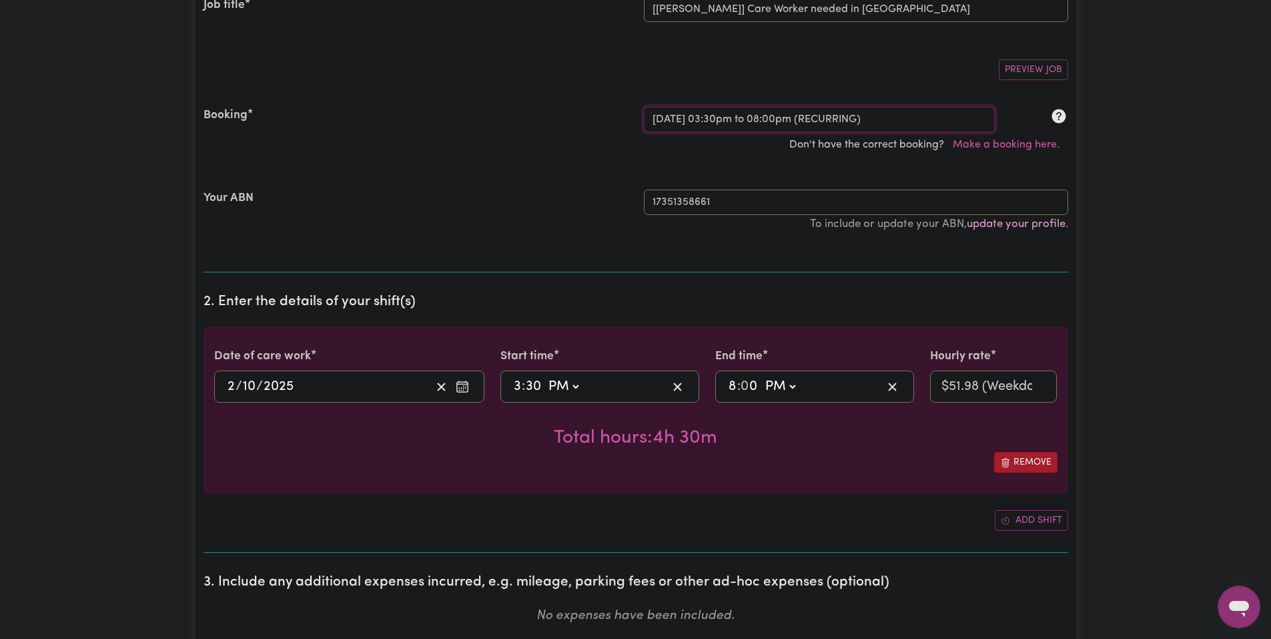
scroll to position [334, 0]
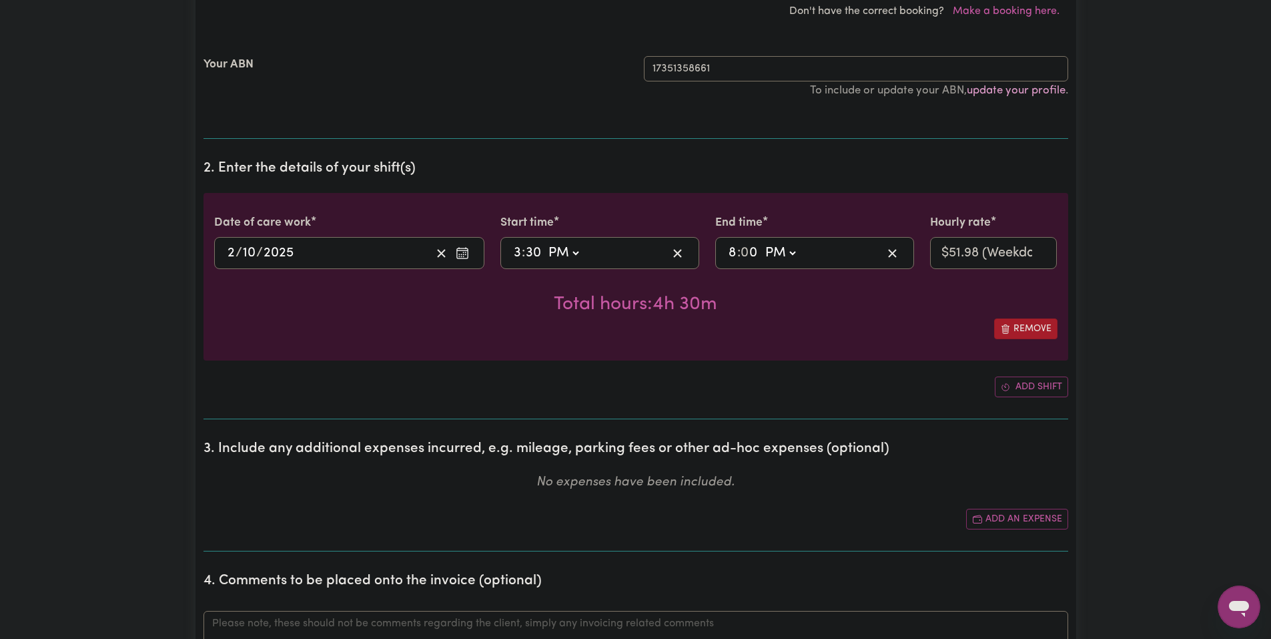
click at [522, 252] on span ":" at bounding box center [523, 253] width 3 height 15
click at [519, 254] on input "3" at bounding box center [517, 253] width 9 height 20
type input "21:30"
type input "9"
click at [569, 262] on select "AM PM" at bounding box center [564, 253] width 36 height 20
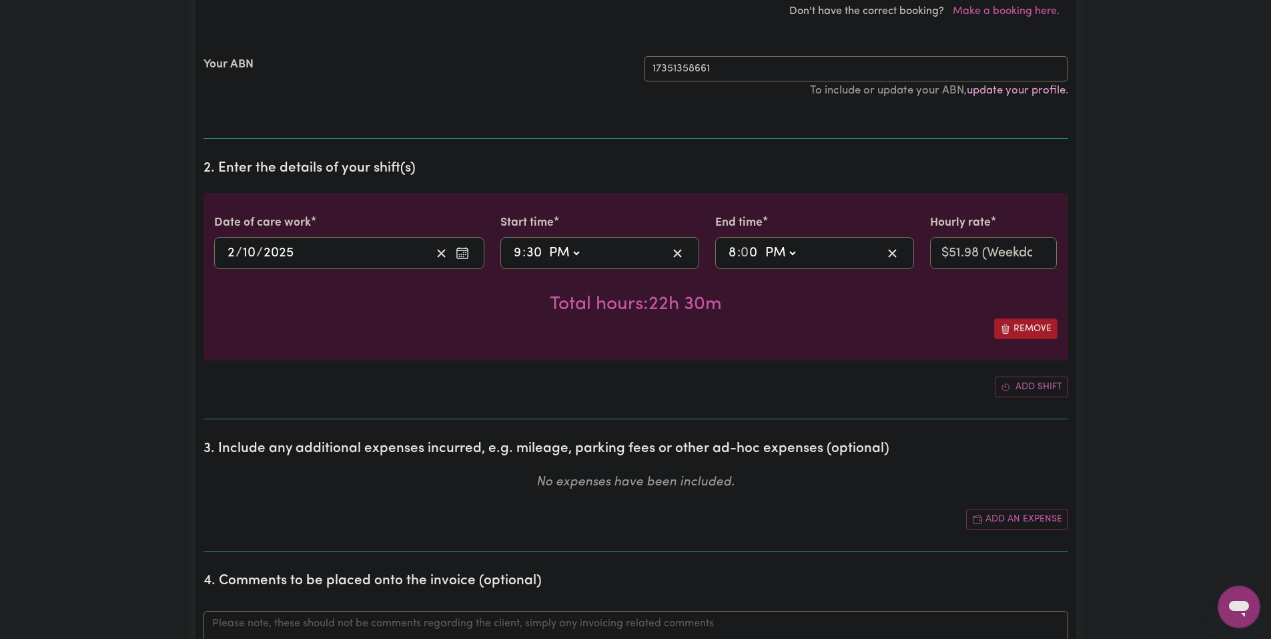
select select "am"
click at [546, 243] on select "AM PM" at bounding box center [564, 253] width 36 height 20
type input "09:30"
click at [534, 258] on input "30" at bounding box center [534, 253] width 17 height 20
click at [735, 255] on input "8" at bounding box center [732, 253] width 9 height 20
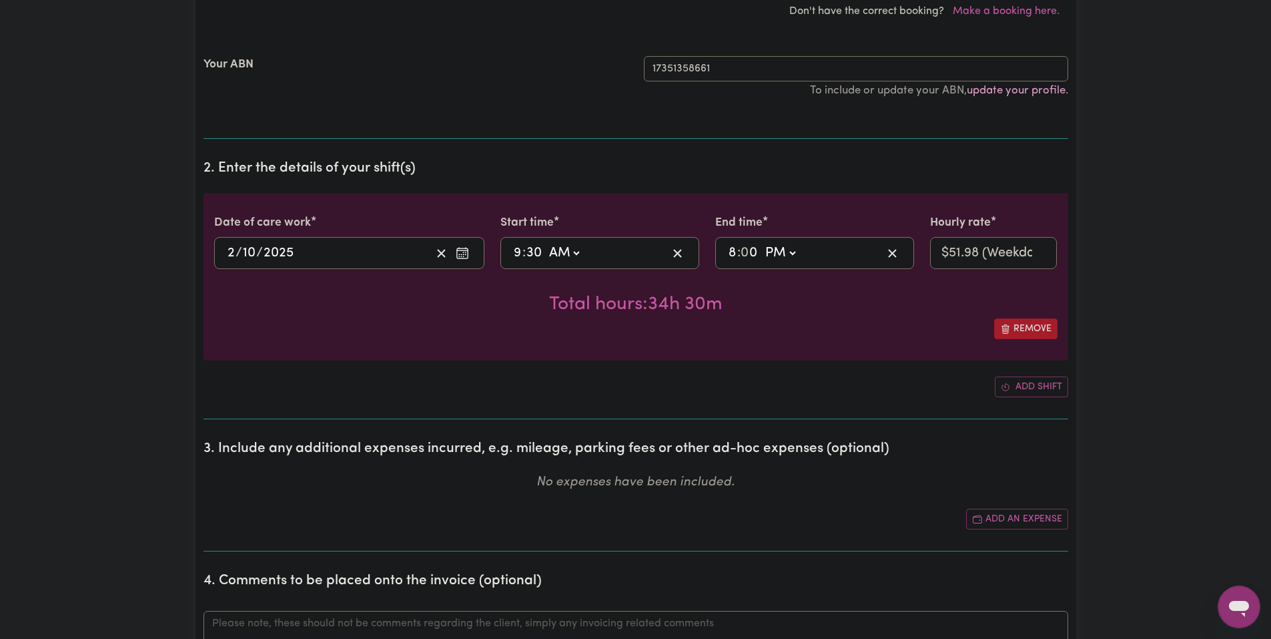
click at [746, 250] on input "0" at bounding box center [749, 253] width 17 height 20
click at [736, 253] on input "8" at bounding box center [732, 253] width 9 height 20
type input "15:00"
type input "3"
click at [746, 285] on div "Total hours: 5h 30m" at bounding box center [635, 293] width 843 height 49
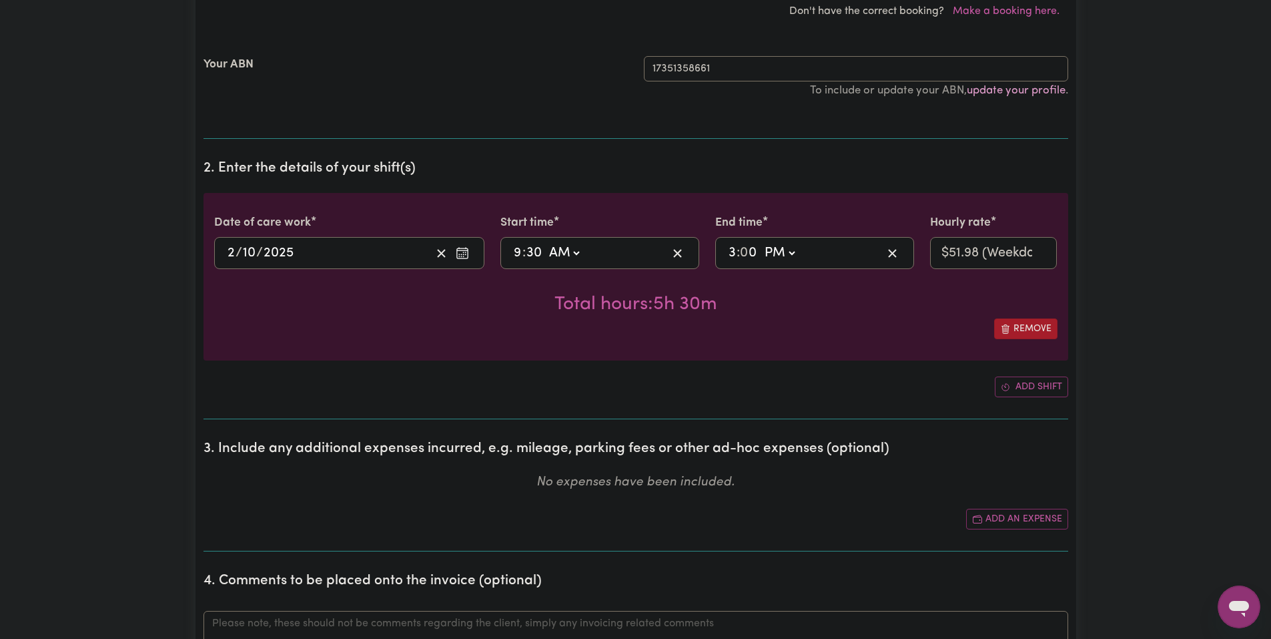
click at [540, 252] on input "30" at bounding box center [534, 253] width 17 height 20
type input "09:00"
type input "0"
click at [734, 292] on div "Total hours: 6h" at bounding box center [635, 293] width 843 height 49
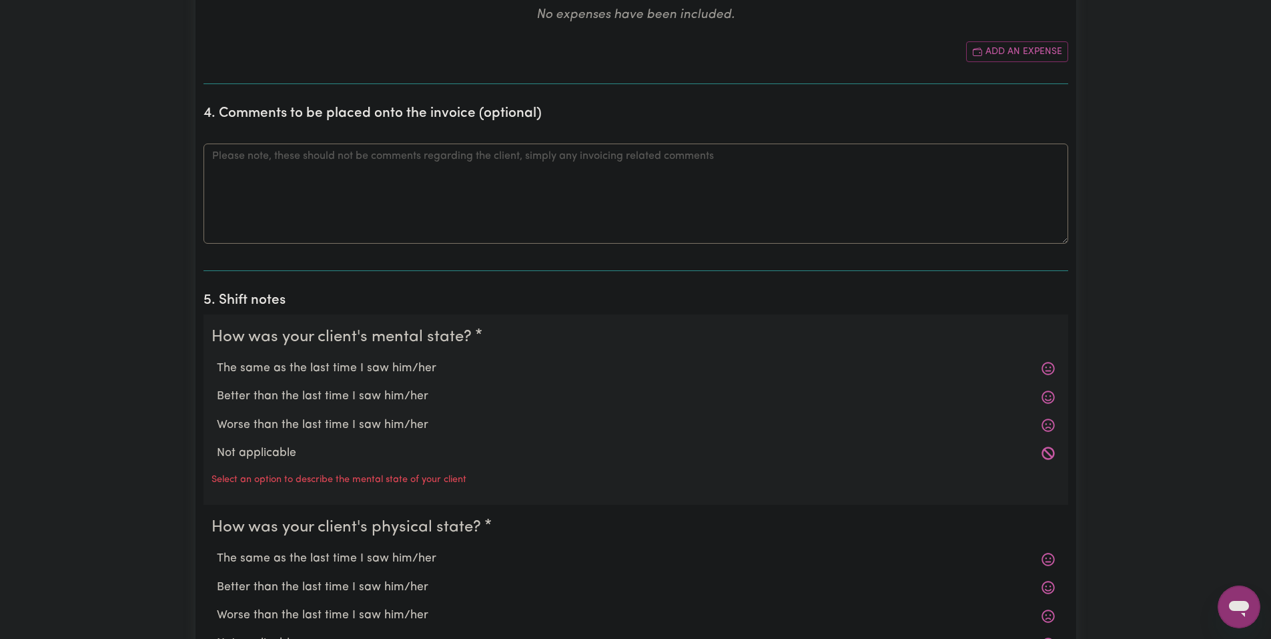
scroll to position [867, 0]
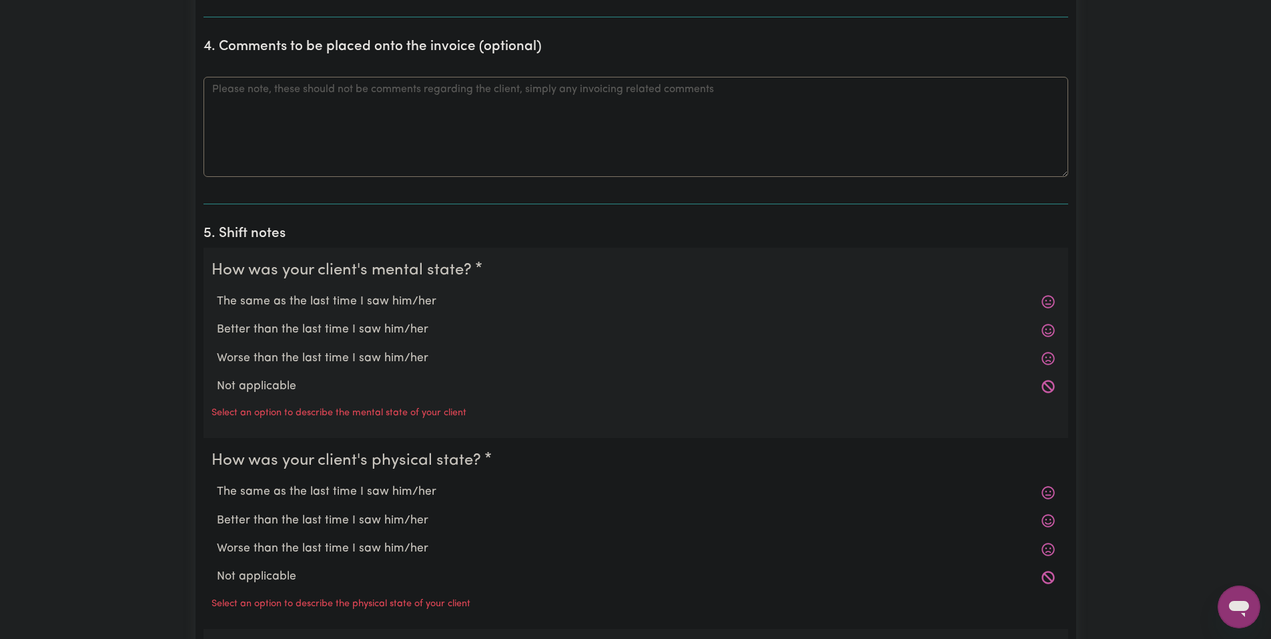
click at [370, 302] on label "The same as the last time I saw him/her" at bounding box center [636, 301] width 838 height 17
click at [217, 293] on input "The same as the last time I saw him/her" at bounding box center [216, 292] width 1 height 1
radio input "true"
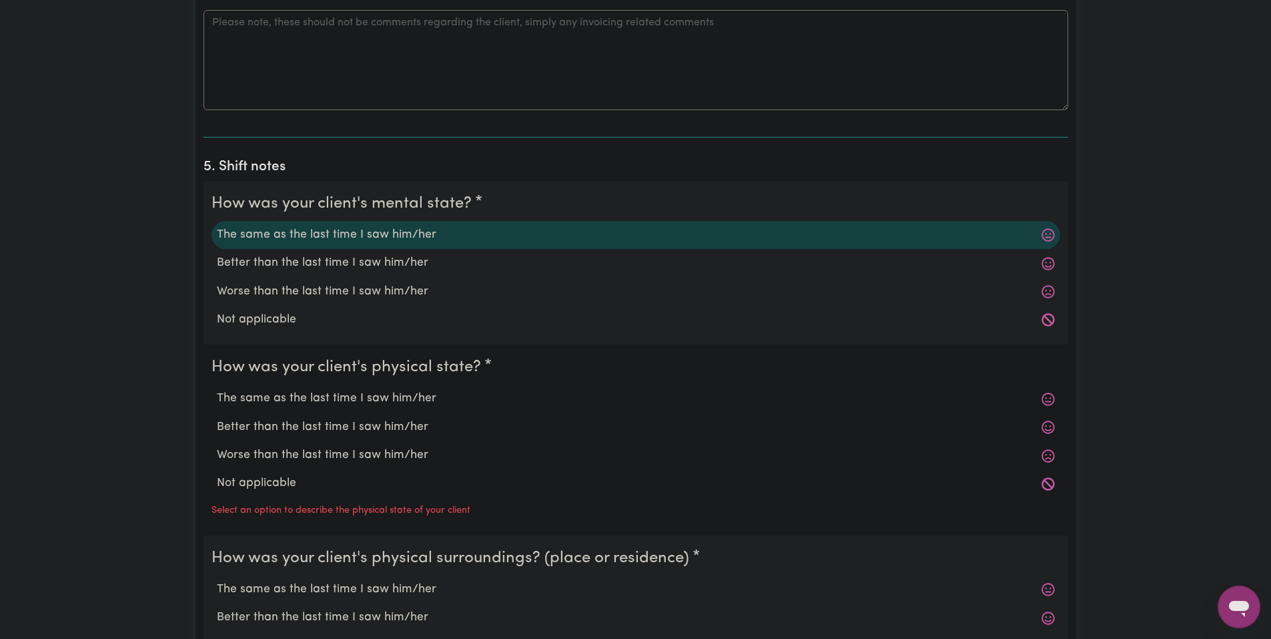
click at [378, 394] on label "The same as the last time I saw him/her" at bounding box center [636, 398] width 838 height 17
click at [217, 390] on input "The same as the last time I saw him/her" at bounding box center [216, 389] width 1 height 1
radio input "true"
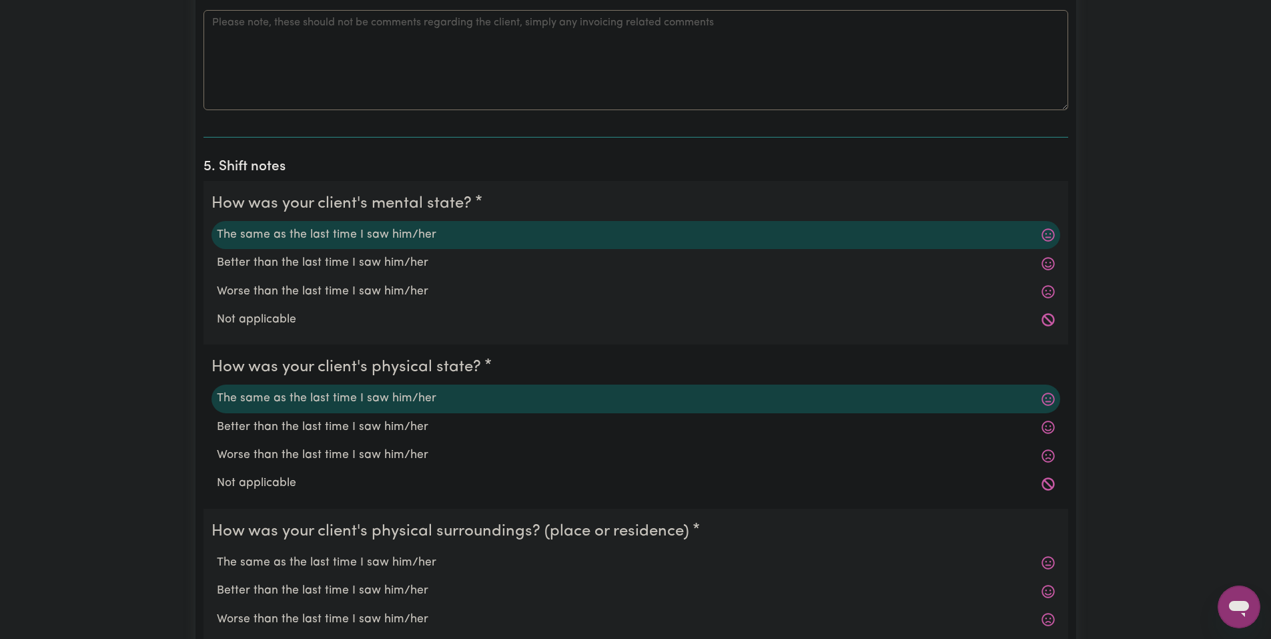
scroll to position [1134, 0]
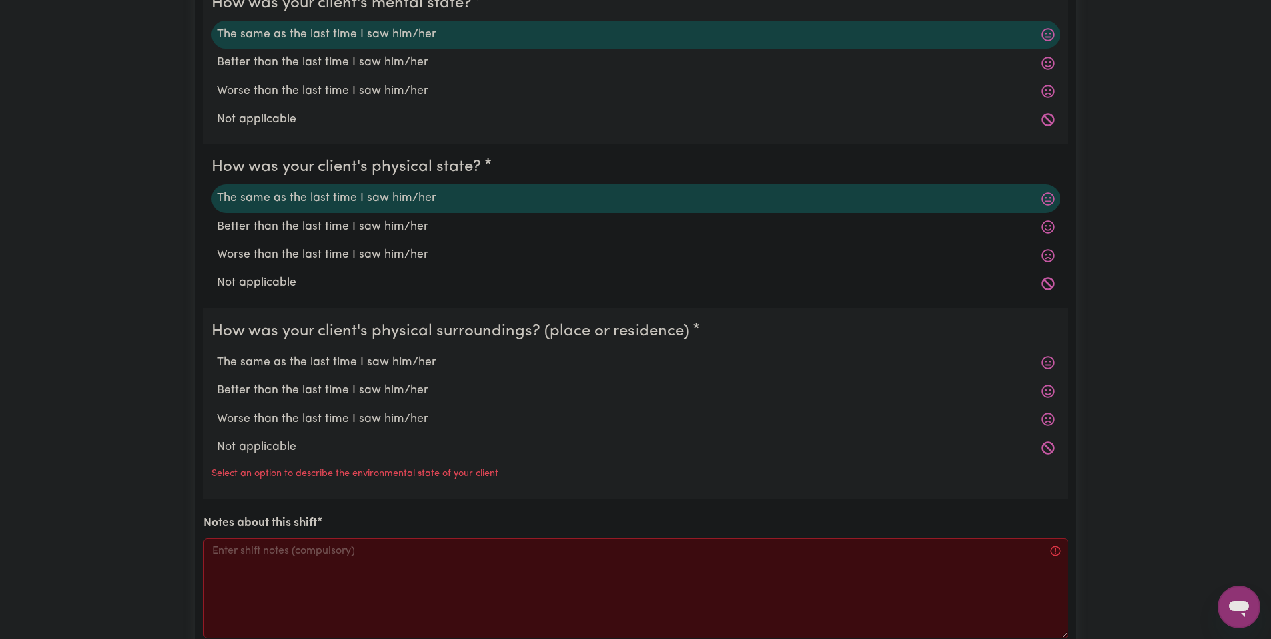
click at [350, 370] on label "The same as the last time I saw him/her" at bounding box center [636, 362] width 838 height 17
click at [217, 354] on input "The same as the last time I saw him/her" at bounding box center [216, 353] width 1 height 1
radio input "true"
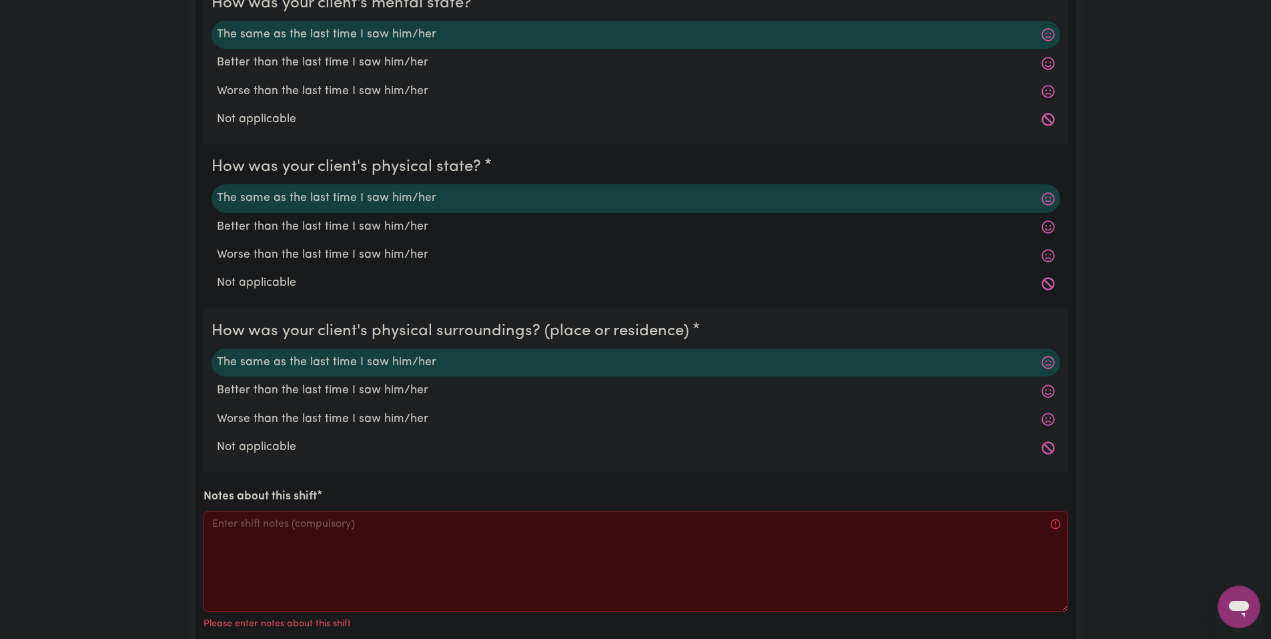
scroll to position [1268, 0]
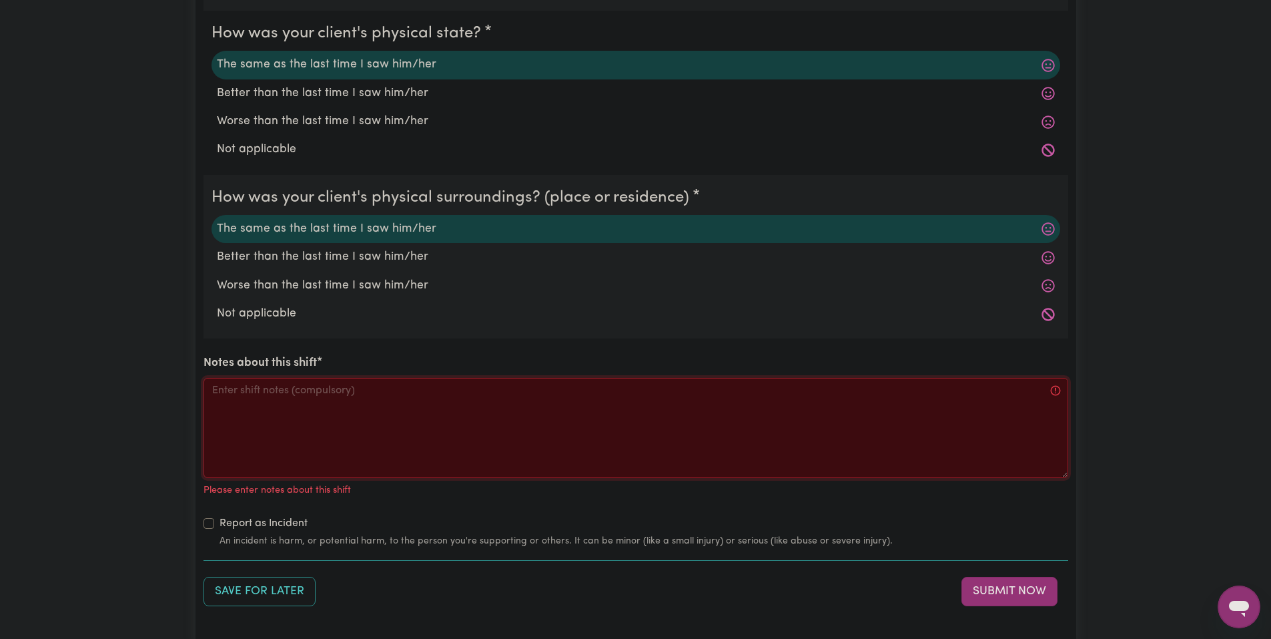
click at [397, 408] on textarea "Notes about this shift" at bounding box center [636, 428] width 865 height 100
paste textarea "Got to Jo's home. Helped him shower, tidy his room and make his bed. After we w…"
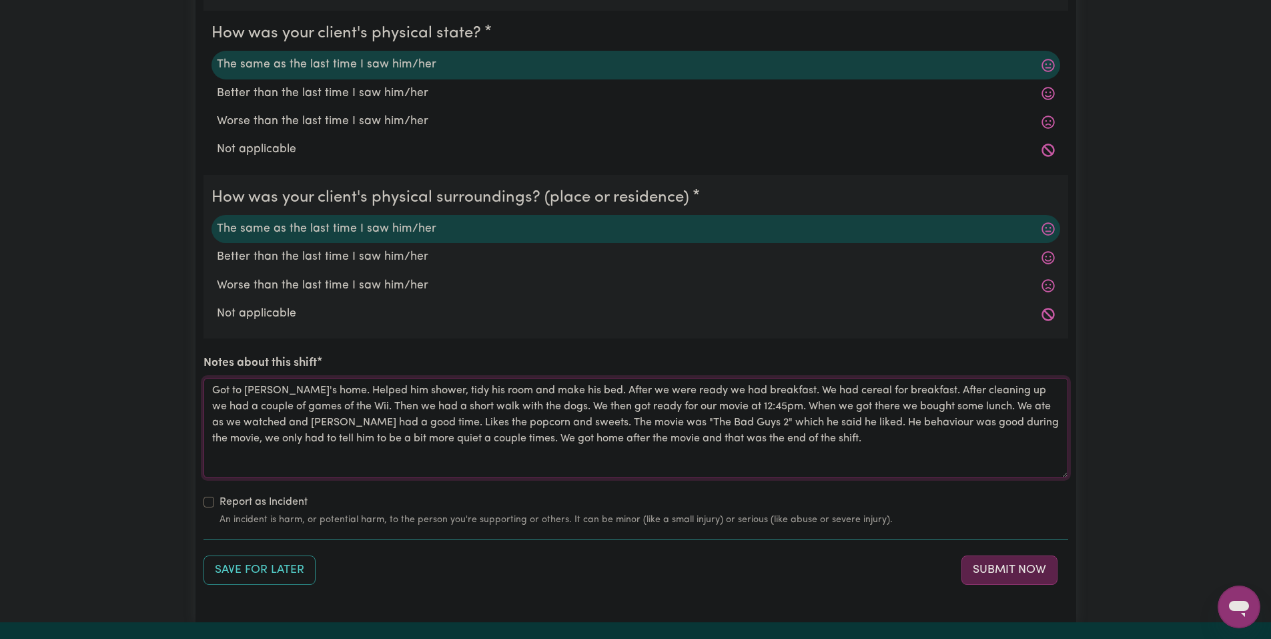
type textarea "Got to Jo's home. Helped him shower, tidy his room and make his bed. After we w…"
click at [992, 567] on button "Submit Now" at bounding box center [1010, 569] width 96 height 29
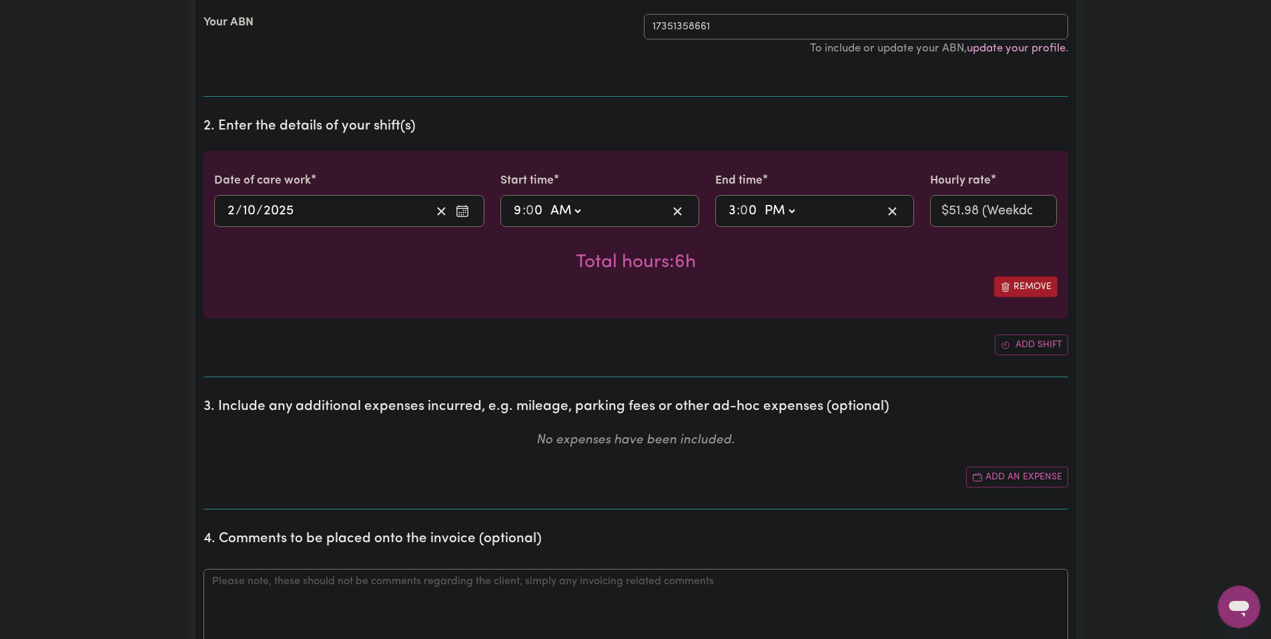
scroll to position [0, 0]
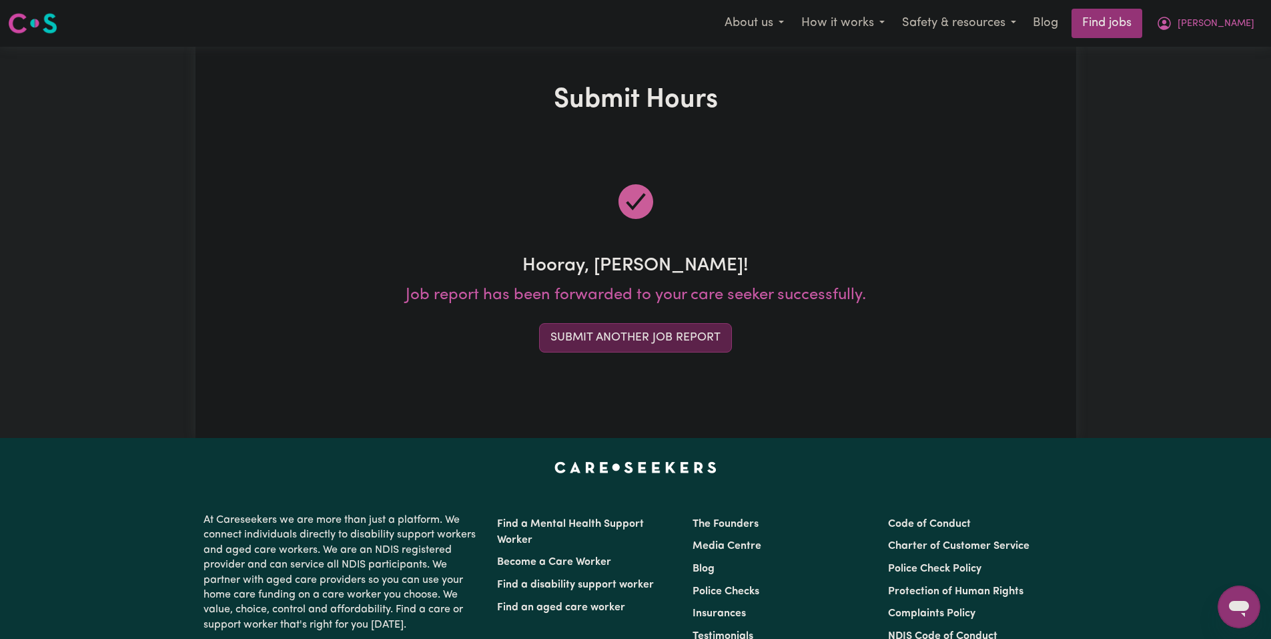
click at [677, 341] on button "Submit Another Job Report" at bounding box center [635, 337] width 193 height 29
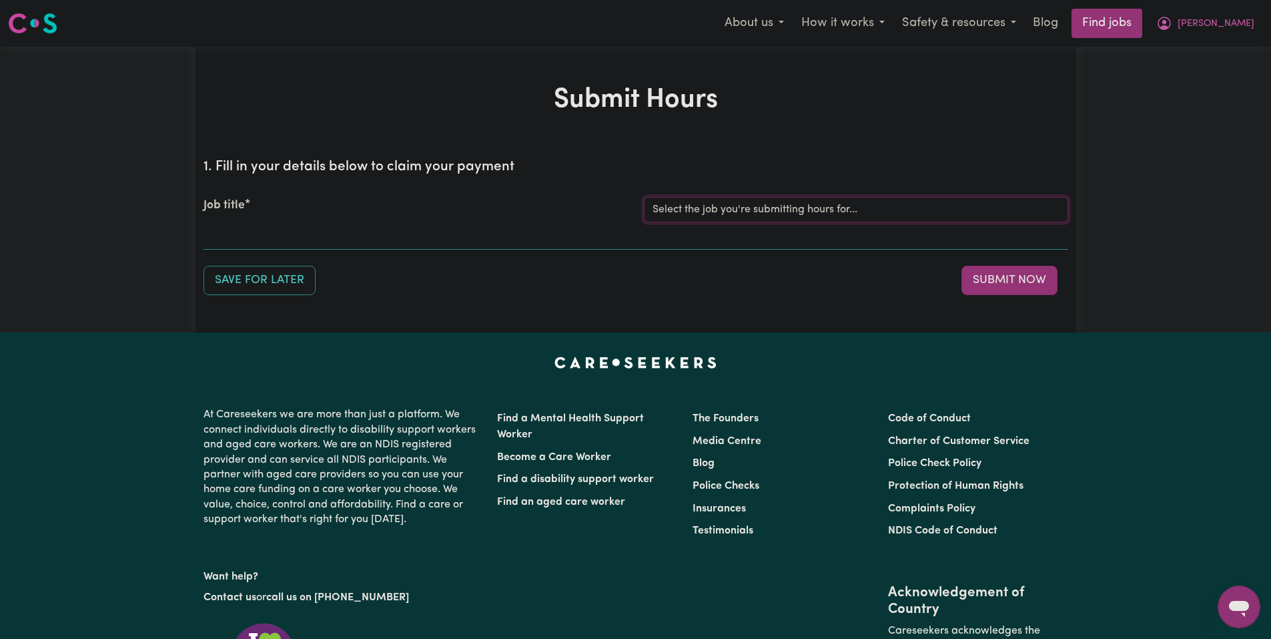
click at [784, 208] on select "Select the job you're submitting hours for... [Joseph] Care Worker needed in No…" at bounding box center [856, 209] width 424 height 25
select select "14211"
click at [644, 197] on select "Select the job you're submitting hours for... [Joseph] Care Worker needed in No…" at bounding box center [856, 209] width 424 height 25
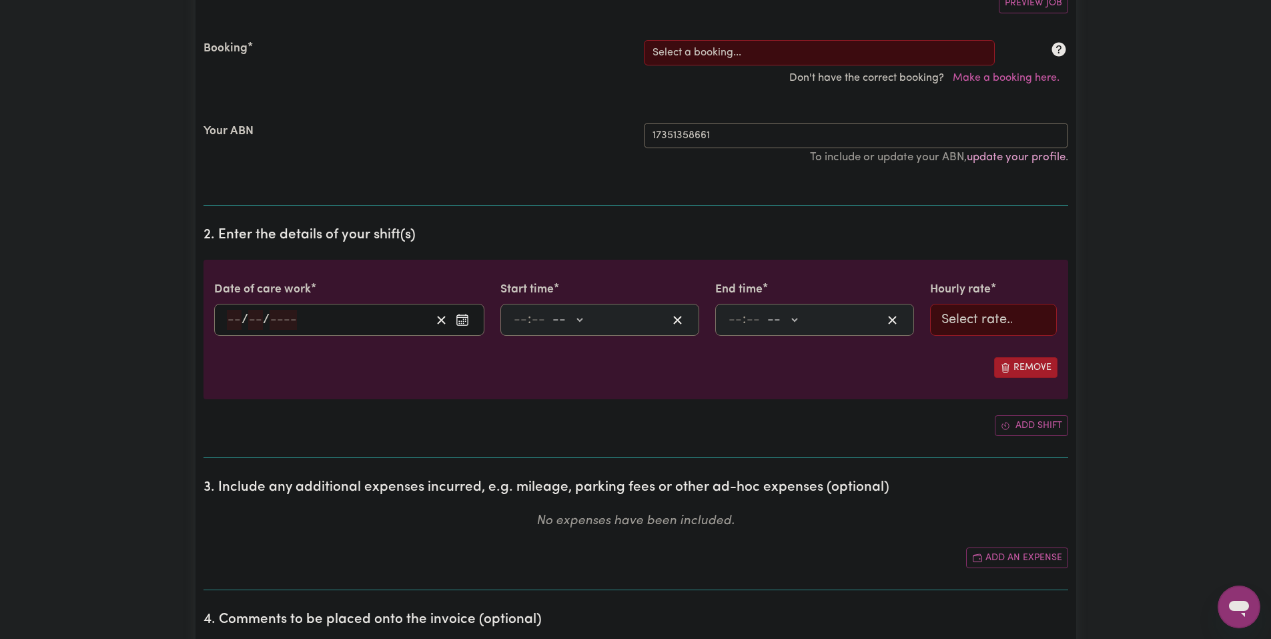
scroll to position [133, 0]
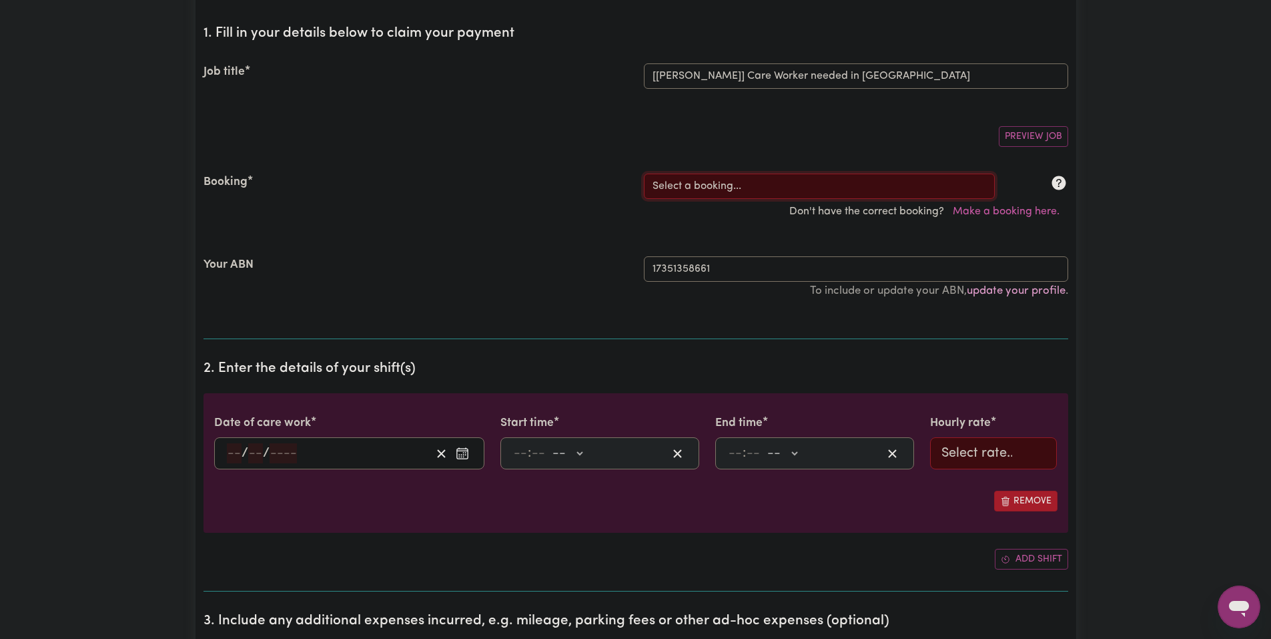
click at [739, 184] on select "Select a booking... Mon, September 8, 2025 - 03:30pm to 08:00pm (RECURRING) Mon…" at bounding box center [819, 185] width 351 height 25
click at [738, 195] on select "Select a booking... Mon, September 8, 2025 - 03:30pm to 08:00pm (RECURRING) Mon…" at bounding box center [819, 185] width 351 height 25
select select "353784"
click at [644, 173] on select "Select a booking... Mon, September 8, 2025 - 03:30pm to 08:00pm (RECURRING) Mon…" at bounding box center [819, 185] width 351 height 25
type input "2025-10-03"
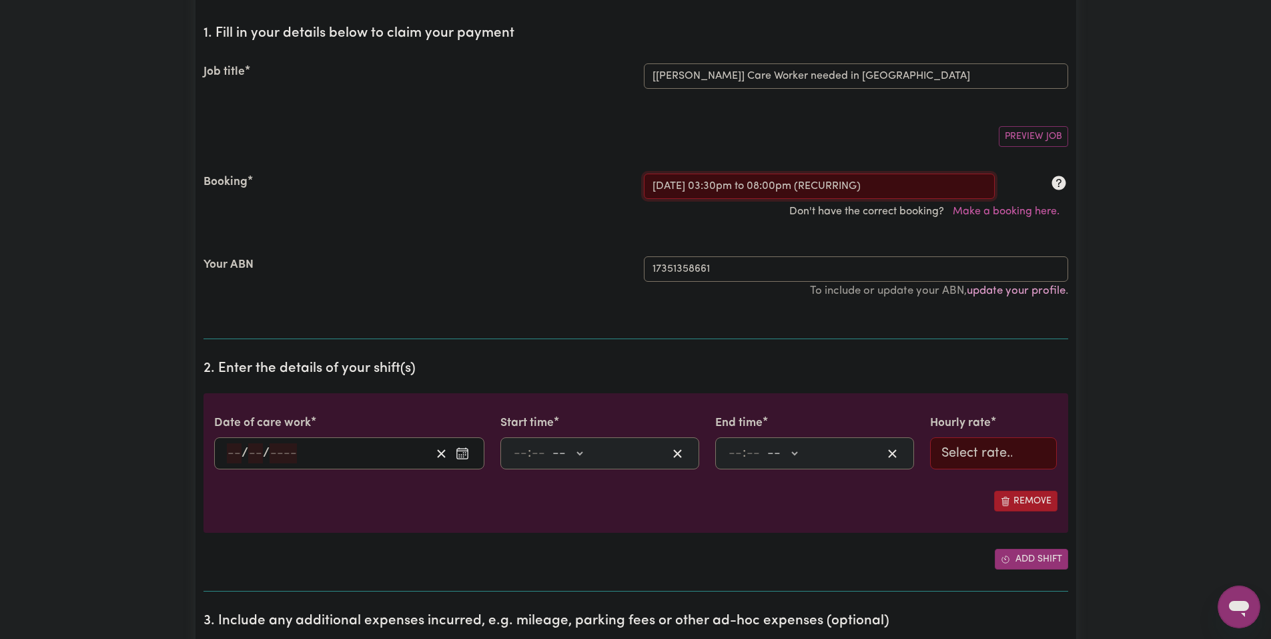
type input "3"
type input "10"
type input "2025"
type input "15:30"
type input "3"
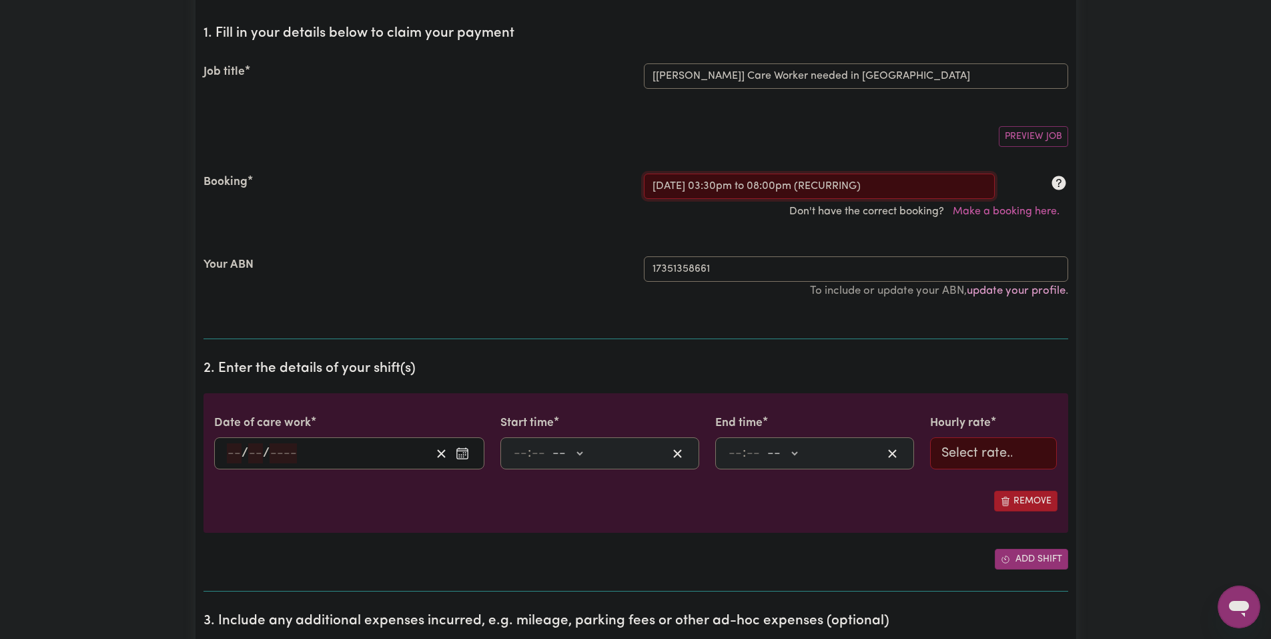
type input "30"
select select "pm"
type input "20:00"
type input "8"
type input "0"
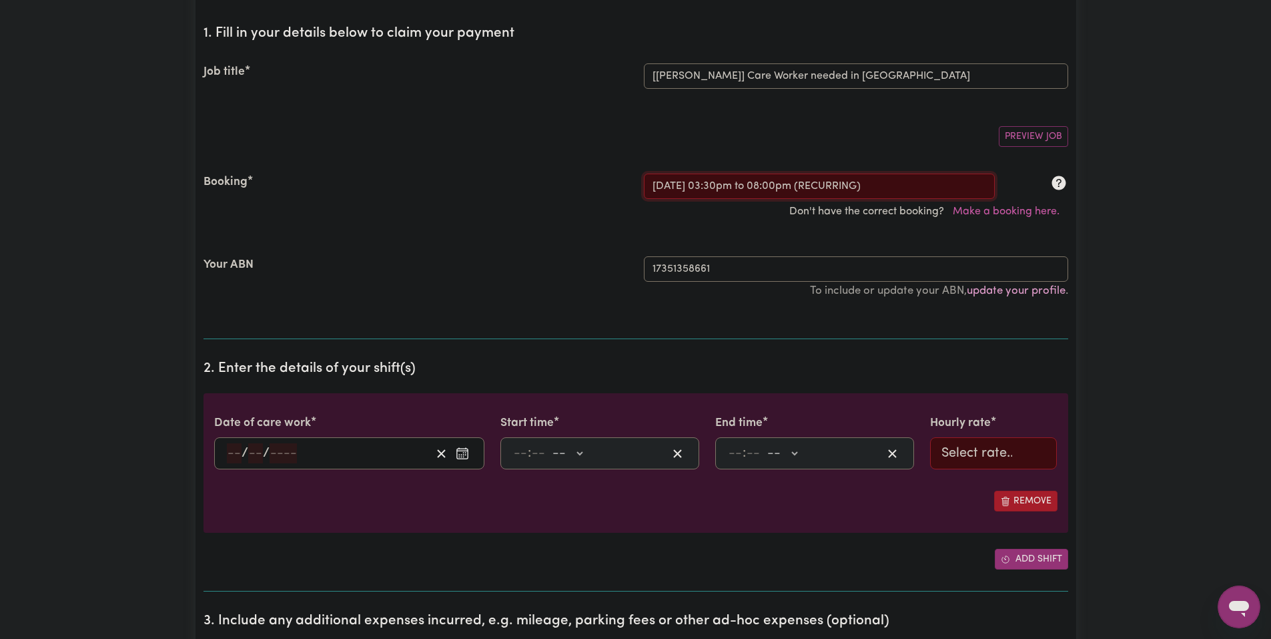
select select "pm"
select select "51.98-Weekday"
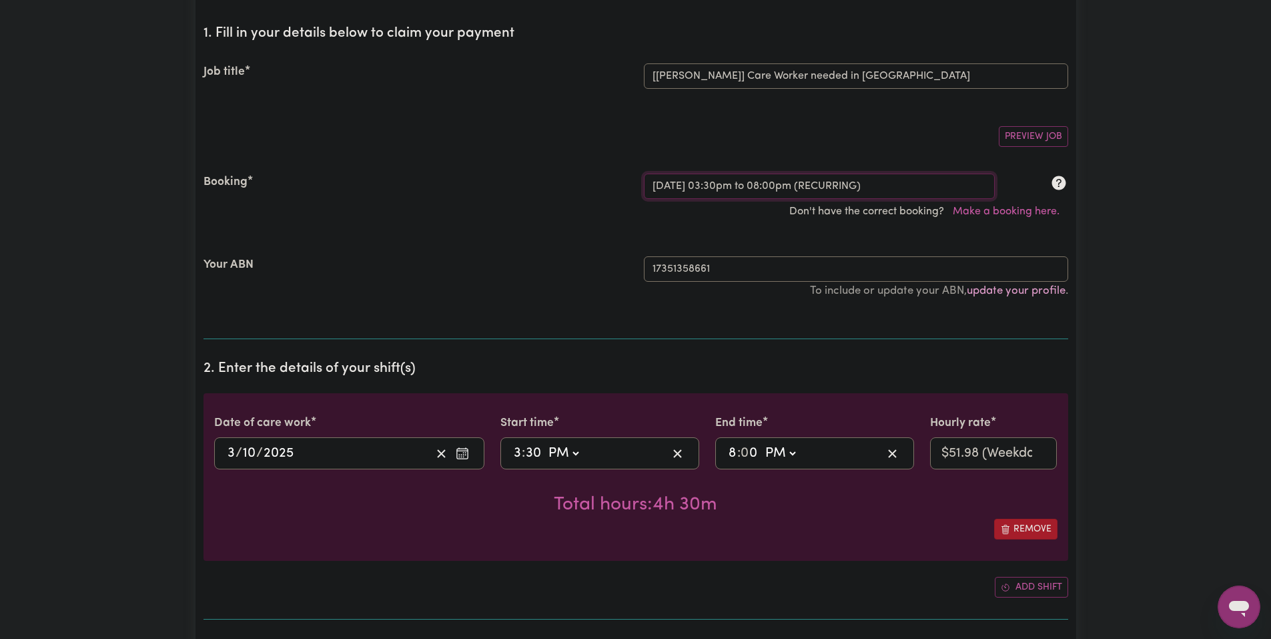
scroll to position [267, 0]
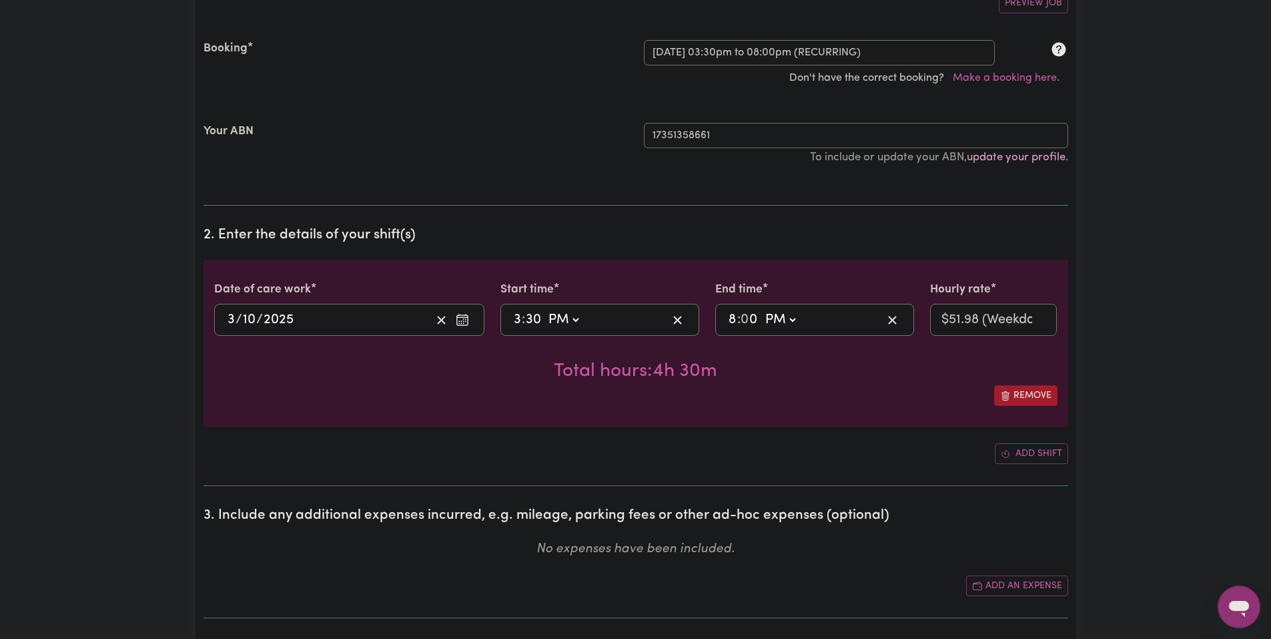
click at [594, 338] on div "Total hours: 4h 30m" at bounding box center [635, 360] width 843 height 49
click at [518, 317] on input "3" at bounding box center [517, 320] width 9 height 20
click at [565, 325] on select "AM PM" at bounding box center [563, 320] width 36 height 20
select select "am"
click at [545, 310] on select "AM PM" at bounding box center [563, 320] width 36 height 20
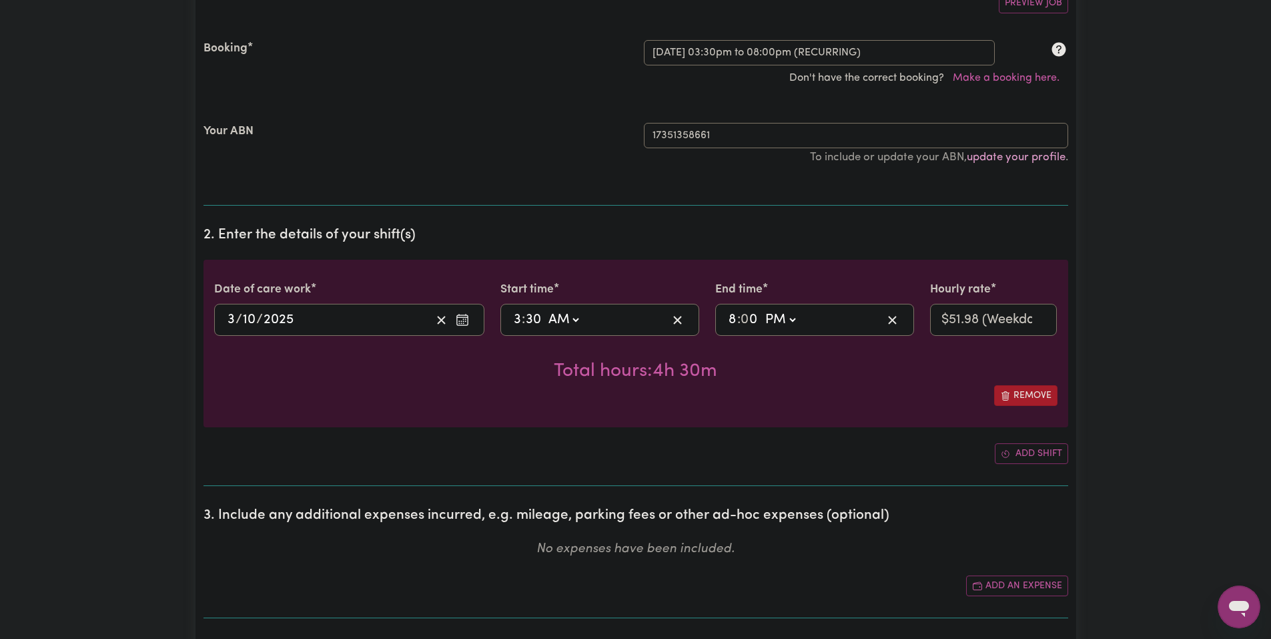
type input "03:30"
click at [521, 320] on input "3" at bounding box center [517, 320] width 9 height 20
type input "3"
click at [521, 320] on input "3" at bounding box center [517, 320] width 9 height 20
type input "09:30"
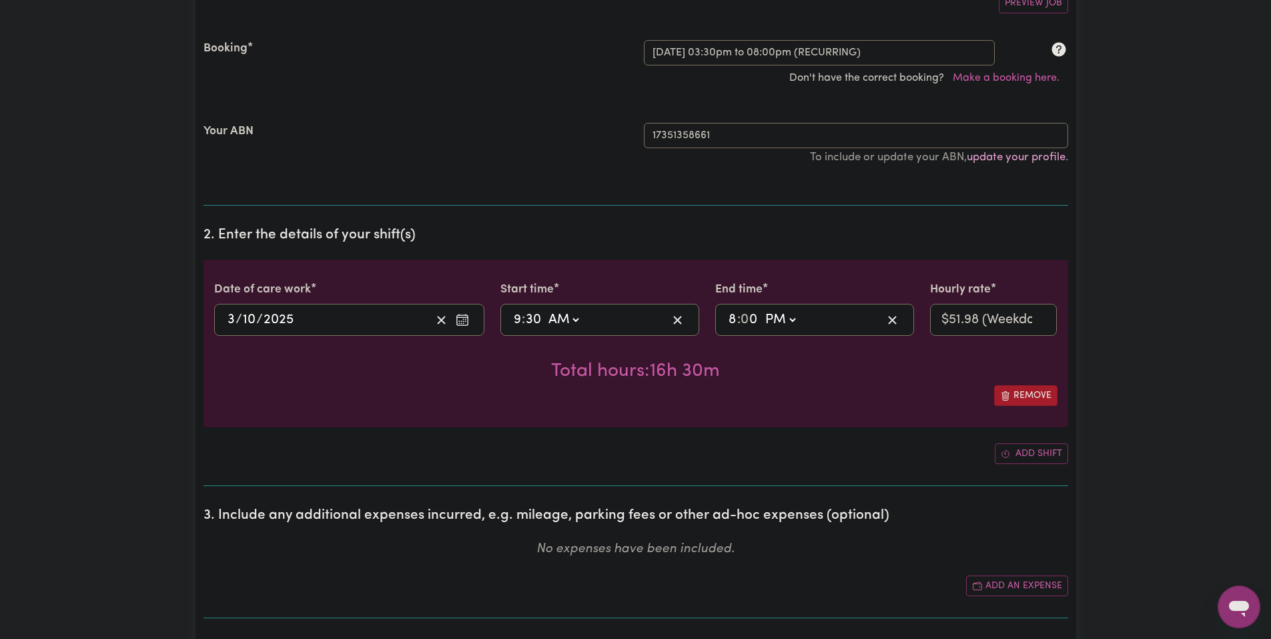
type input "9"
type input "09:00"
type input "0"
click at [733, 320] on input "8" at bounding box center [732, 320] width 9 height 20
type input "15:00"
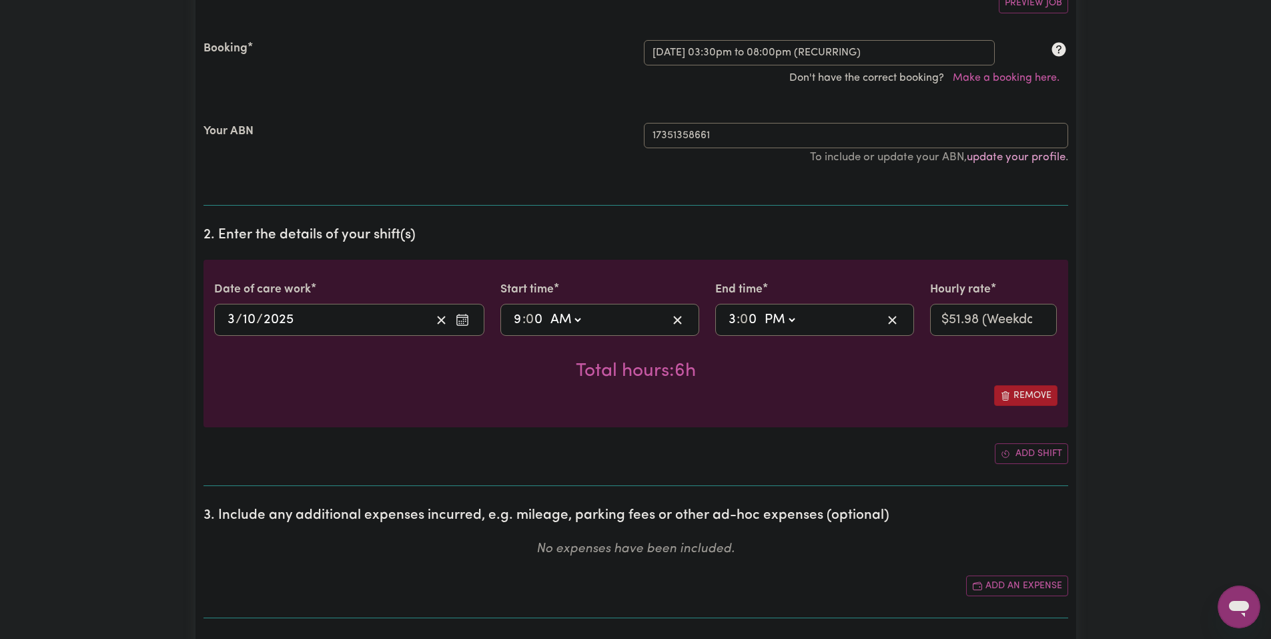
type input "3"
click at [794, 370] on div "Total hours: 6h" at bounding box center [635, 360] width 843 height 49
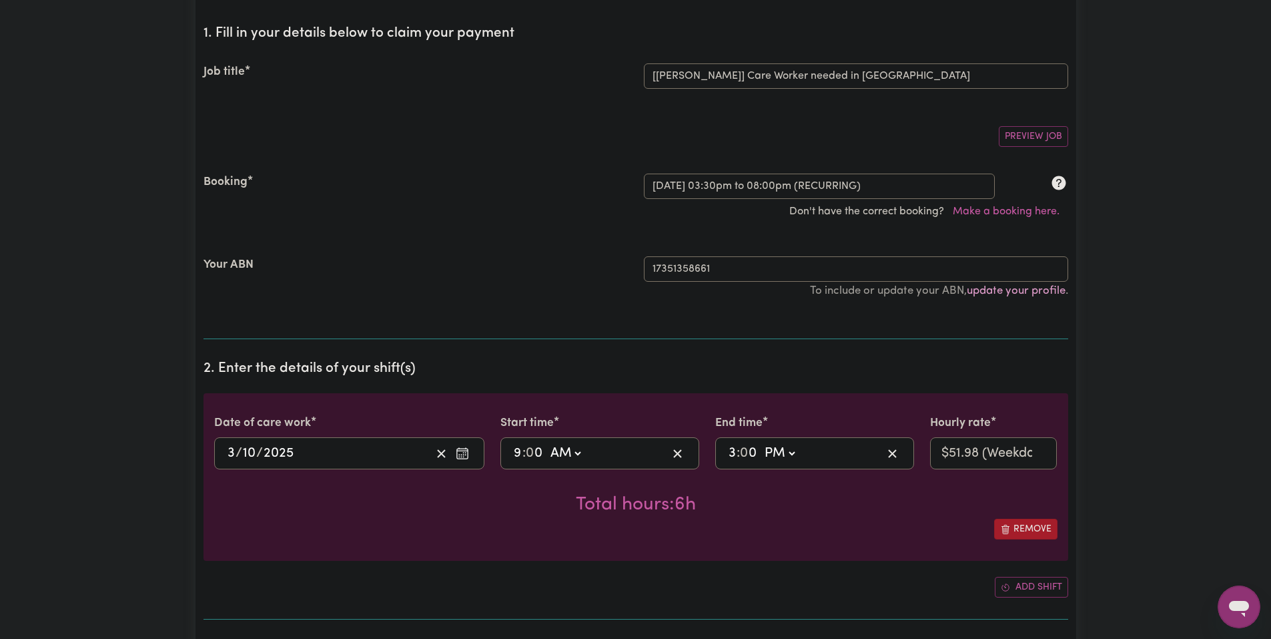
scroll to position [67, 0]
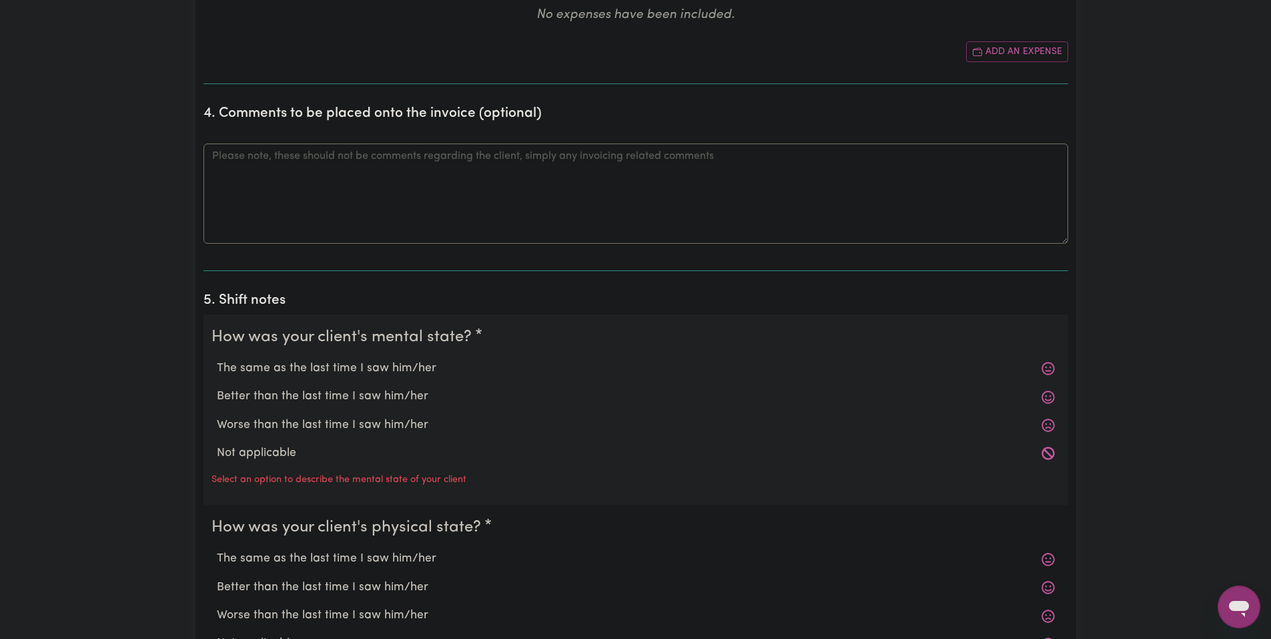
click at [366, 365] on label "The same as the last time I saw him/her" at bounding box center [636, 368] width 838 height 17
click at [217, 360] on input "The same as the last time I saw him/her" at bounding box center [216, 359] width 1 height 1
radio input "true"
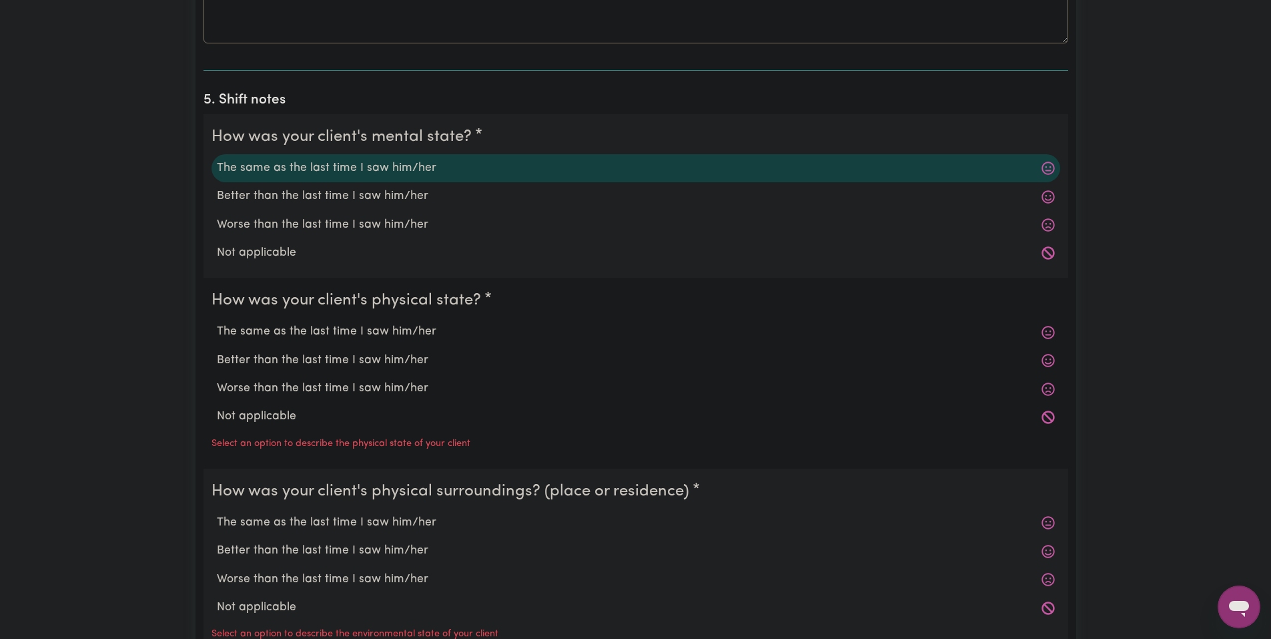
click at [332, 336] on label "The same as the last time I saw him/her" at bounding box center [636, 331] width 838 height 17
click at [217, 323] on input "The same as the last time I saw him/her" at bounding box center [216, 322] width 1 height 1
radio input "true"
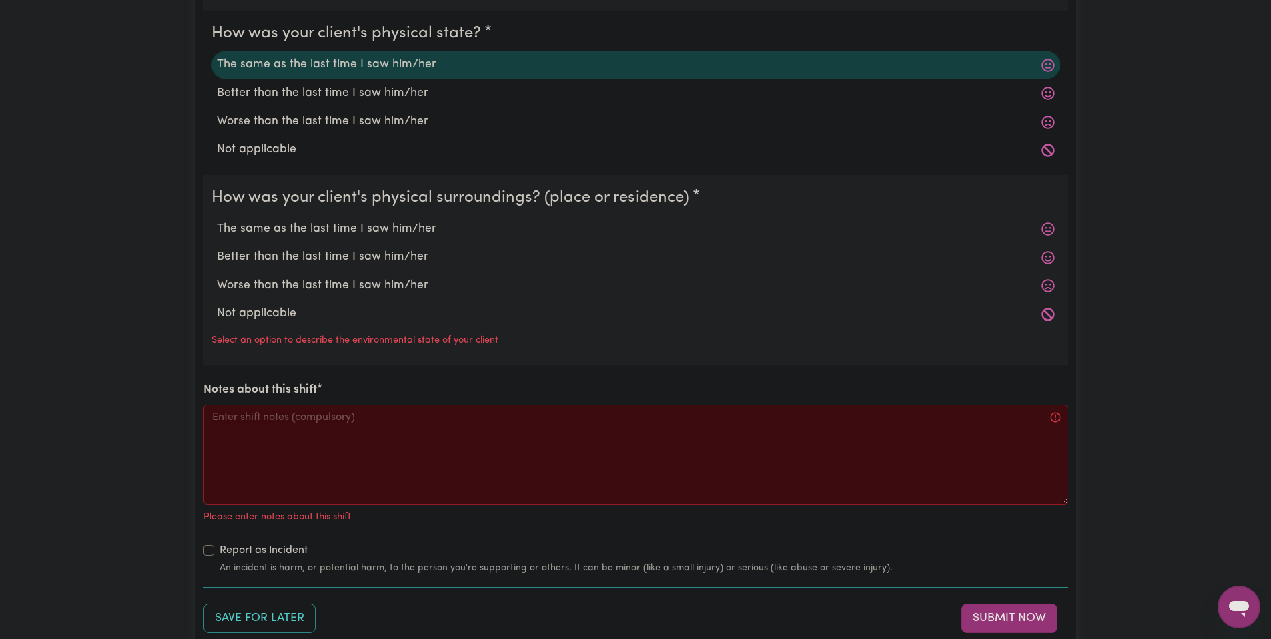
click at [343, 238] on label "The same as the last time I saw him/her" at bounding box center [636, 228] width 838 height 17
click at [217, 220] on input "The same as the last time I saw him/her" at bounding box center [216, 220] width 1 height 1
radio input "true"
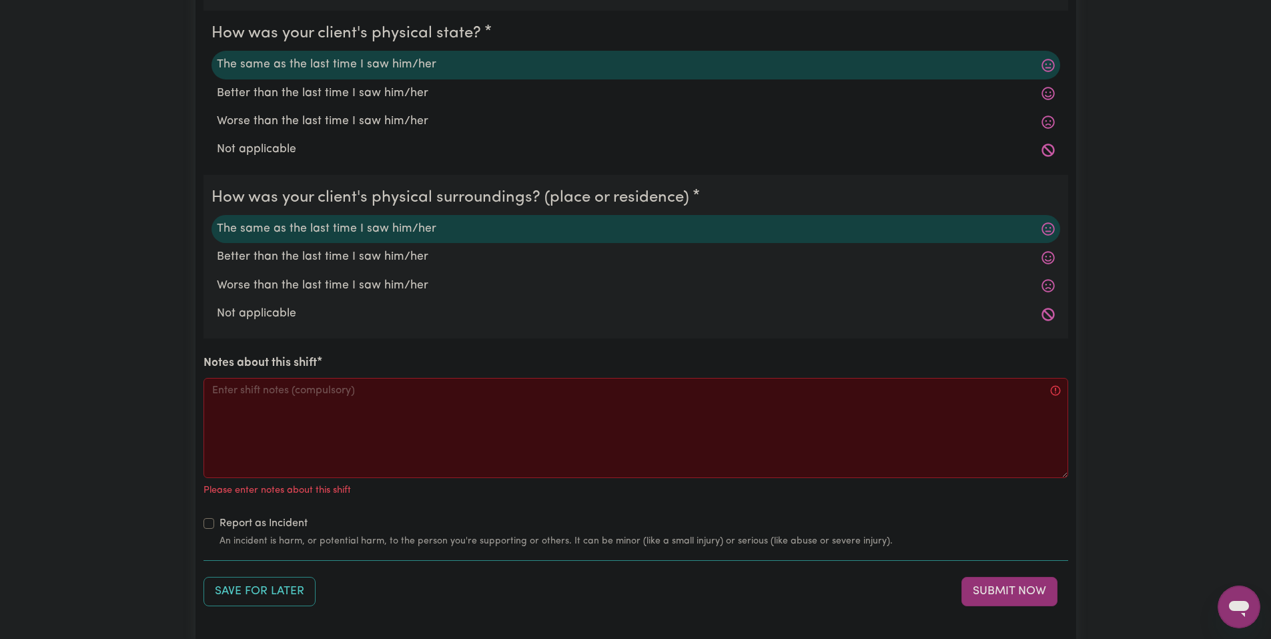
scroll to position [1401, 0]
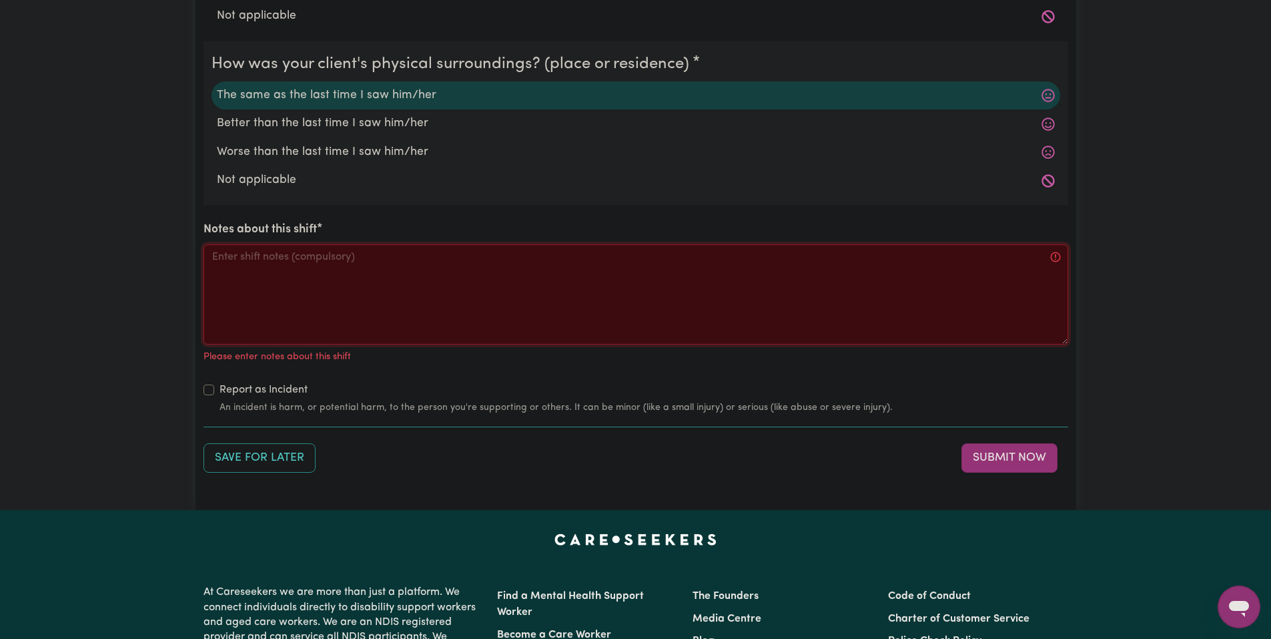
click at [369, 283] on textarea "Notes about this shift" at bounding box center [636, 294] width 865 height 100
paste textarea "Got to Jo's home. Helped him shower, tidy his room and make his bed. After we w…"
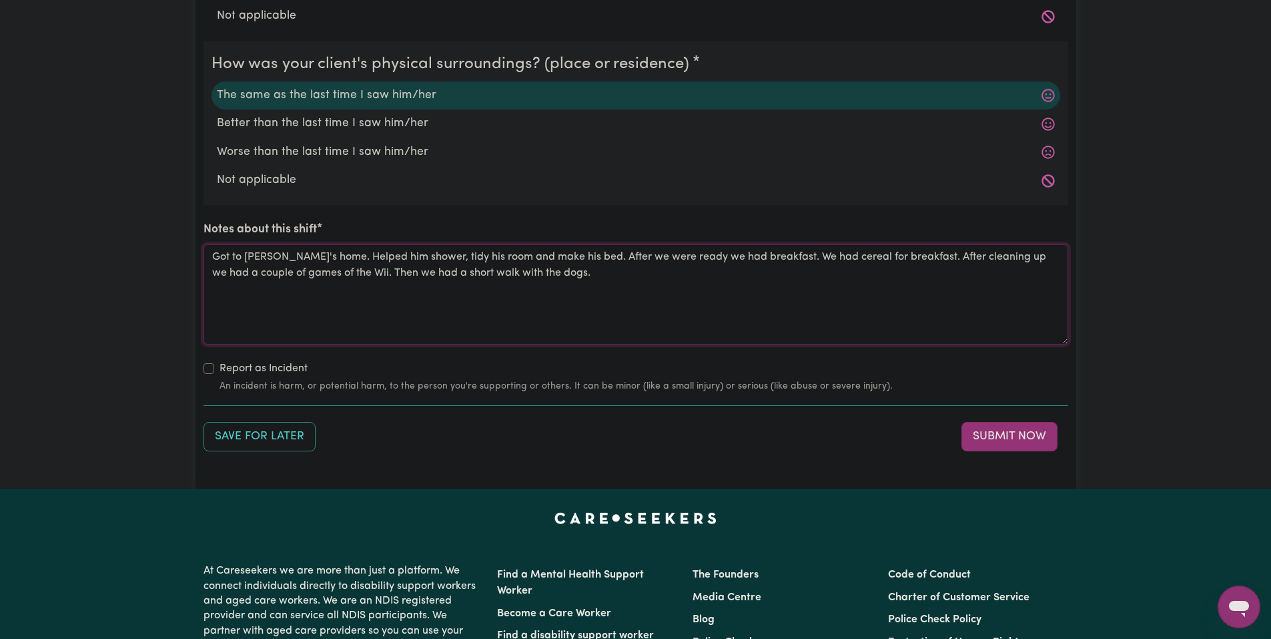
drag, startPoint x: 749, startPoint y: 257, endPoint x: 982, endPoint y: 288, distance: 235.7
click at [982, 288] on textarea "Got to Jo's home. Helped him shower, tidy his room and make his bed. After we w…" at bounding box center [636, 294] width 865 height 100
click at [946, 265] on textarea "Got to Jo's home. Helped him shower, tidy his room and make his bed. After we w…" at bounding box center [636, 294] width 865 height 100
click at [962, 260] on textarea "Got to Jo's home. Helped him shower, tidy his room and make his bed. After we w…" at bounding box center [636, 294] width 865 height 100
click at [250, 277] on textarea "Got to Jo's home. Helped him shower, tidy his room and make his bed. After we w…" at bounding box center [636, 294] width 865 height 100
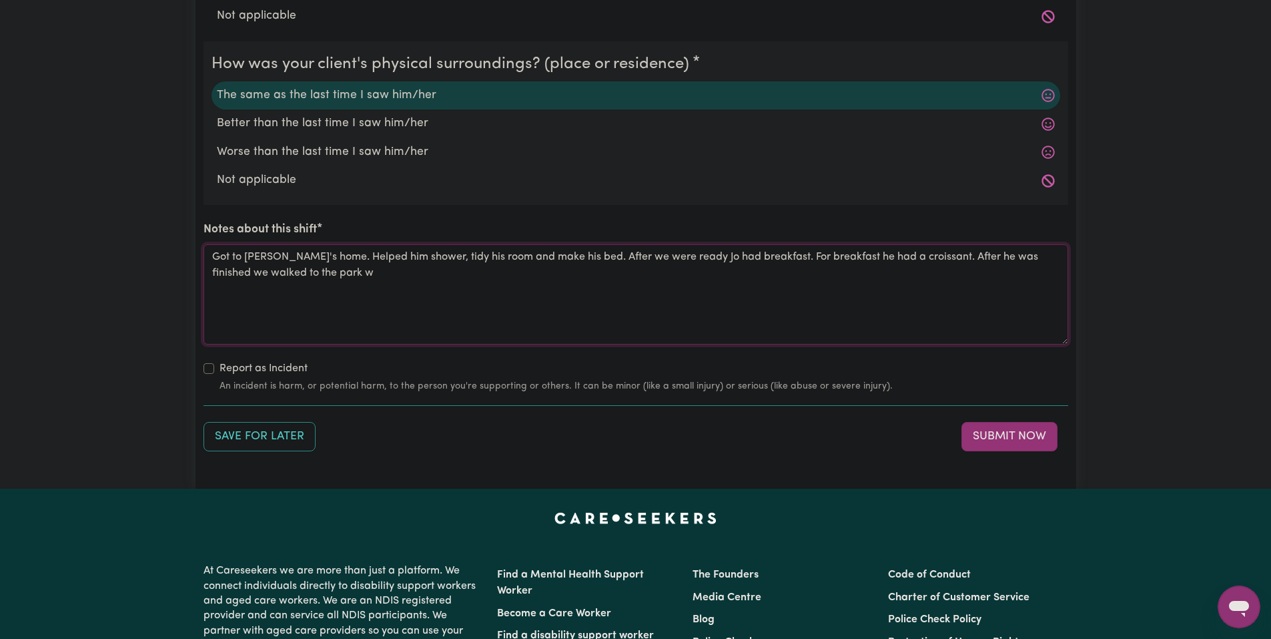
click at [363, 292] on textarea "Got to Jo's home. Helped him shower, tidy his room and make his bed. After we w…" at bounding box center [636, 294] width 865 height 100
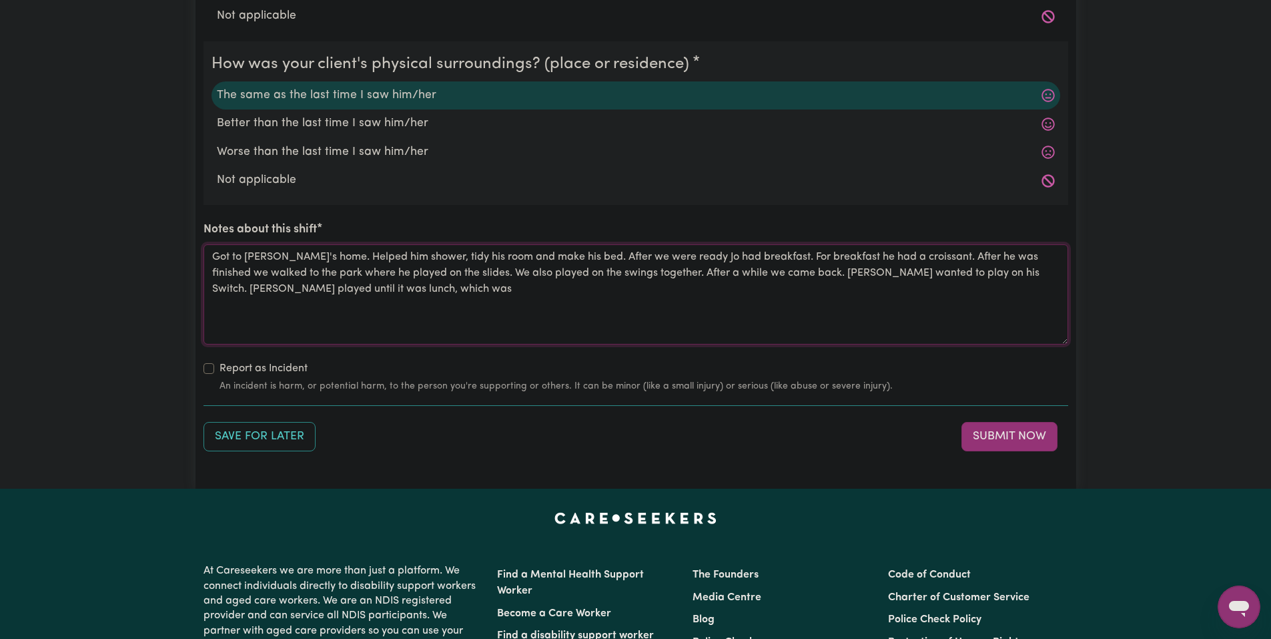
click at [348, 293] on textarea "Got to Jo's home. Helped him shower, tidy his room and make his bed. After we w…" at bounding box center [636, 294] width 865 height 100
paste textarea "sandwiches"
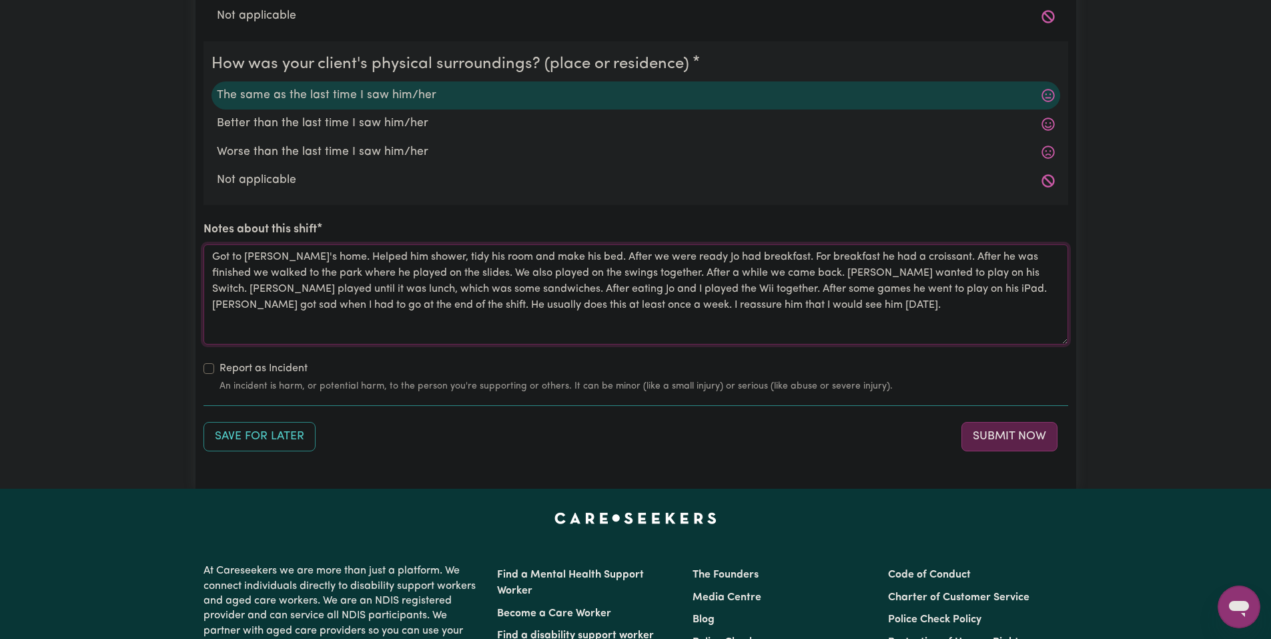
type textarea "Got to Jo's home. Helped him shower, tidy his room and make his bed. After we w…"
click at [994, 442] on button "Submit Now" at bounding box center [1010, 436] width 96 height 29
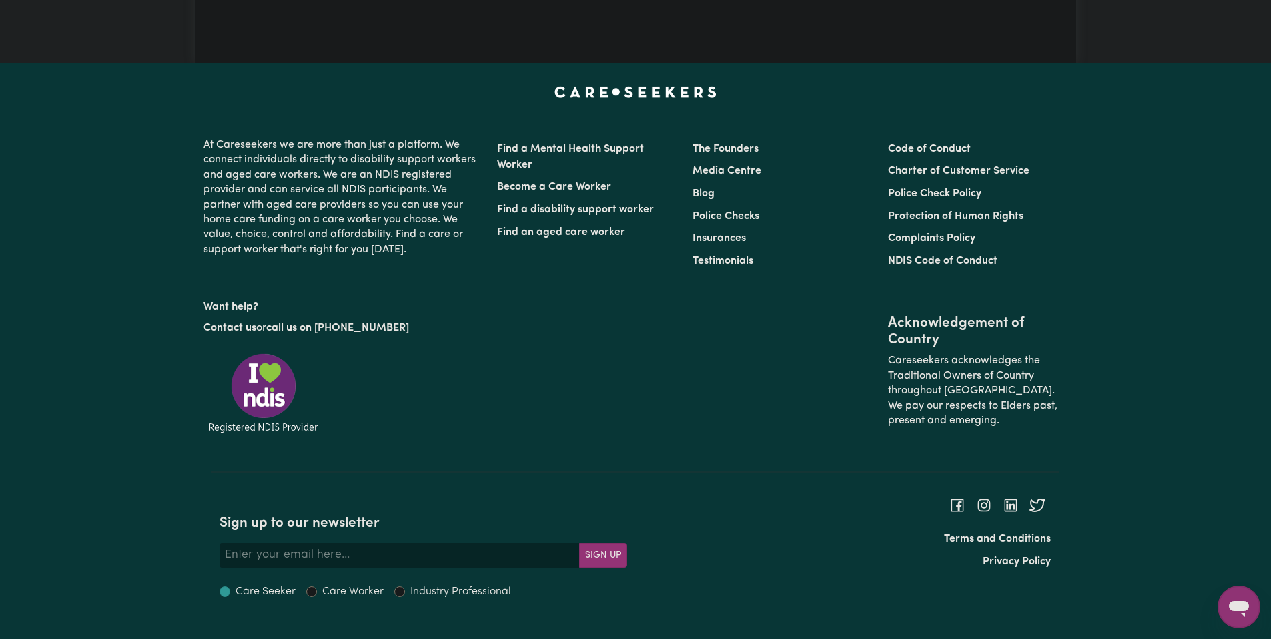
scroll to position [0, 0]
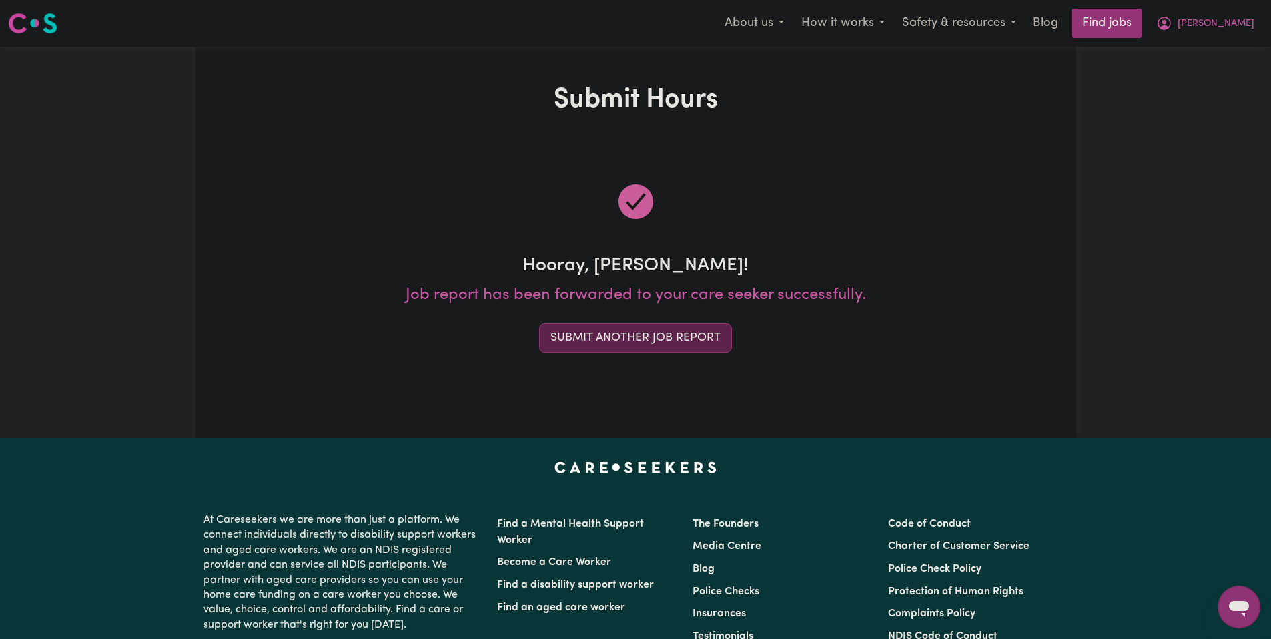
click at [597, 338] on button "Submit Another Job Report" at bounding box center [635, 337] width 193 height 29
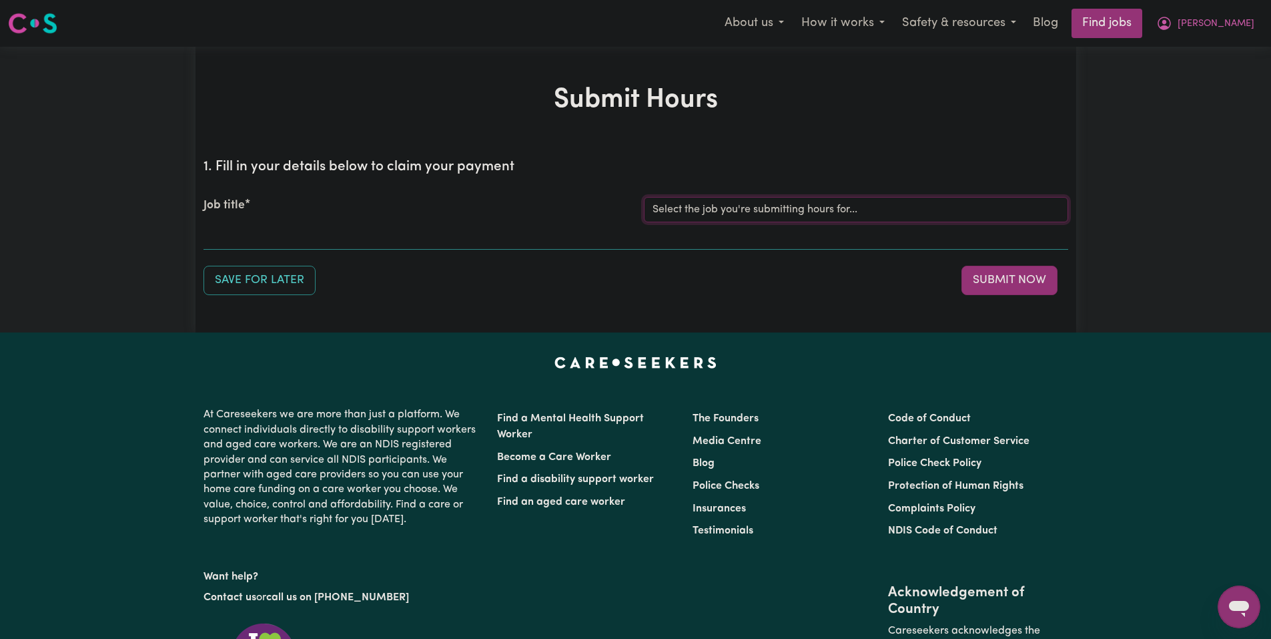
click at [729, 218] on select "Select the job you're submitting hours for... [Joseph] Care Worker needed in No…" at bounding box center [856, 209] width 424 height 25
select select "14211"
click at [644, 197] on select "Select the job you're submitting hours for... [Joseph] Care Worker needed in No…" at bounding box center [856, 209] width 424 height 25
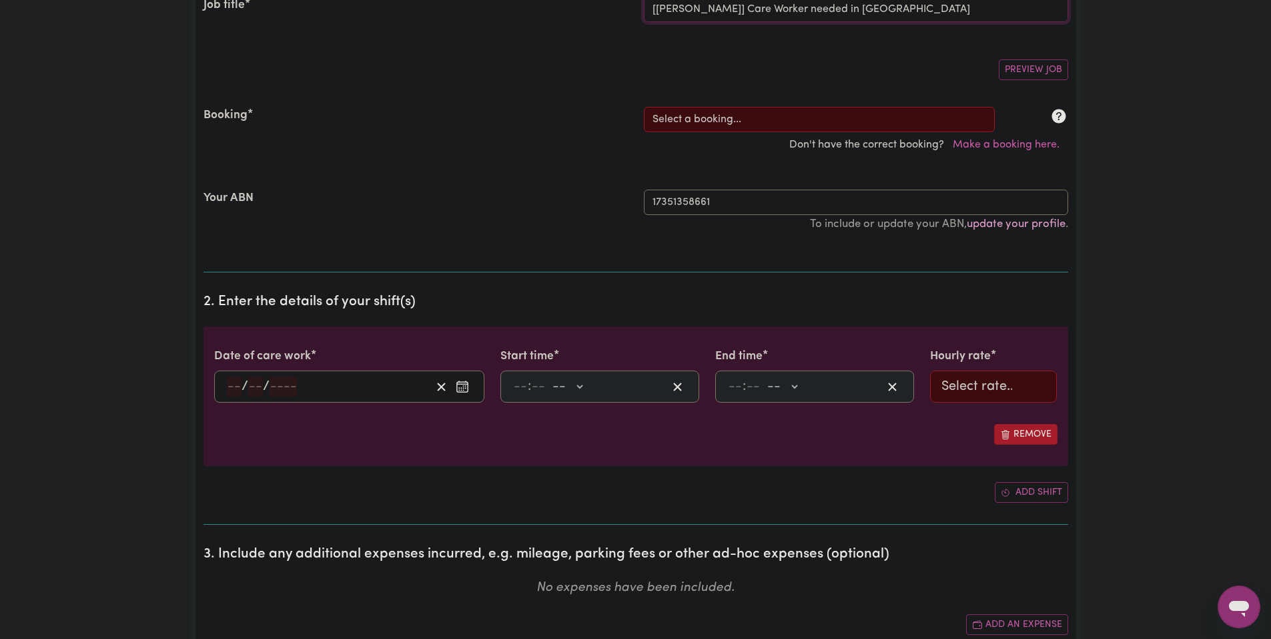
scroll to position [267, 0]
